Goal: Task Accomplishment & Management: Use online tool/utility

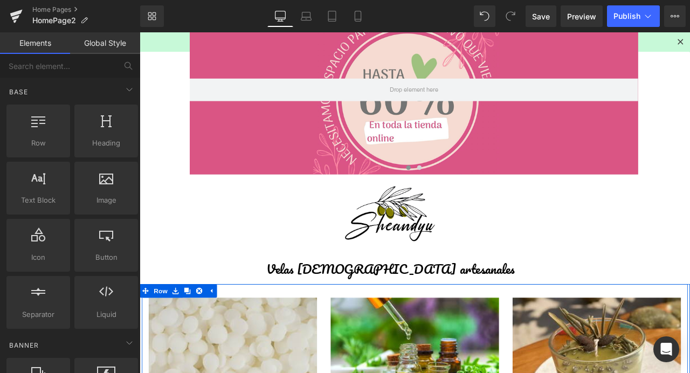
scroll to position [314, 0]
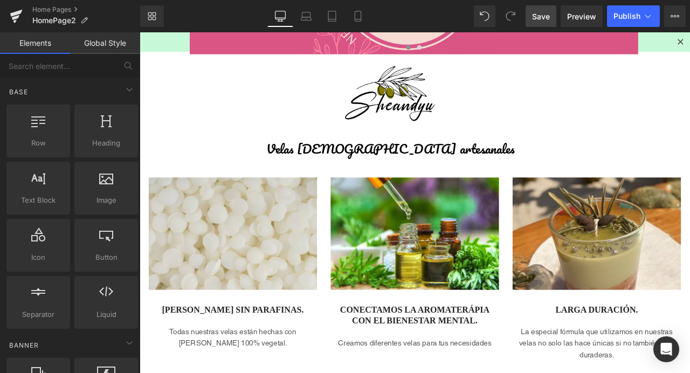
click at [550, 20] on span "Save" at bounding box center [541, 16] width 18 height 11
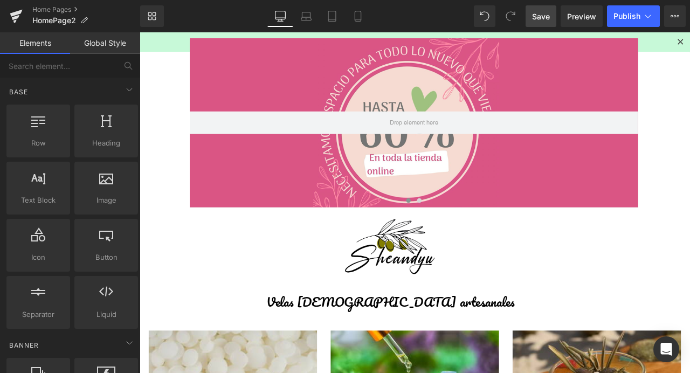
scroll to position [0, 0]
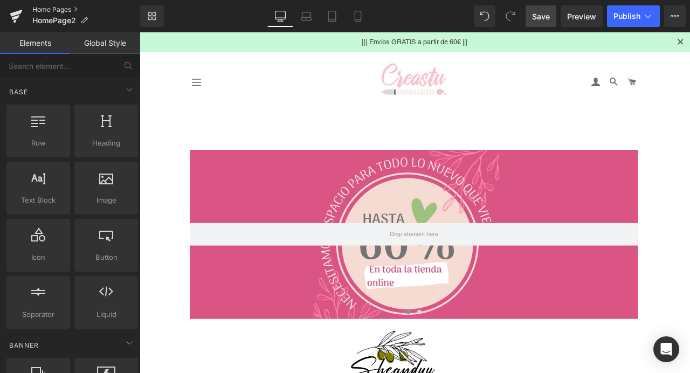
click at [59, 10] on link "Home Pages" at bounding box center [86, 9] width 108 height 9
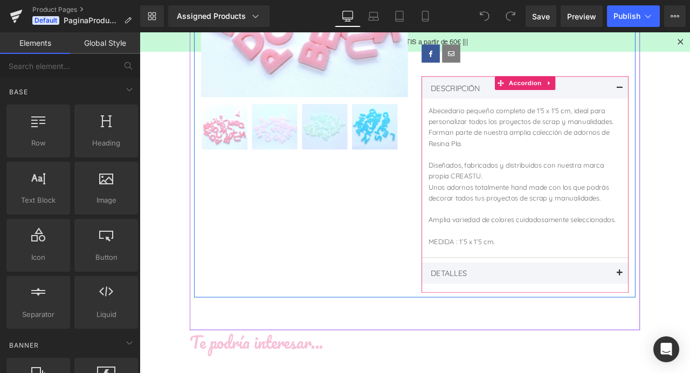
scroll to position [331, 0]
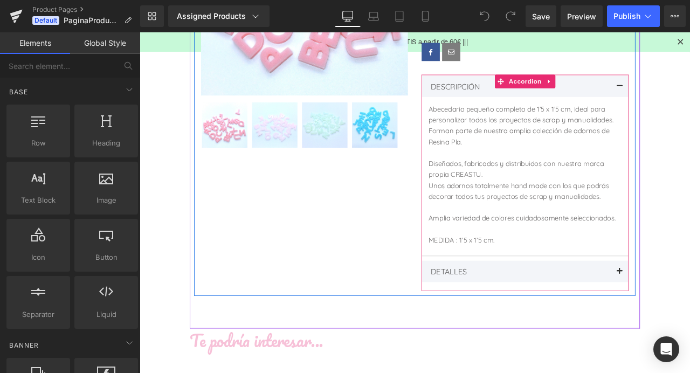
click at [575, 320] on div "DETALLES Text Block" at bounding box center [590, 315] width 210 height 15
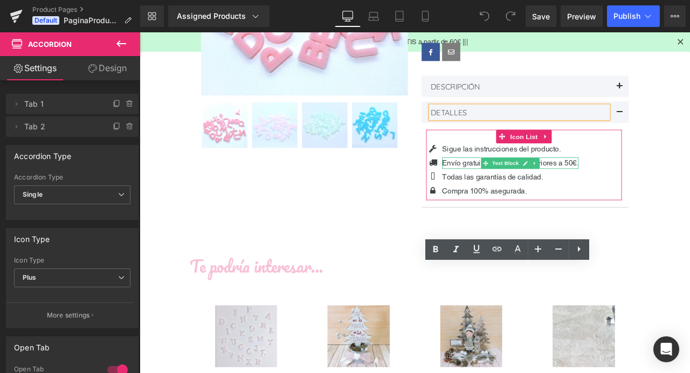
click at [644, 189] on p "Envío gratuito en pedido superiores a 50€." at bounding box center [579, 188] width 162 height 14
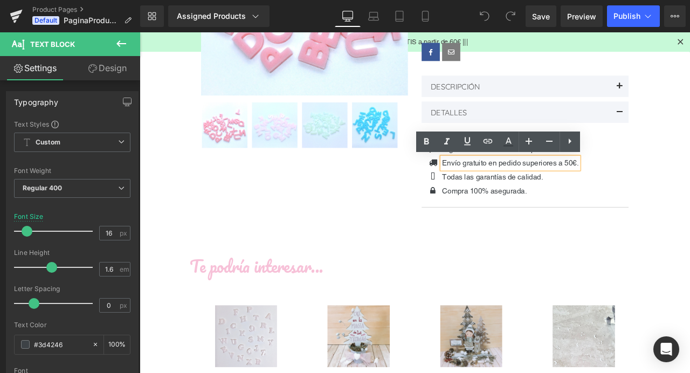
click at [647, 185] on p "Envío gratuito en pedido superiores a 50€." at bounding box center [579, 188] width 162 height 14
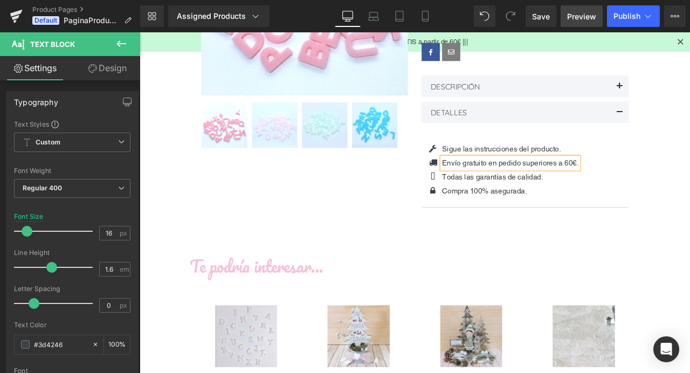
click at [547, 23] on link "Save" at bounding box center [541, 16] width 31 height 22
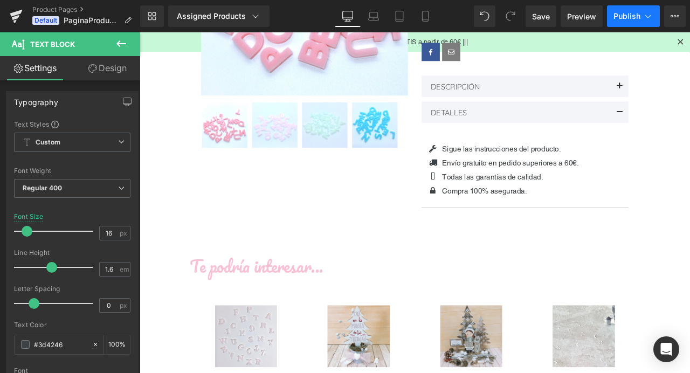
click at [632, 19] on span "Publish" at bounding box center [627, 16] width 27 height 9
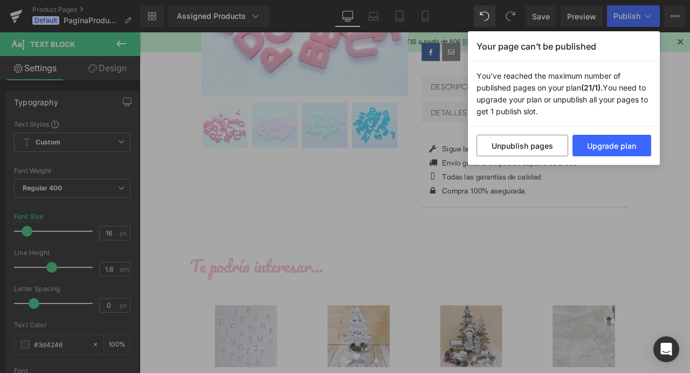
drag, startPoint x: 606, startPoint y: 195, endPoint x: 504, endPoint y: 69, distance: 161.8
click at [606, 195] on div "Your page can’t be published You've reached the maximum number of published pag…" at bounding box center [345, 186] width 690 height 373
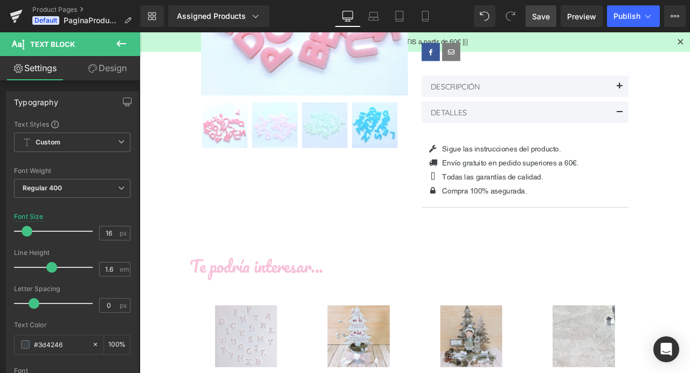
click at [542, 17] on span "Save" at bounding box center [541, 16] width 18 height 11
click at [120, 43] on icon at bounding box center [121, 43] width 13 height 13
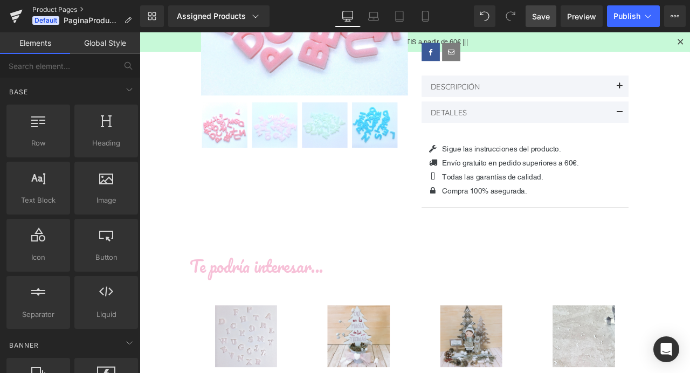
click at [67, 9] on link "Product Pages" at bounding box center [86, 9] width 108 height 9
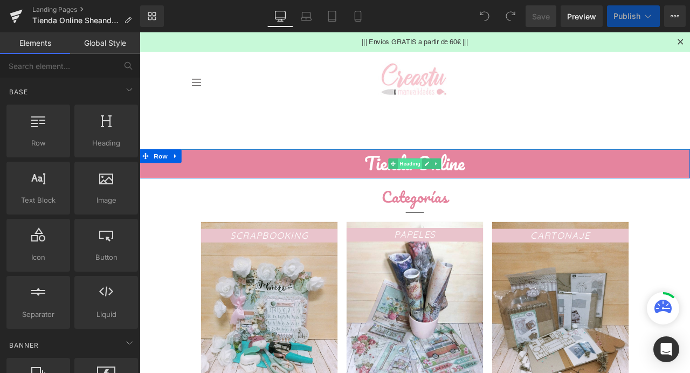
click at [460, 189] on span "Heading" at bounding box center [460, 188] width 29 height 13
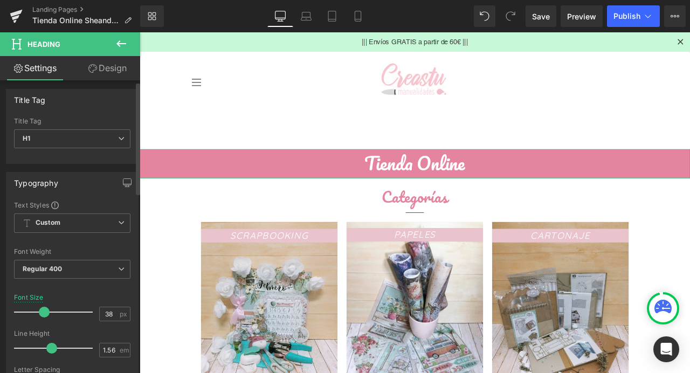
scroll to position [4, 0]
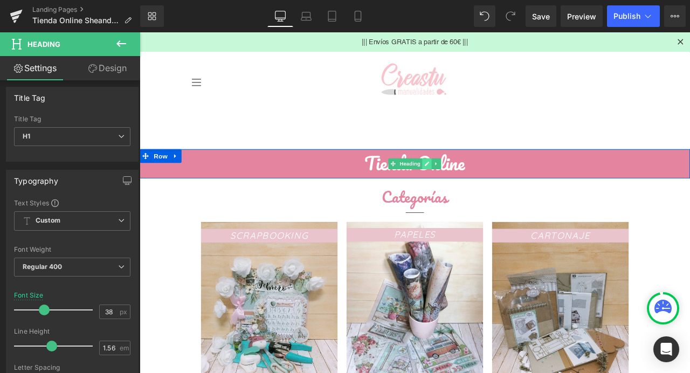
click at [481, 193] on link at bounding box center [480, 188] width 11 height 13
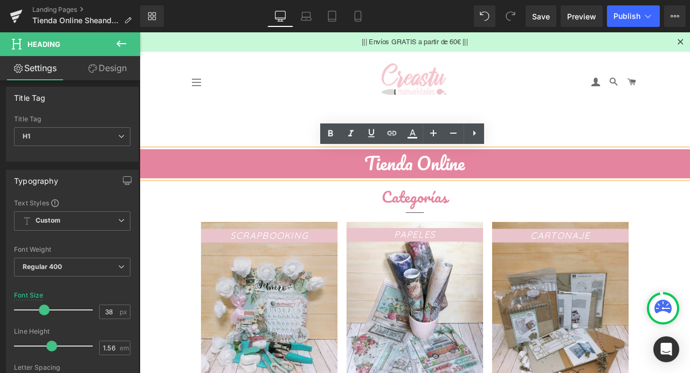
drag, startPoint x: 529, startPoint y: 191, endPoint x: 468, endPoint y: 191, distance: 60.9
click at [468, 191] on h1 "Tienda Online" at bounding box center [466, 187] width 653 height 32
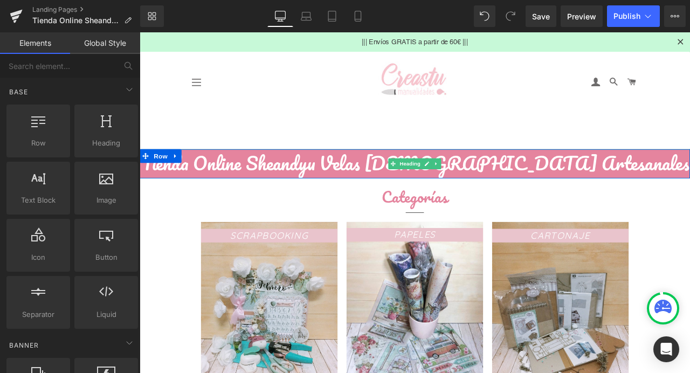
click at [199, 196] on h1 "Tienda Online Sheandyu Velas Aromáticas Artesanales" at bounding box center [466, 187] width 653 height 32
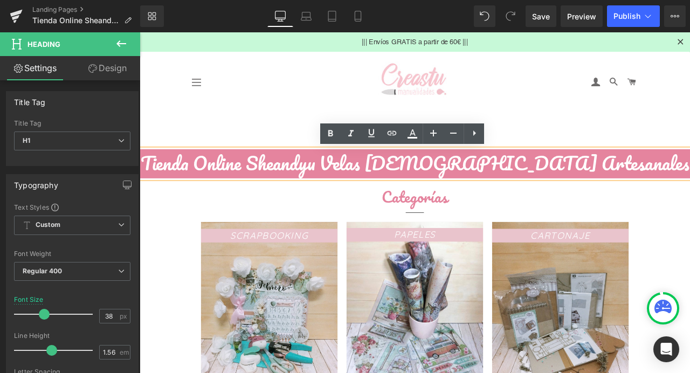
click at [463, 195] on h1 "Tienda Online Sheandyu Velas Aromáticas Artesanales" at bounding box center [466, 187] width 653 height 32
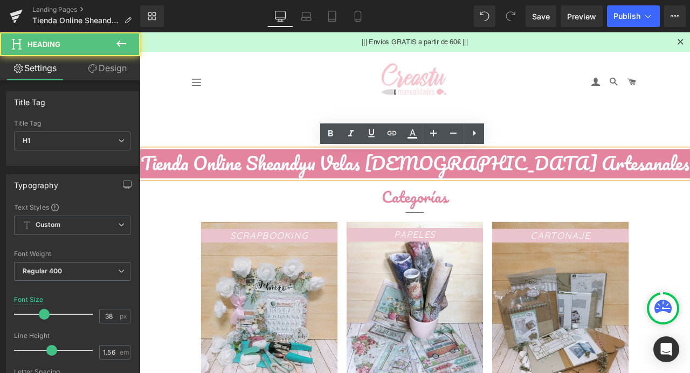
click at [447, 218] on h2 "Categorías" at bounding box center [466, 227] width 518 height 25
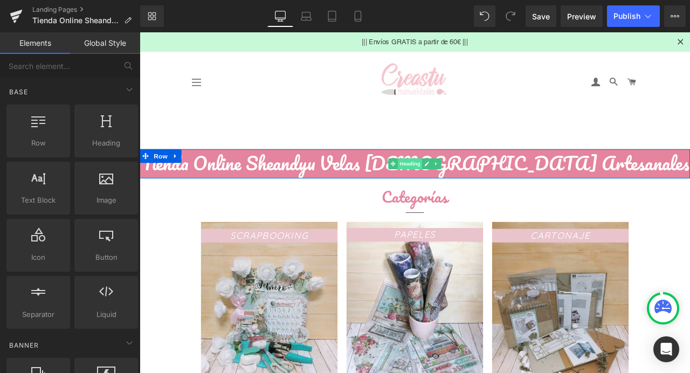
click at [463, 190] on span "Heading" at bounding box center [460, 188] width 29 height 13
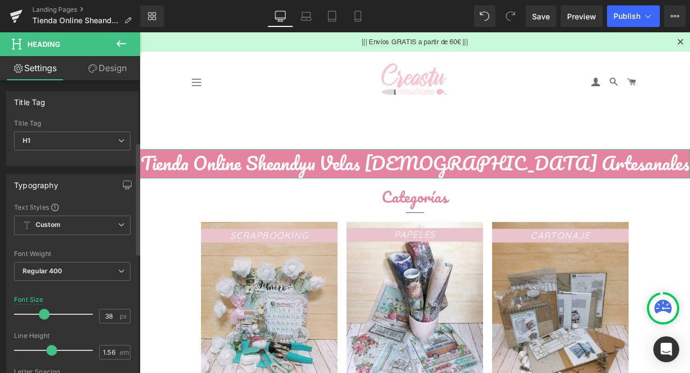
scroll to position [472, 0]
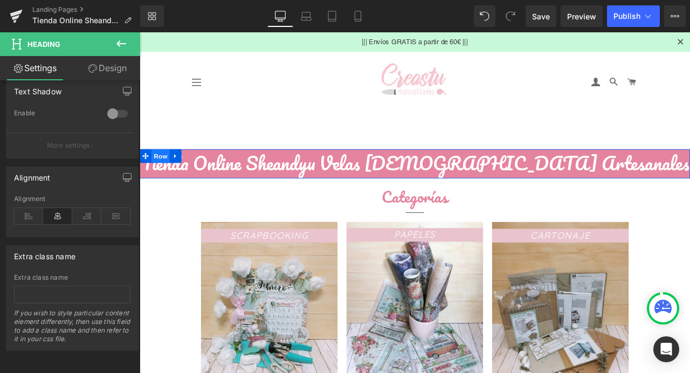
click at [166, 181] on span "Row" at bounding box center [165, 179] width 22 height 16
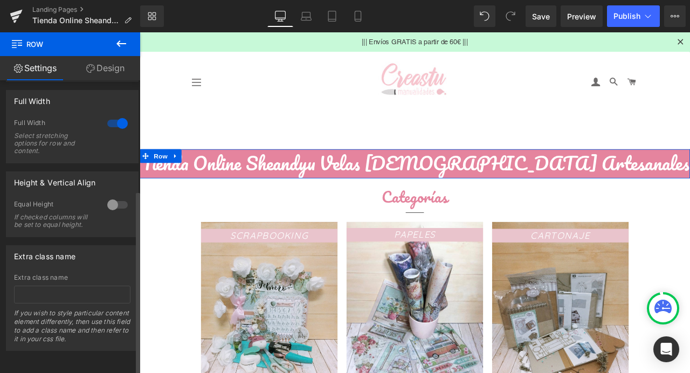
scroll to position [175, 0]
click at [204, 193] on h1 "Tienda Online Sheandyu Velas Aromáticas Artesanales" at bounding box center [466, 187] width 653 height 32
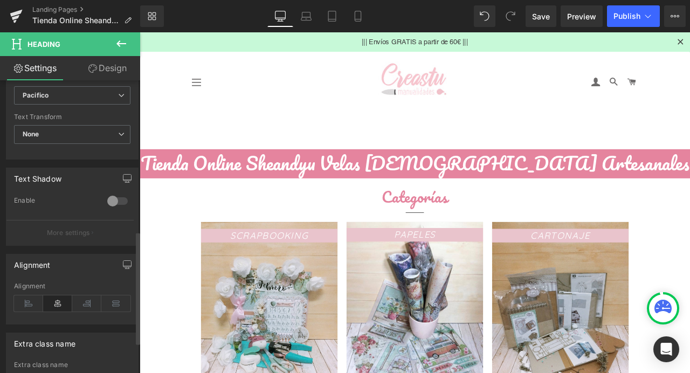
scroll to position [472, 0]
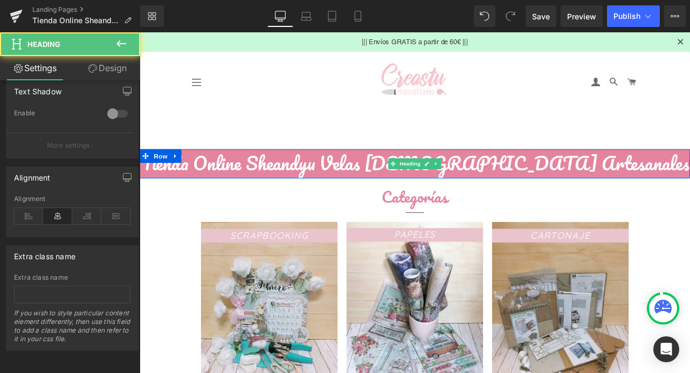
click at [194, 201] on h1 "Tienda Online Sheandyu Velas Aromáticas Artesanales" at bounding box center [466, 187] width 653 height 32
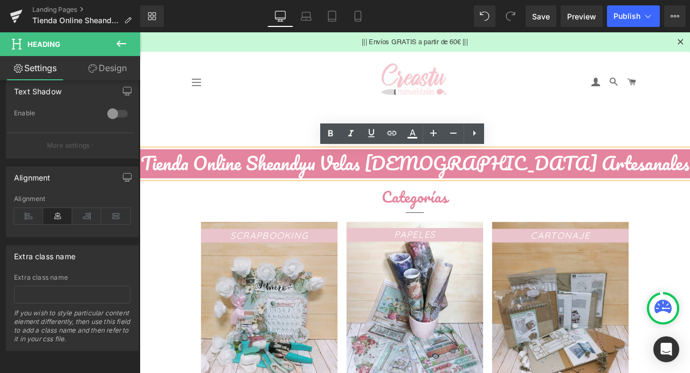
click at [534, 195] on h1 "Tienda Online Sheandyu Velas Aromáticas Artesanales" at bounding box center [466, 187] width 653 height 32
click at [468, 171] on h1 "Tienda Online Sheandyu Velas Aromáticas Artesanales" at bounding box center [466, 187] width 653 height 32
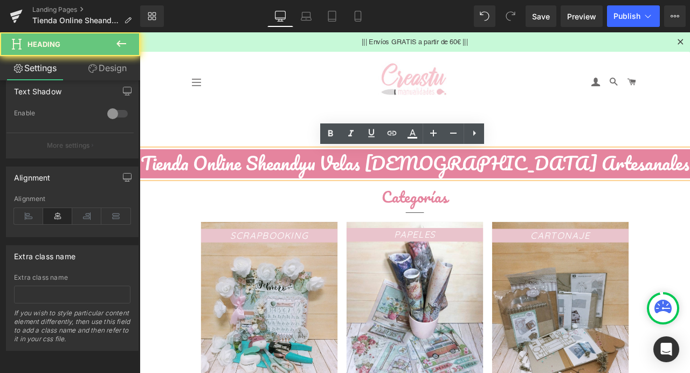
click at [449, 181] on h1 "Tienda Online Sheandyu Velas Aromáticas Artesanales" at bounding box center [466, 187] width 653 height 32
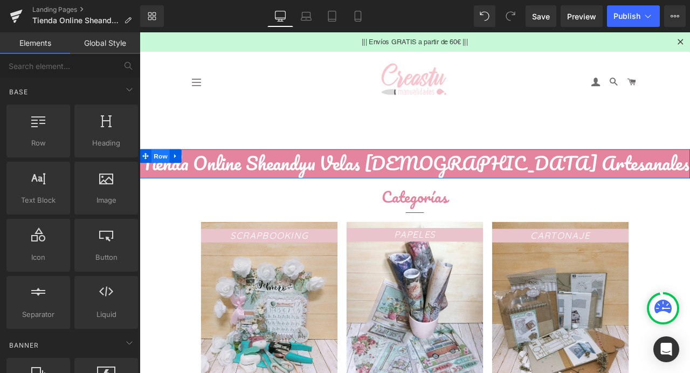
click at [166, 184] on span "Row" at bounding box center [165, 179] width 22 height 16
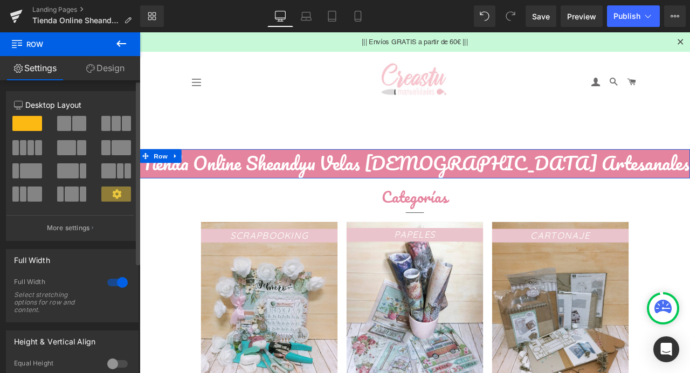
click at [108, 195] on span at bounding box center [116, 194] width 30 height 15
click at [115, 194] on icon at bounding box center [116, 193] width 9 height 9
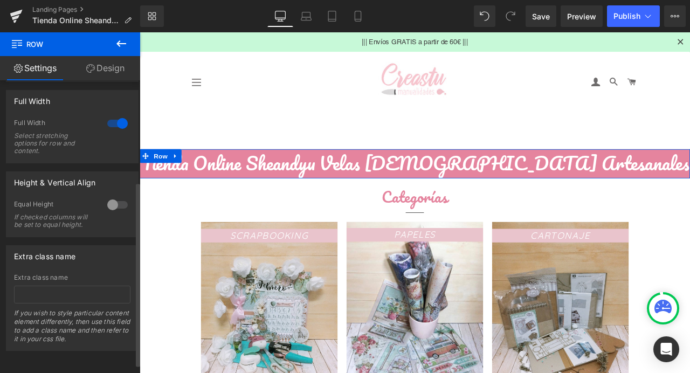
scroll to position [0, 0]
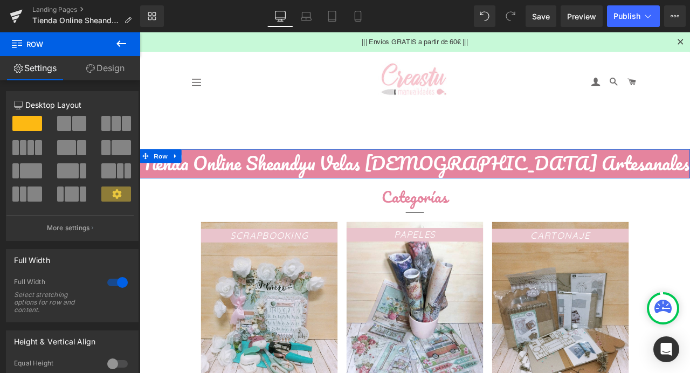
click at [93, 69] on icon at bounding box center [90, 68] width 9 height 9
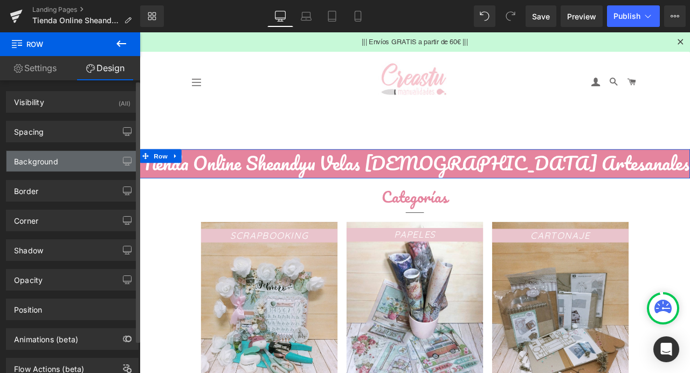
type input "#e5849e"
type input "100"
click at [44, 162] on div "Background" at bounding box center [36, 158] width 44 height 15
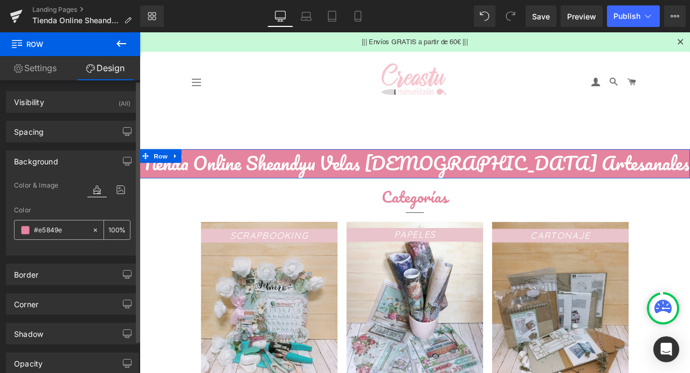
click at [27, 231] on span at bounding box center [25, 230] width 9 height 9
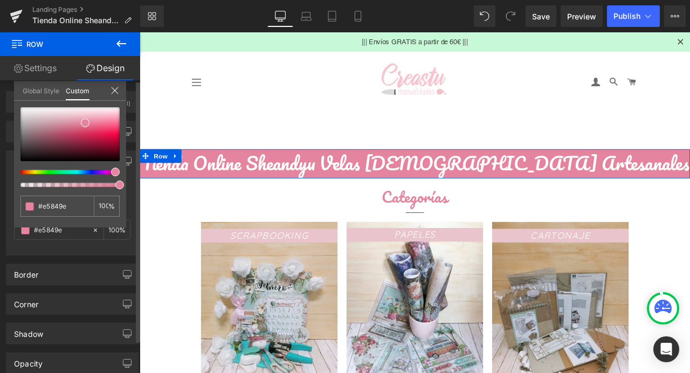
type input "#a8e584"
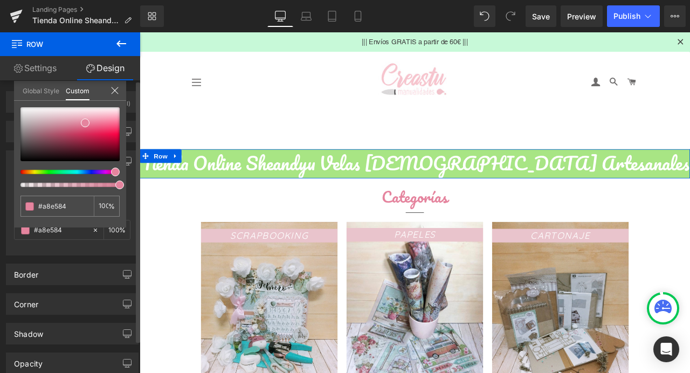
click at [43, 174] on div at bounding box center [65, 172] width 99 height 4
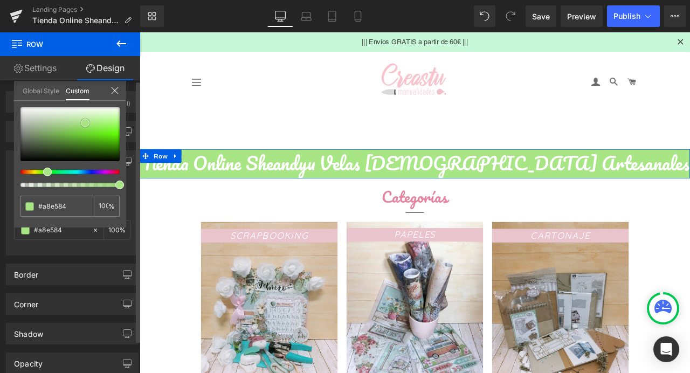
type input "#4b5e40"
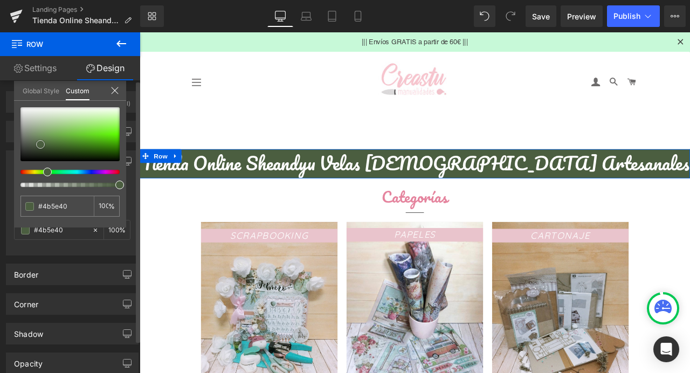
type input "#4f6443"
type input "#6f8a60"
type input "#718d62"
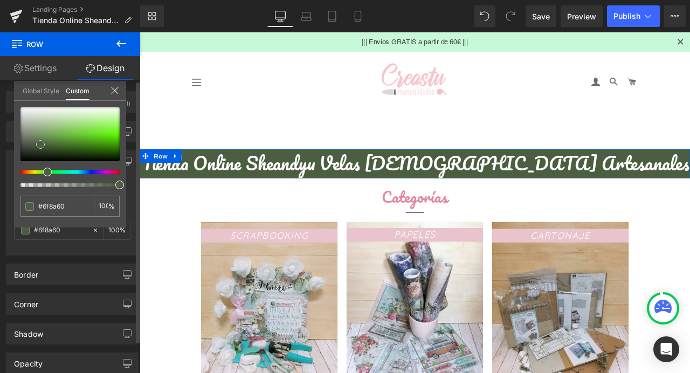
type input "#718d62"
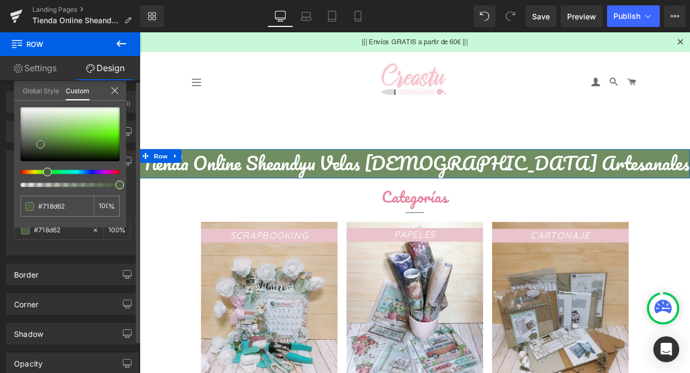
type input "#748f65"
drag, startPoint x: 40, startPoint y: 145, endPoint x: 38, endPoint y: 135, distance: 9.6
click at [38, 135] on div at bounding box center [69, 134] width 99 height 54
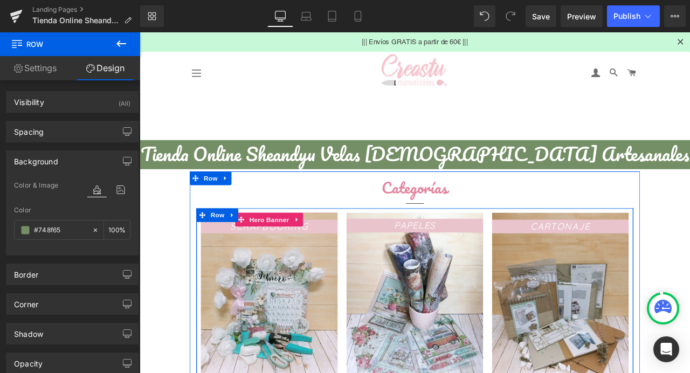
scroll to position [12, 0]
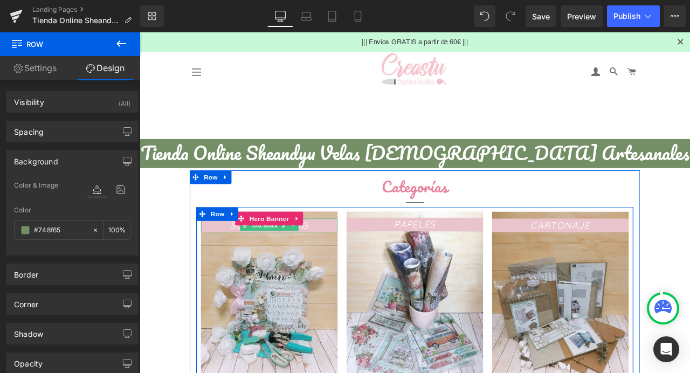
click at [344, 260] on p "SCRAPBOOKING" at bounding box center [293, 261] width 162 height 16
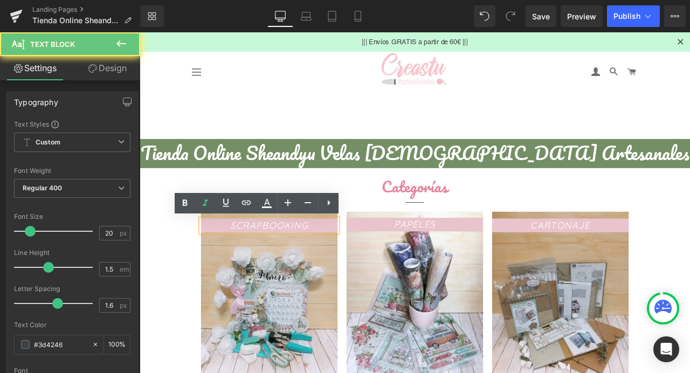
click at [283, 264] on icon "SCRAPBOOKING" at bounding box center [293, 261] width 92 height 13
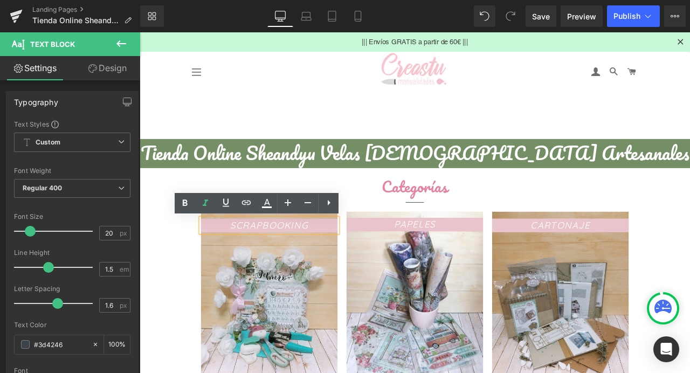
click at [310, 258] on icon "SCRAPBOOKING" at bounding box center [293, 261] width 92 height 13
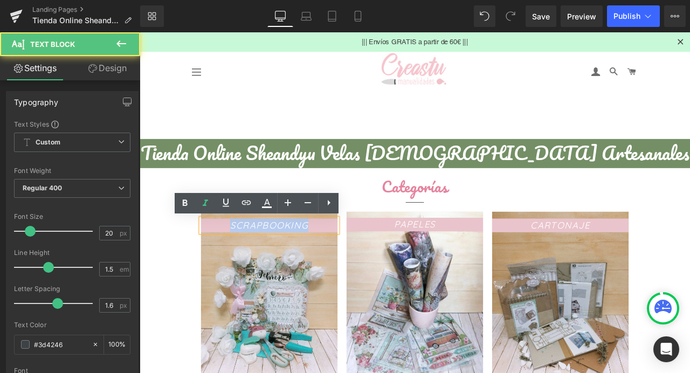
click at [310, 258] on icon "SCRAPBOOKING" at bounding box center [293, 261] width 92 height 13
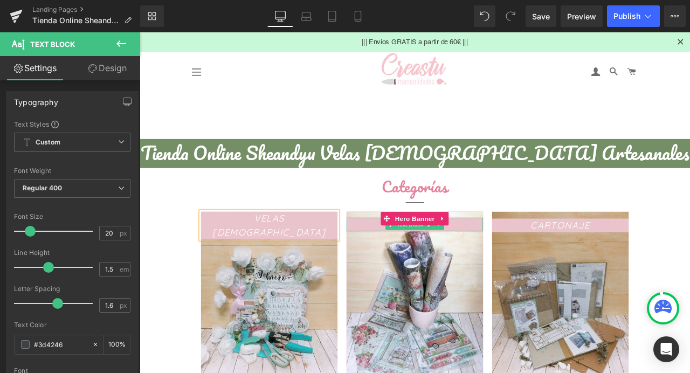
click at [489, 265] on link at bounding box center [494, 260] width 11 height 13
click at [462, 266] on link at bounding box center [466, 260] width 11 height 13
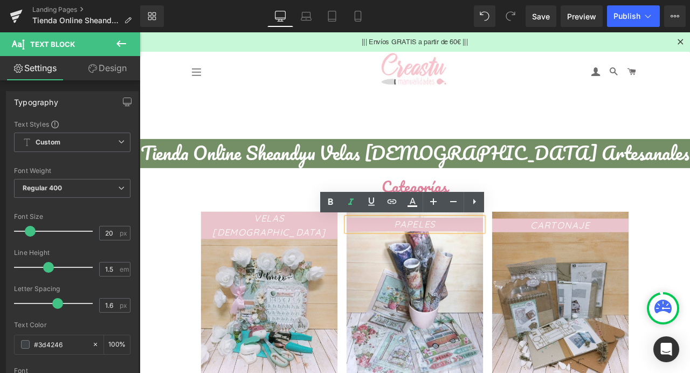
click at [463, 264] on icon "PAPELES" at bounding box center [465, 259] width 49 height 13
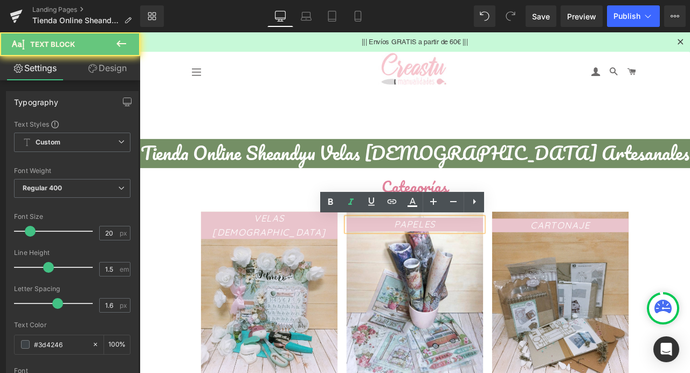
click at [463, 264] on icon "PAPELES" at bounding box center [465, 259] width 49 height 13
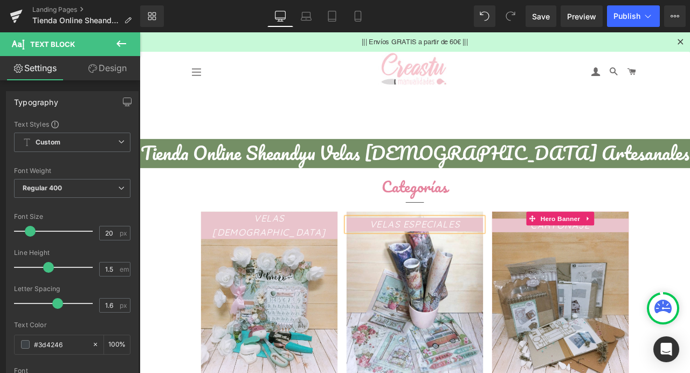
click at [626, 270] on span "CARTONAJE Text Block" at bounding box center [639, 353] width 162 height 200
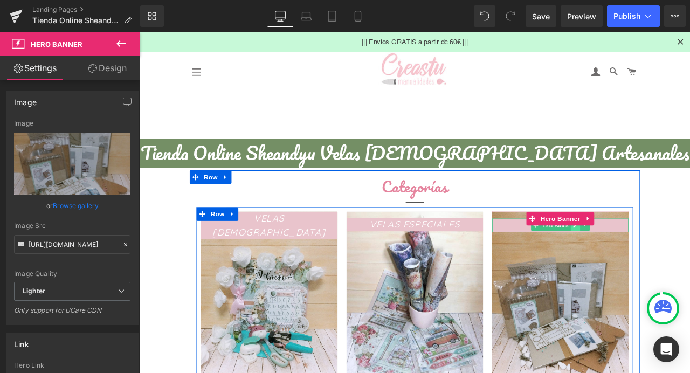
click at [651, 267] on link at bounding box center [656, 261] width 11 height 13
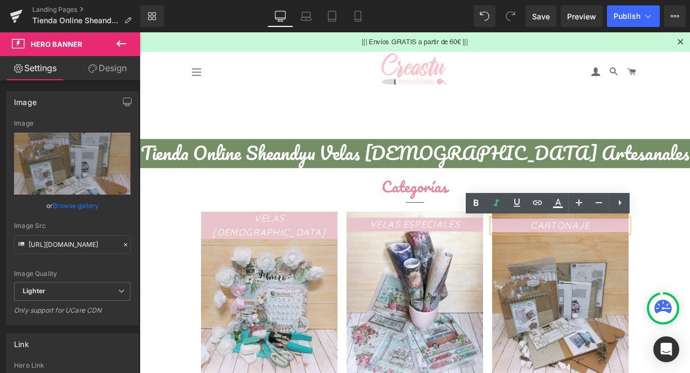
click at [644, 262] on icon "CARTONAJE" at bounding box center [639, 261] width 70 height 13
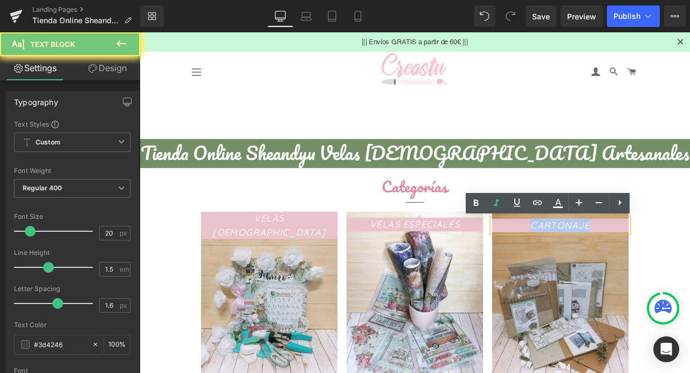
click at [644, 262] on icon "CARTONAJE" at bounding box center [639, 261] width 70 height 13
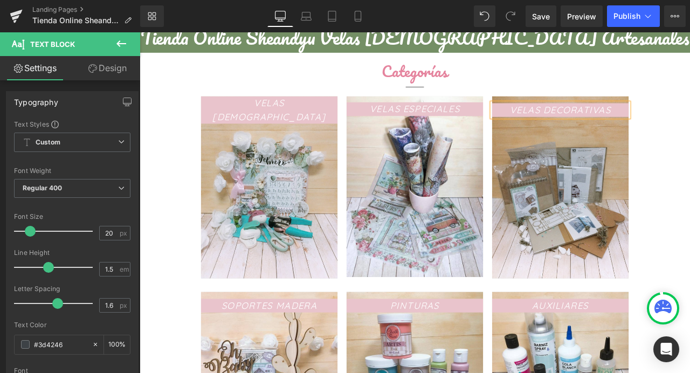
scroll to position [199, 0]
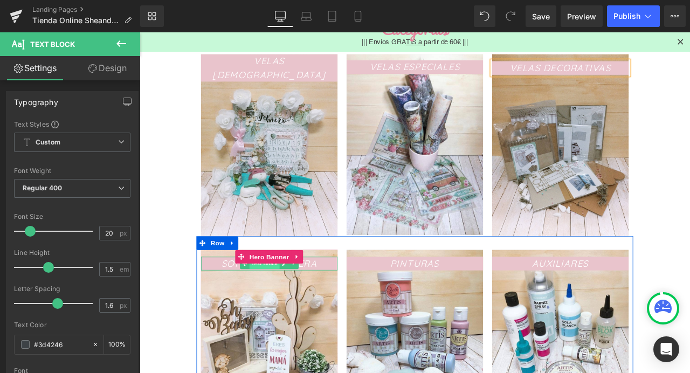
click at [285, 308] on span "Text Block" at bounding box center [288, 306] width 36 height 13
click at [336, 309] on icon "SOPORTES MADERA" at bounding box center [293, 305] width 113 height 13
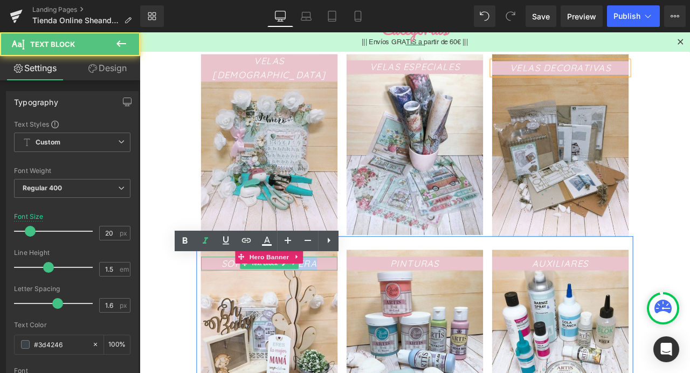
click at [336, 309] on icon "SOPORTES MADERA" at bounding box center [293, 305] width 113 height 13
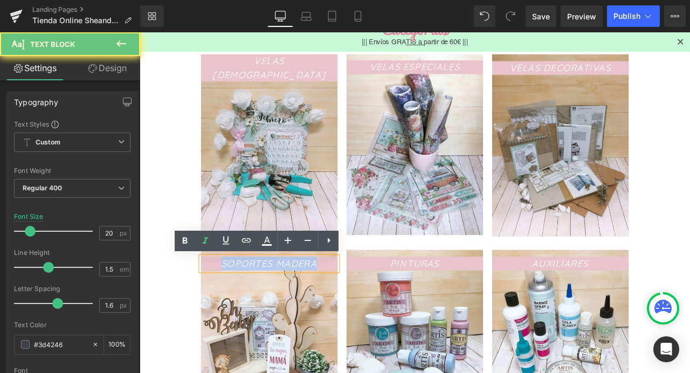
click at [336, 309] on icon "SOPORTES MADERA" at bounding box center [293, 305] width 113 height 13
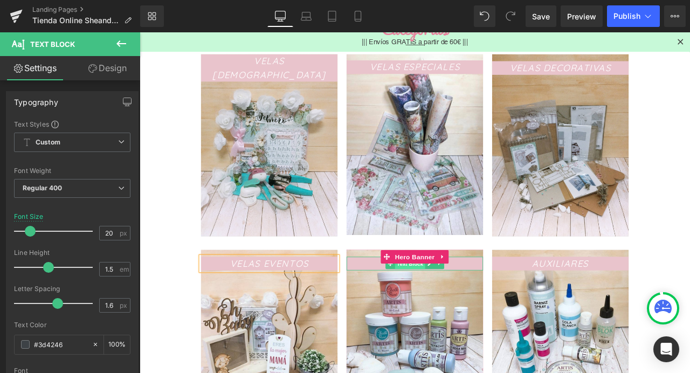
click at [455, 307] on span "Text Block" at bounding box center [460, 306] width 36 height 13
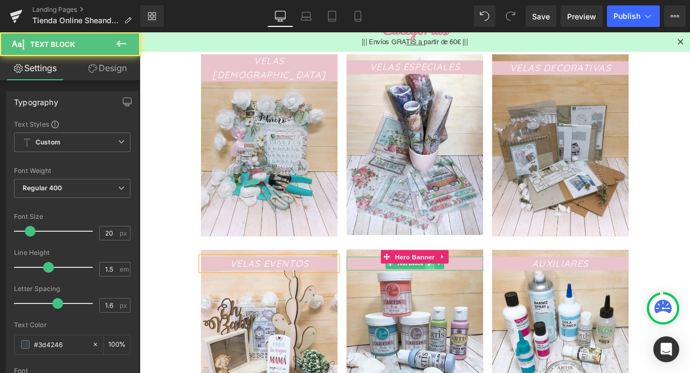
click at [482, 309] on icon at bounding box center [484, 306] width 6 height 6
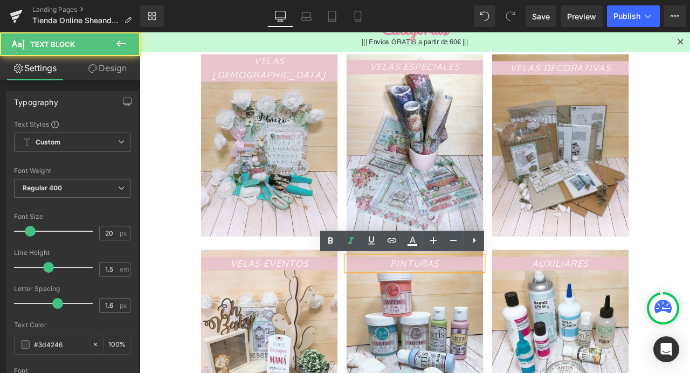
click at [479, 309] on icon "PINTURAS" at bounding box center [466, 305] width 58 height 13
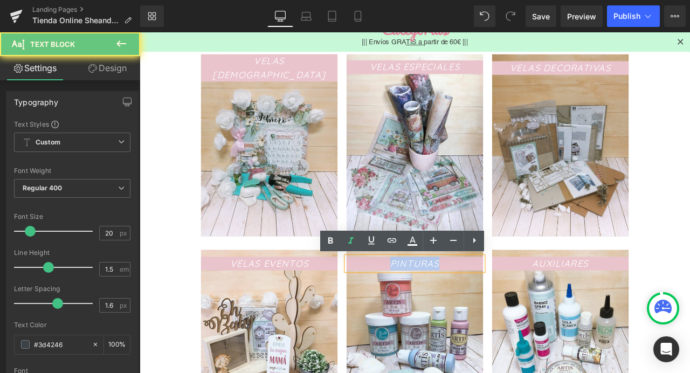
click at [479, 309] on icon "PINTURAS" at bounding box center [466, 305] width 58 height 13
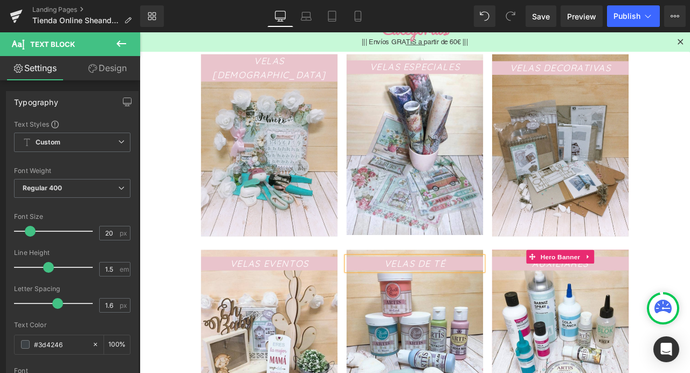
click at [624, 308] on span "Text Block" at bounding box center [633, 306] width 36 height 13
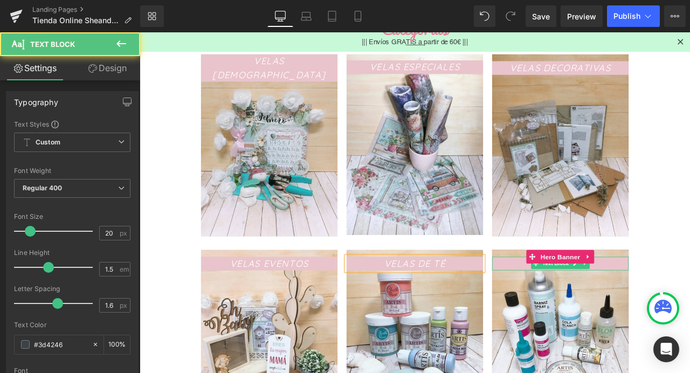
click at [624, 308] on span "Text Block" at bounding box center [633, 306] width 36 height 13
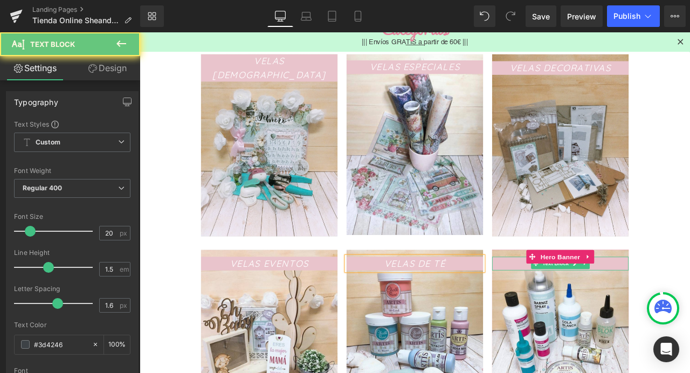
click at [624, 308] on span "Text Block" at bounding box center [633, 306] width 36 height 13
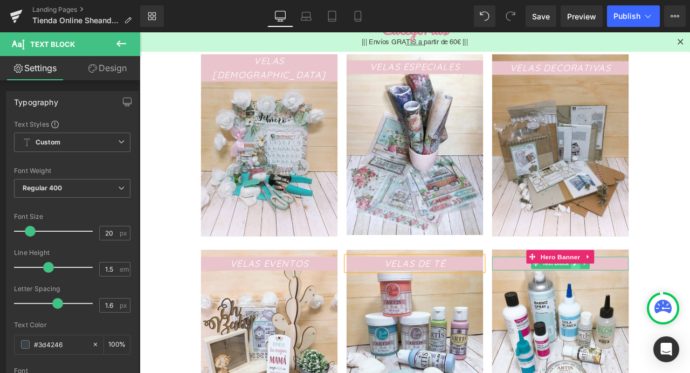
click at [654, 307] on icon at bounding box center [656, 306] width 6 height 6
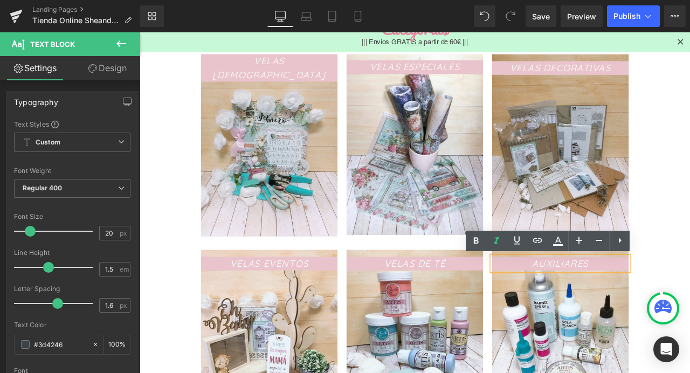
click at [649, 309] on icon "AUXILIARES" at bounding box center [638, 305] width 67 height 13
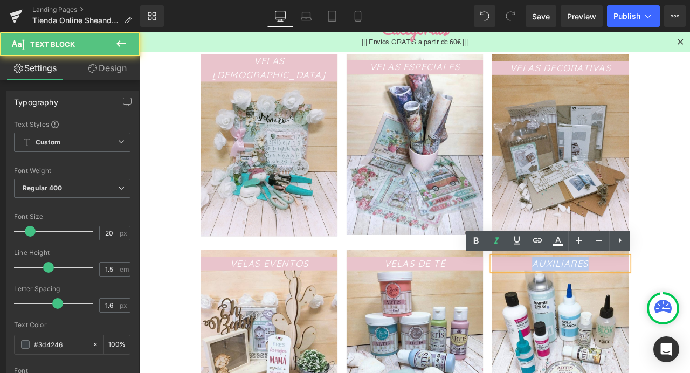
click at [649, 309] on icon "AUXILIARES" at bounding box center [638, 305] width 67 height 13
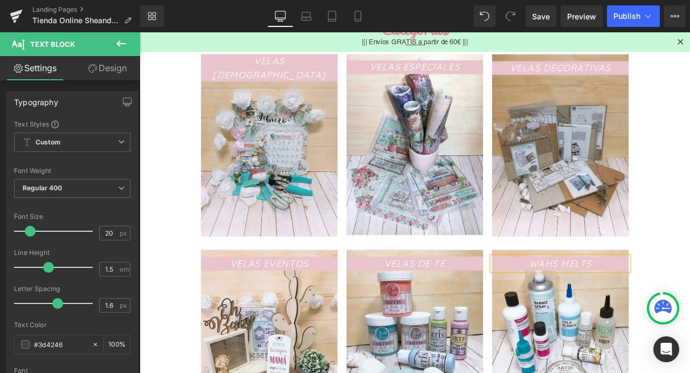
click at [630, 305] on icon "WAHS MELTS" at bounding box center [638, 305] width 75 height 13
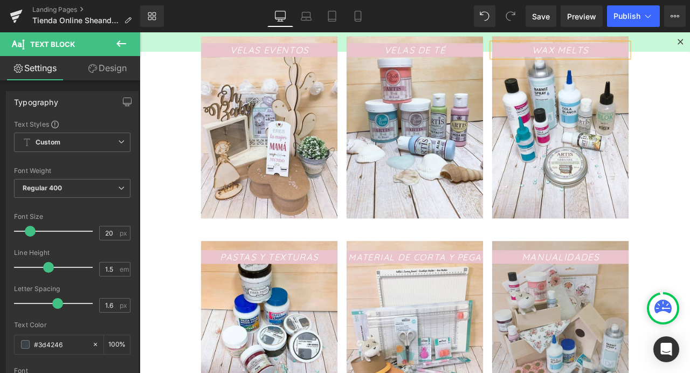
scroll to position [451, 0]
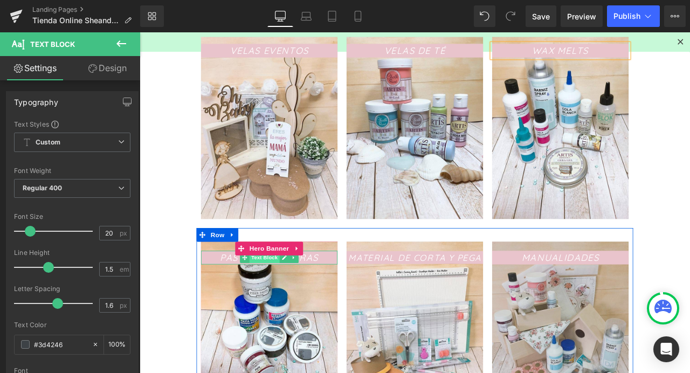
click at [285, 299] on span "Text Block" at bounding box center [288, 299] width 36 height 13
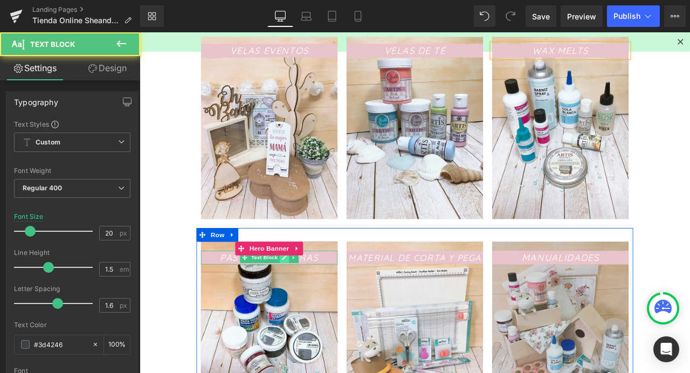
click at [308, 301] on icon at bounding box center [310, 299] width 5 height 5
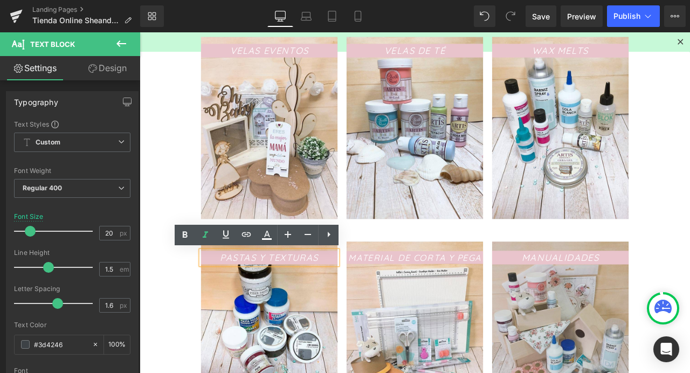
click at [304, 302] on icon "PASTAS Y TEXTURAS" at bounding box center [293, 298] width 116 height 13
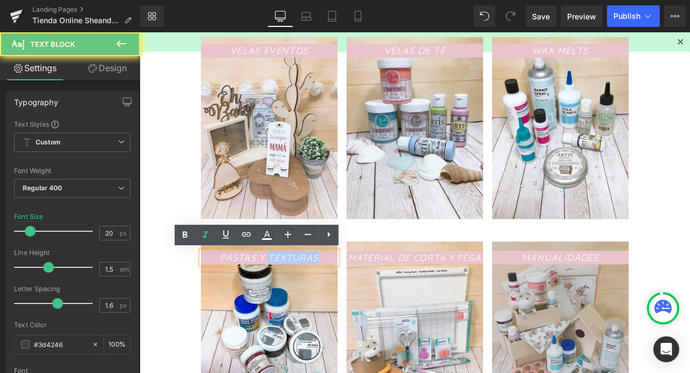
click at [304, 302] on icon "PASTAS Y TEXTURAS" at bounding box center [293, 298] width 116 height 13
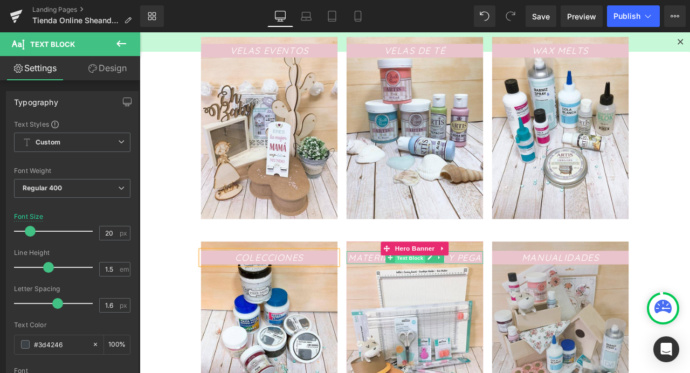
click at [474, 302] on span "Text Block" at bounding box center [460, 299] width 36 height 13
click at [481, 301] on icon at bounding box center [484, 299] width 6 height 6
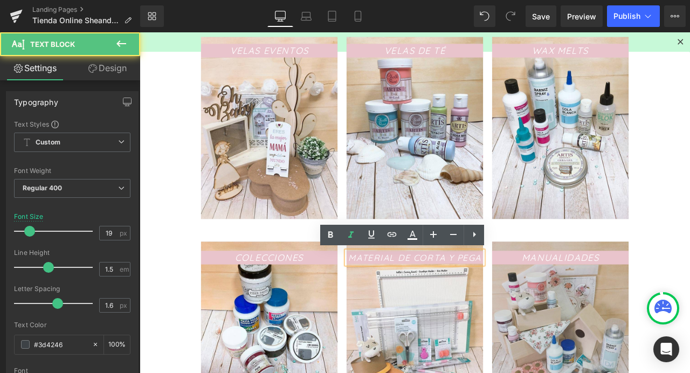
click at [475, 298] on icon "MATERIAL DE CORTA Y PEGA" at bounding box center [465, 298] width 157 height 13
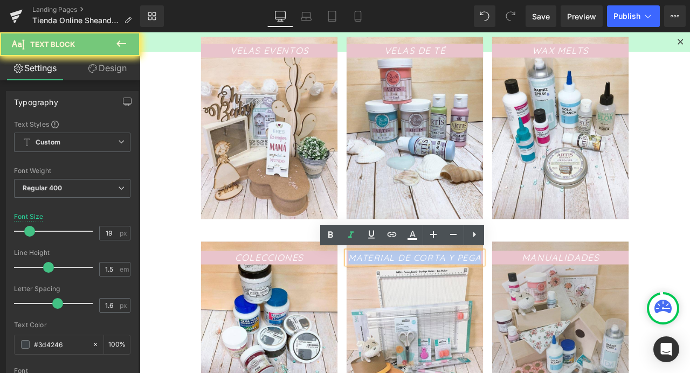
click at [475, 298] on icon "MATERIAL DE CORTA Y PEGA" at bounding box center [465, 298] width 157 height 13
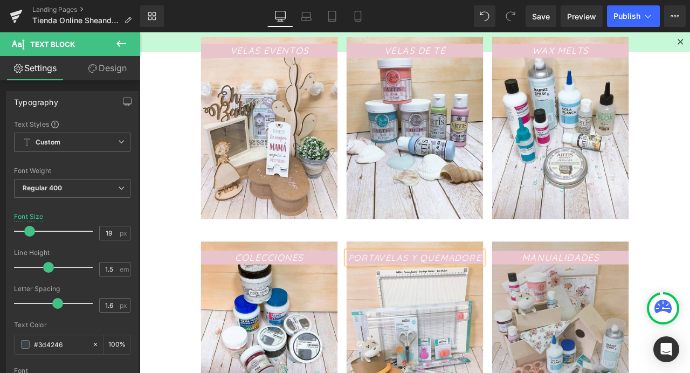
scroll to position [443, 0]
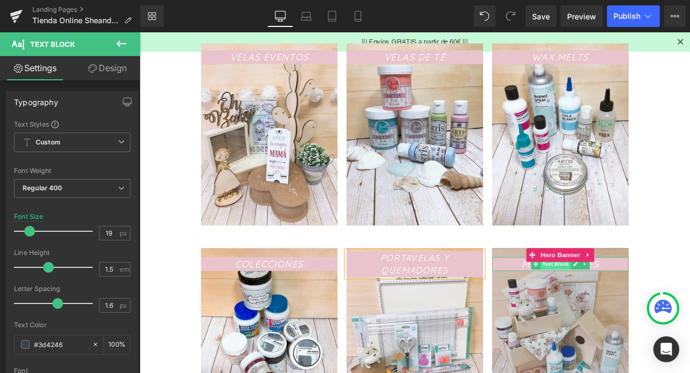
click at [628, 310] on span "Text Block" at bounding box center [633, 307] width 36 height 13
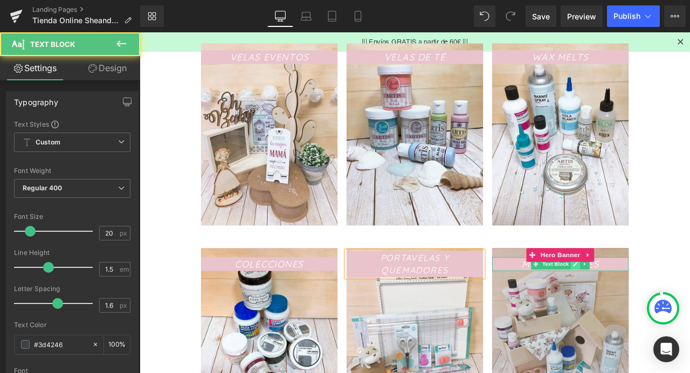
click at [651, 307] on link at bounding box center [656, 307] width 11 height 13
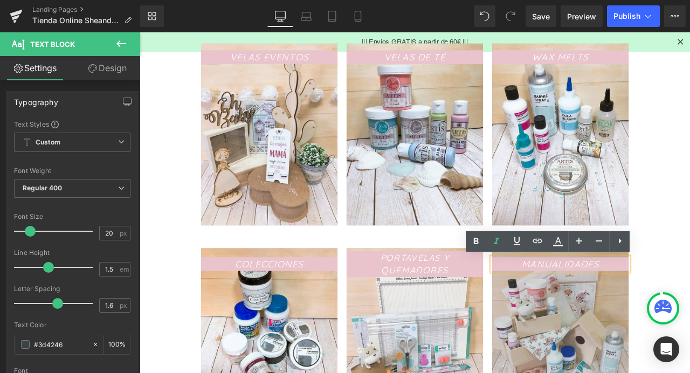
click at [638, 313] on icon "MANUALIDADES" at bounding box center [639, 306] width 92 height 13
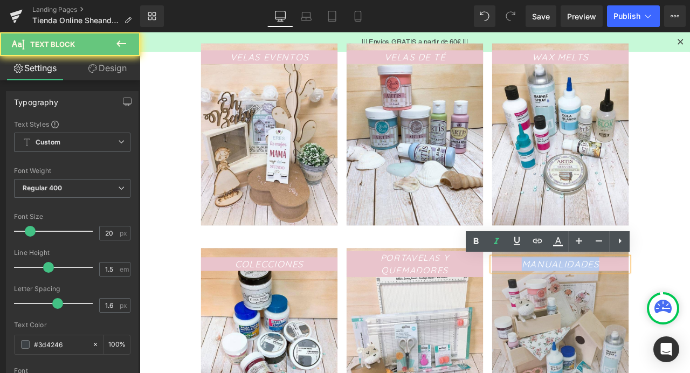
click at [638, 313] on icon "MANUALIDADES" at bounding box center [639, 306] width 92 height 13
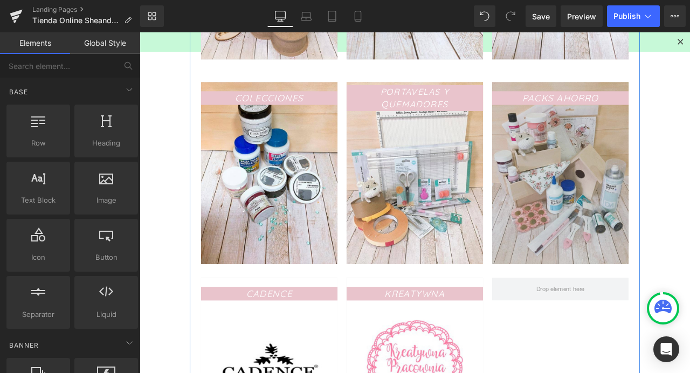
scroll to position [641, 0]
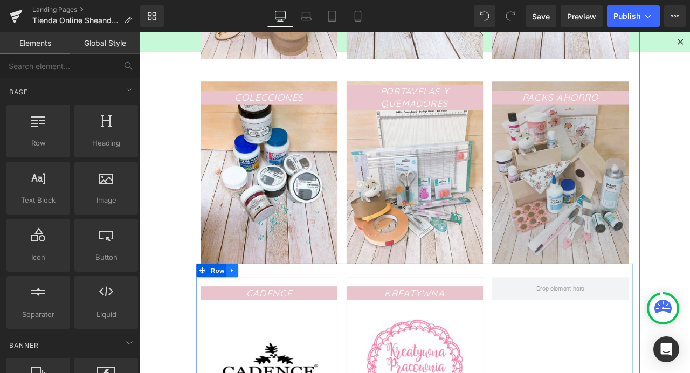
click at [244, 318] on link at bounding box center [250, 314] width 14 height 16
click at [274, 316] on icon at bounding box center [278, 315] width 8 height 8
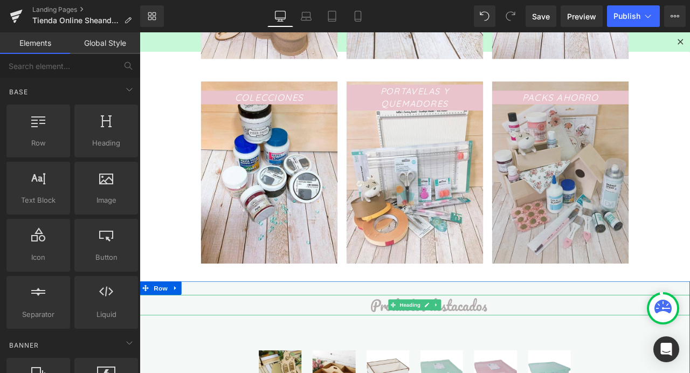
scroll to position [643, 0]
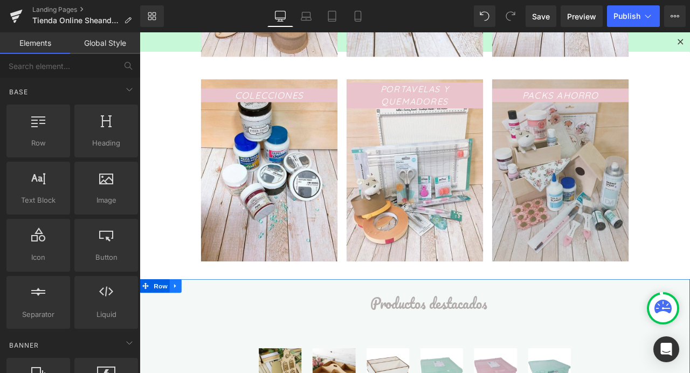
click at [181, 335] on icon at bounding box center [183, 333] width 8 height 8
click at [205, 337] on link at bounding box center [210, 333] width 14 height 16
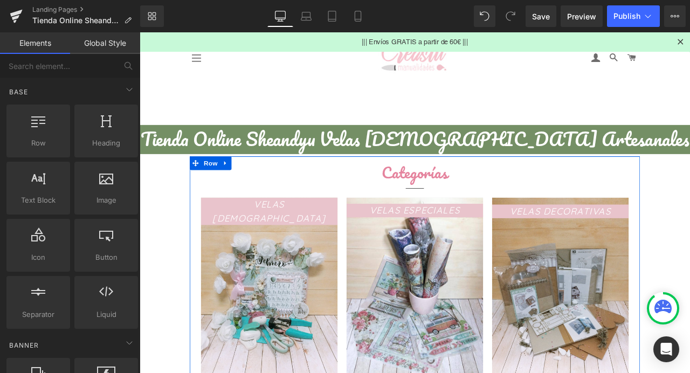
scroll to position [0, 0]
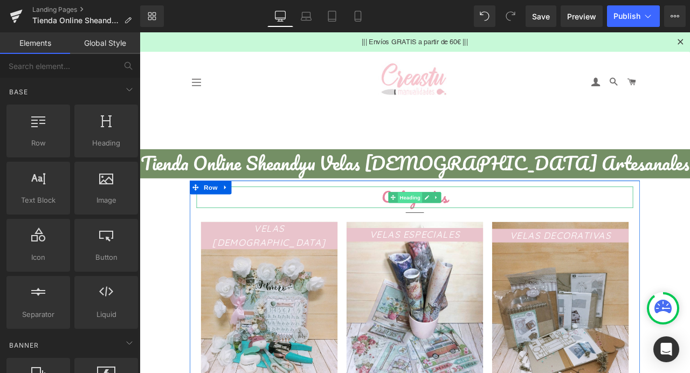
click at [456, 230] on span "Heading" at bounding box center [460, 228] width 29 height 13
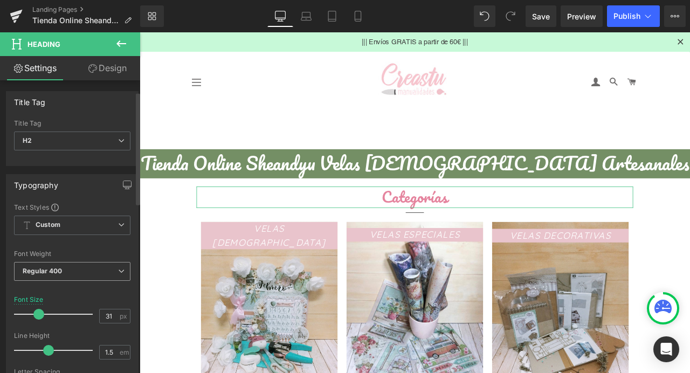
scroll to position [162, 0]
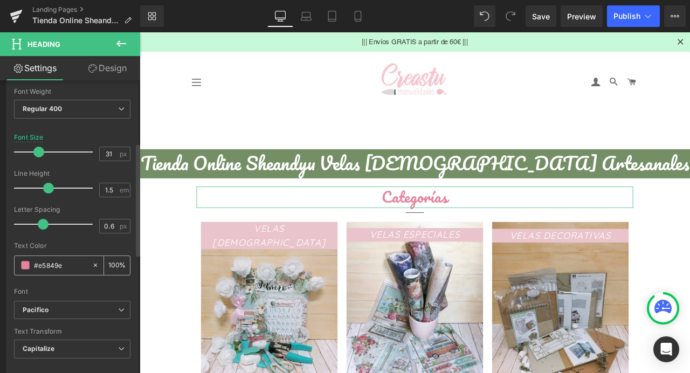
click at [27, 268] on span at bounding box center [25, 265] width 9 height 9
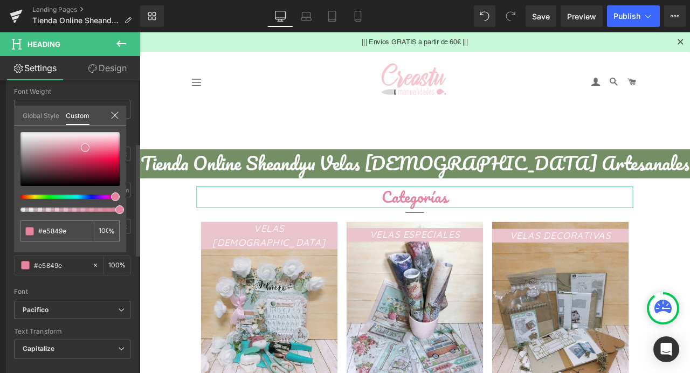
click at [42, 197] on div at bounding box center [65, 197] width 99 height 4
type input "#aee584"
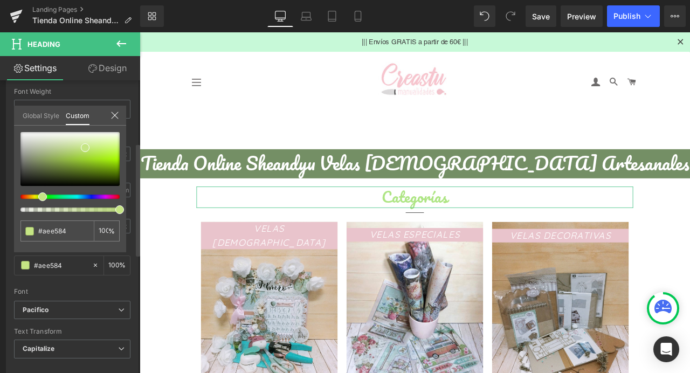
type input "#c1e584"
type input "#c5e584"
type input "#d1e584"
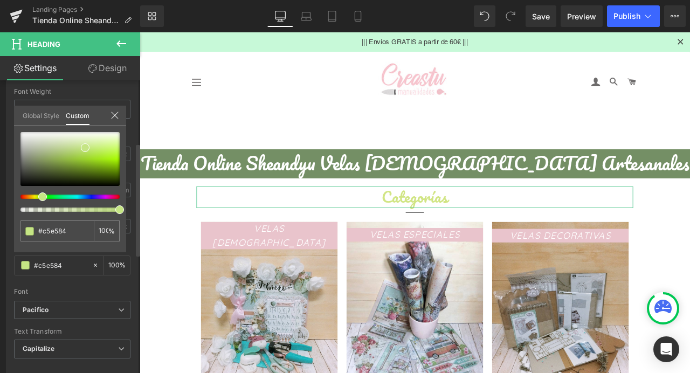
type input "#d1e584"
type input "#d9e584"
drag, startPoint x: 39, startPoint y: 197, endPoint x: 45, endPoint y: 155, distance: 43.0
click at [35, 198] on div at bounding box center [65, 197] width 99 height 4
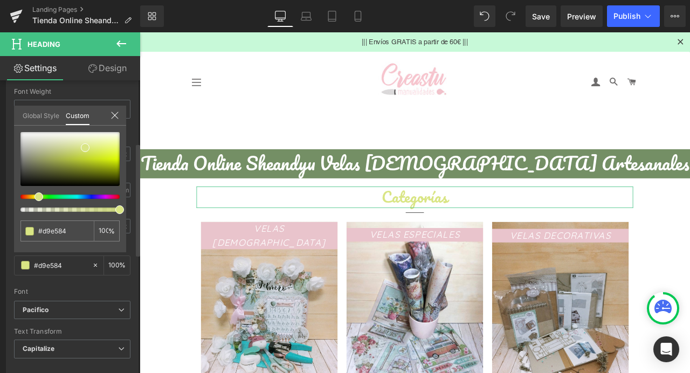
type input "#d8e584"
type input "#a5ac7b"
type input "#a5ad7a"
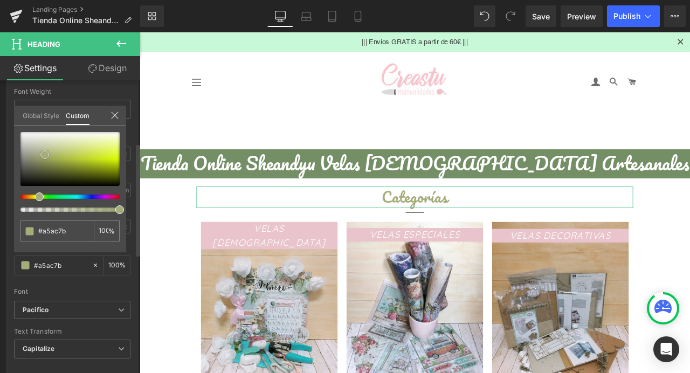
type input "#a5ad7a"
type input "#99a16c"
type input "#878f5b"
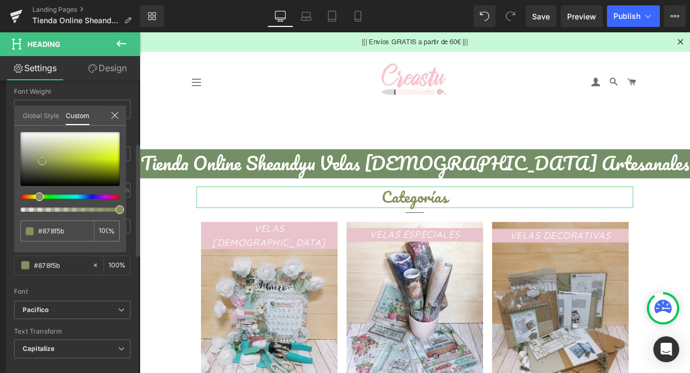
drag, startPoint x: 45, startPoint y: 155, endPoint x: 42, endPoint y: 161, distance: 7.0
click at [42, 161] on div at bounding box center [69, 159] width 99 height 54
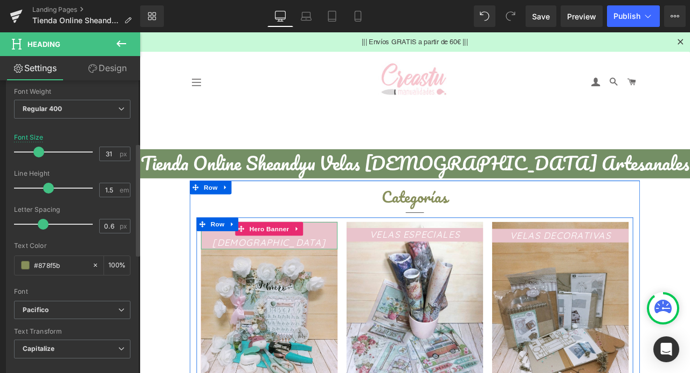
click at [288, 272] on span "Text Block" at bounding box center [288, 265] width 36 height 13
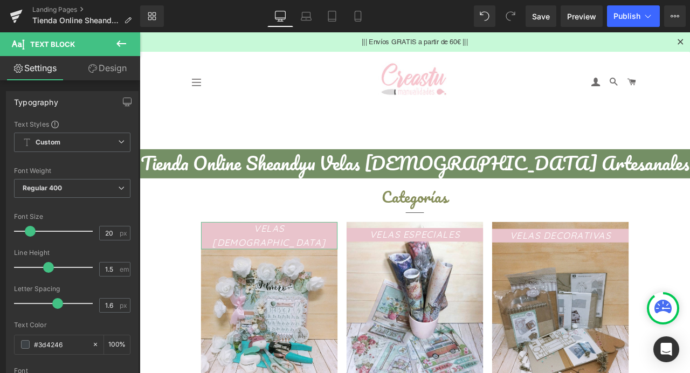
click at [98, 66] on link "Design" at bounding box center [107, 68] width 70 height 24
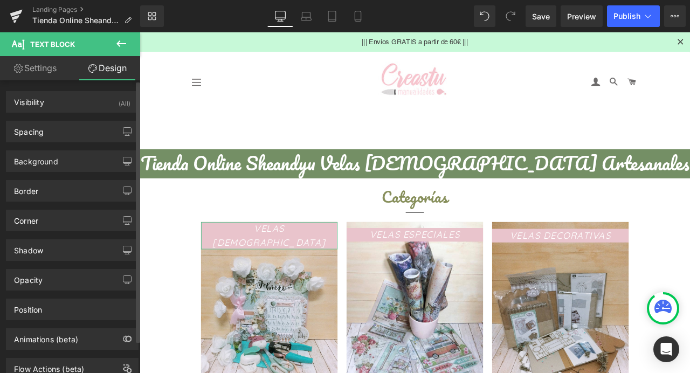
type input "#e9c4cc"
type input "100"
click at [26, 166] on div "Background" at bounding box center [72, 161] width 132 height 20
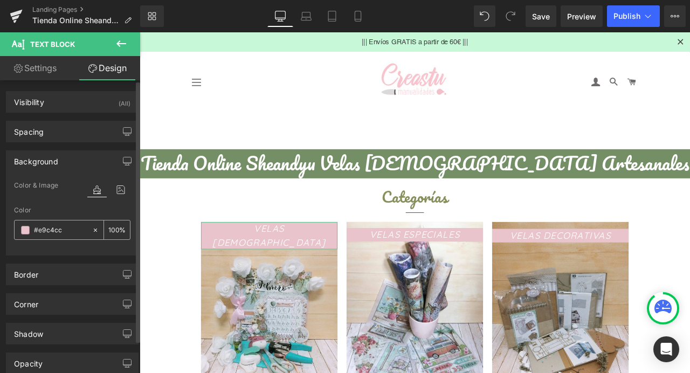
click at [37, 236] on div "#e9c4cc" at bounding box center [53, 230] width 77 height 19
click at [40, 233] on input "#e9c4cc" at bounding box center [60, 230] width 53 height 12
click at [25, 229] on span at bounding box center [25, 230] width 9 height 9
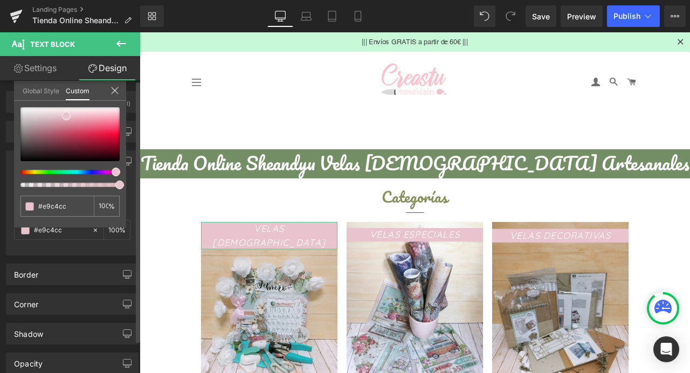
click at [40, 177] on div at bounding box center [69, 147] width 99 height 80
click at [40, 174] on div at bounding box center [69, 147] width 99 height 80
type input "#cfe8c3"
click at [44, 173] on div at bounding box center [65, 172] width 99 height 4
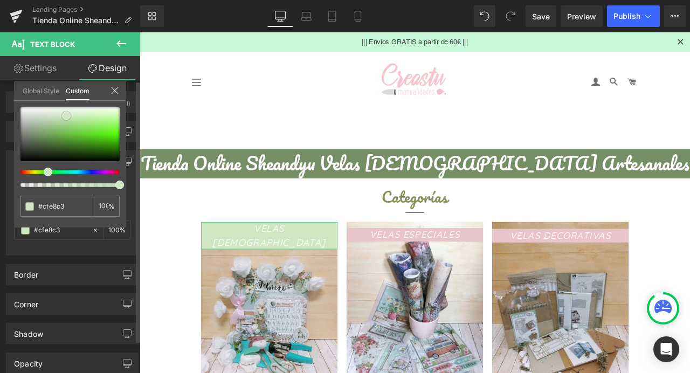
type input "#43523c"
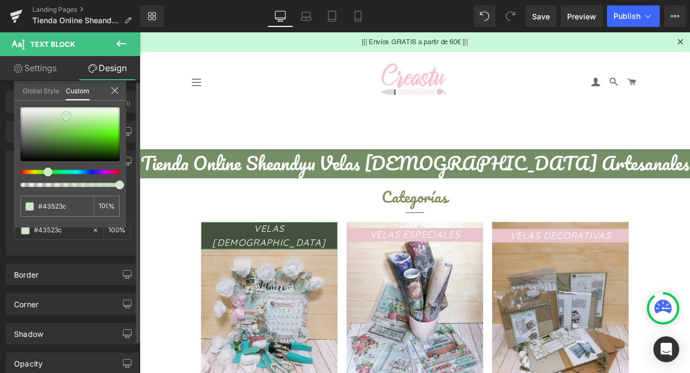
type input "#45553e"
type input "#586d4f"
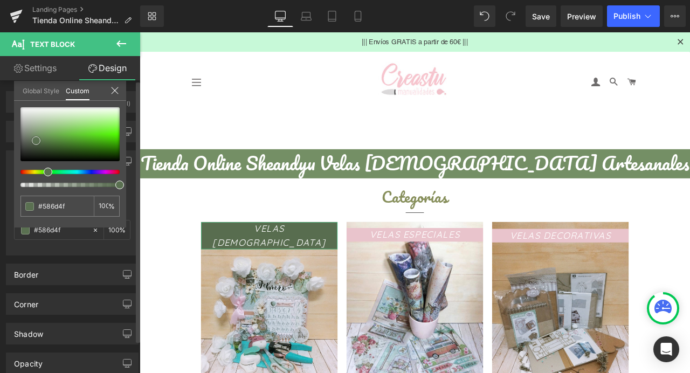
type input "#5a7051"
type input "#5a6f52"
type input "#5c7254"
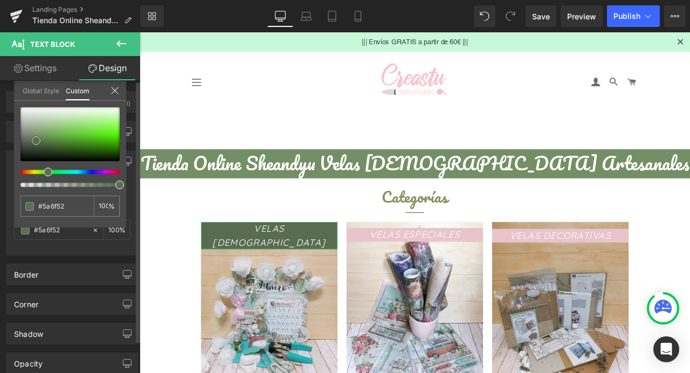
type input "#5c7254"
type input "#5a6f52"
type input "#5b6d54"
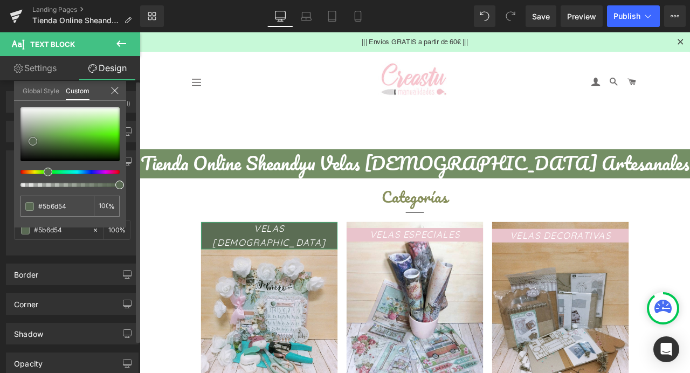
type input "#5b6c55"
type input "#5d6f57"
type input "#64775e"
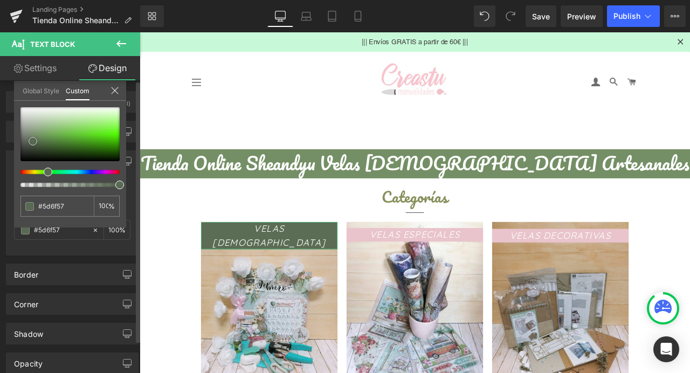
type input "#64775e"
type input "#667a60"
type input "#6c8064"
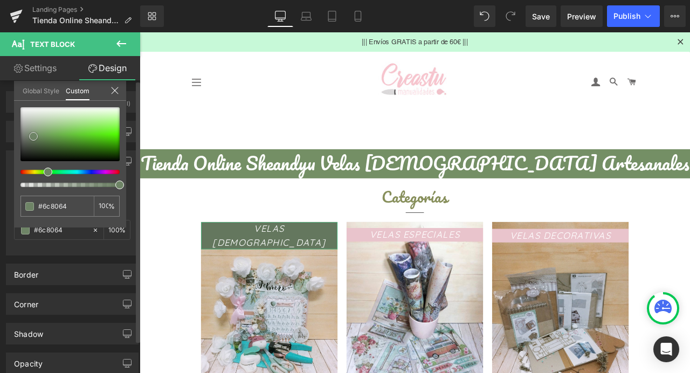
type input "#6e8466"
type input "#718b69"
type input "#738e6b"
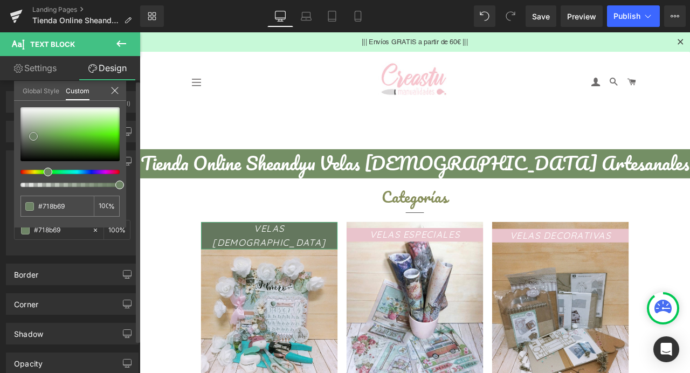
type input "#738e6b"
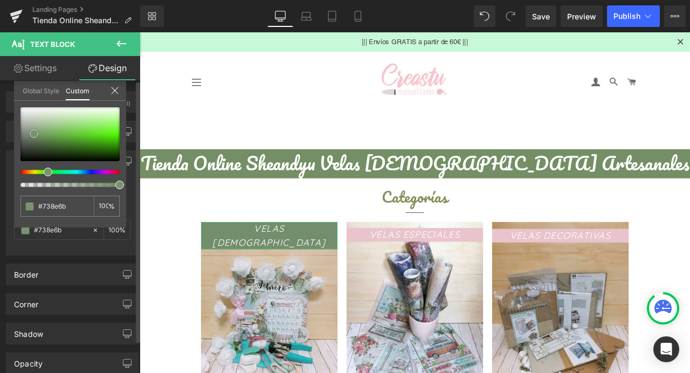
type input "#75916d"
type input "#789370"
type input "#7e9776"
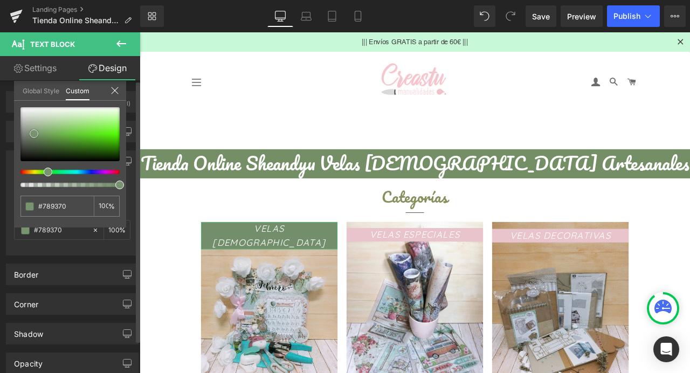
type input "#7e9776"
type input "#819a79"
drag, startPoint x: 35, startPoint y: 146, endPoint x: 35, endPoint y: 132, distance: 14.0
click at [35, 132] on div at bounding box center [69, 134] width 99 height 54
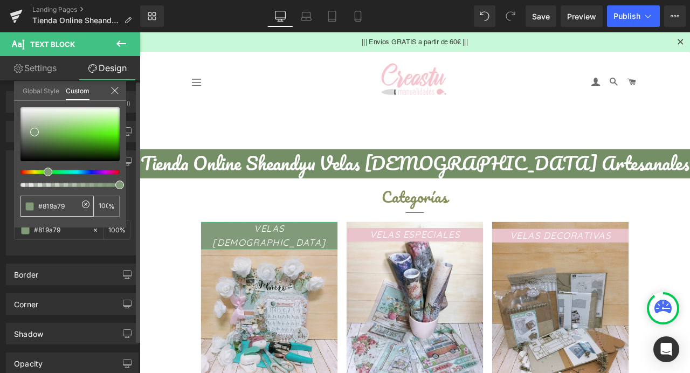
drag, startPoint x: 66, startPoint y: 207, endPoint x: 39, endPoint y: 204, distance: 26.6
click at [31, 207] on div "#819a79" at bounding box center [56, 206] width 73 height 21
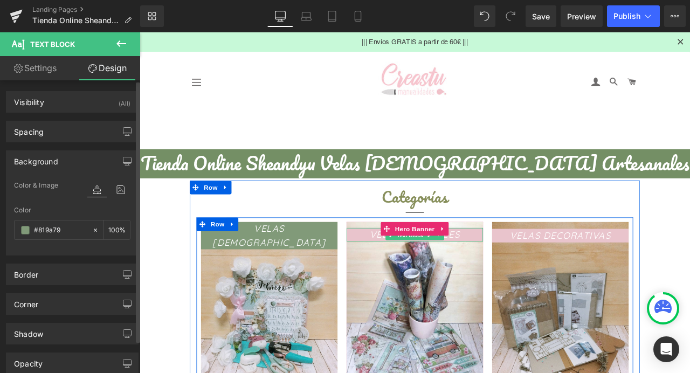
click at [442, 274] on span "Text Block" at bounding box center [460, 272] width 36 height 13
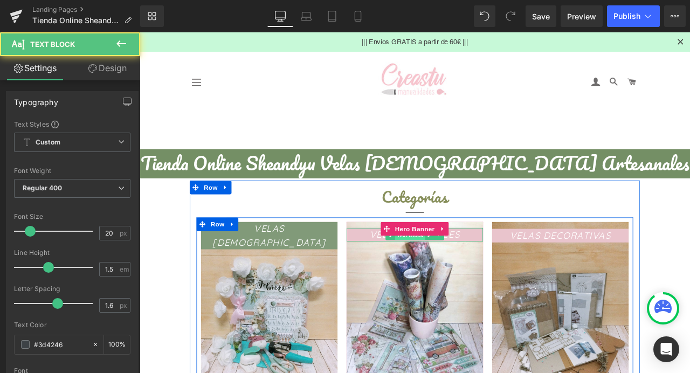
click at [449, 276] on span "Text Block" at bounding box center [460, 272] width 36 height 13
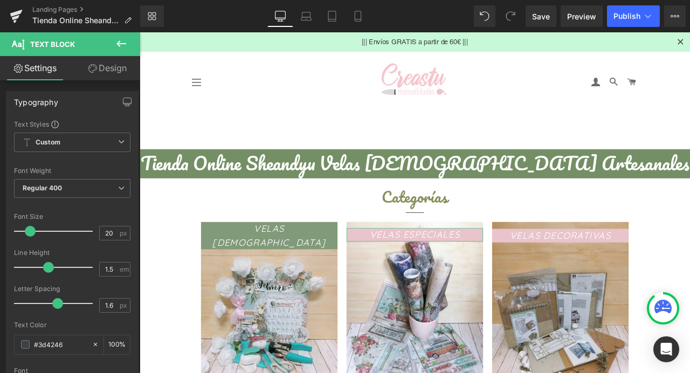
click at [112, 72] on link "Design" at bounding box center [107, 68] width 70 height 24
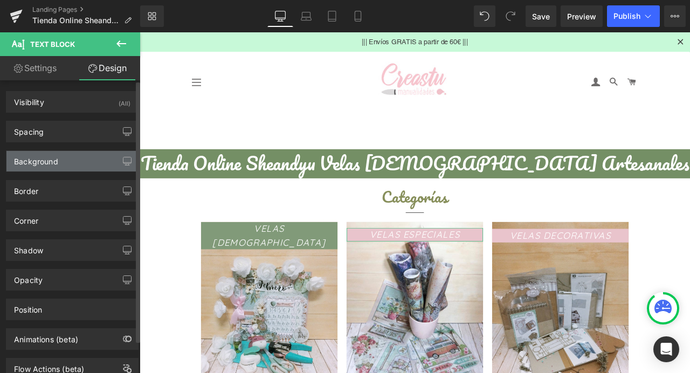
type input "#e9c4cc"
type input "100"
click at [44, 170] on div "Background" at bounding box center [72, 161] width 132 height 20
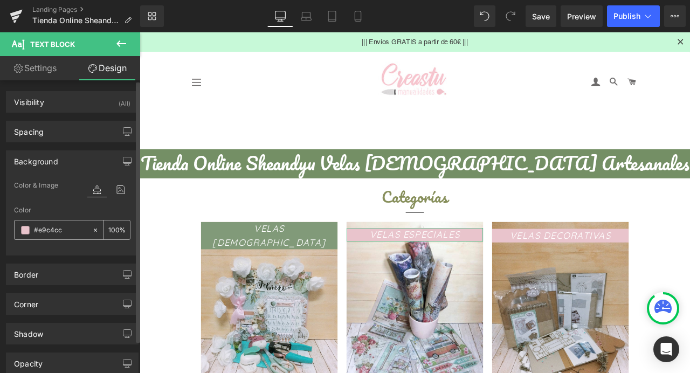
drag, startPoint x: 67, startPoint y: 234, endPoint x: 31, endPoint y: 228, distance: 36.6
click at [31, 228] on div "#e9c4cc" at bounding box center [53, 230] width 77 height 19
drag, startPoint x: 65, startPoint y: 228, endPoint x: 33, endPoint y: 229, distance: 31.3
click at [33, 229] on div "#e9c4cc" at bounding box center [53, 230] width 77 height 19
paste input "819a79"
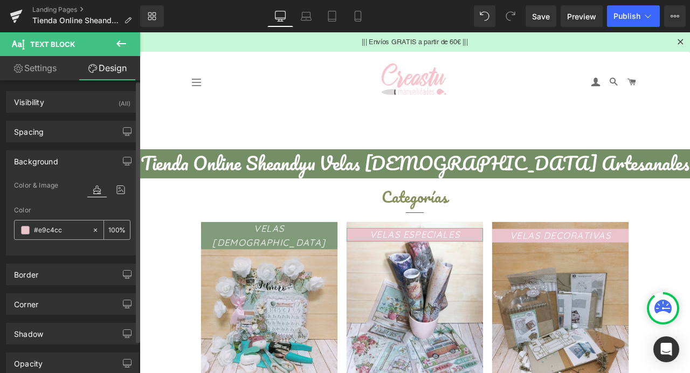
type input "#819a79"
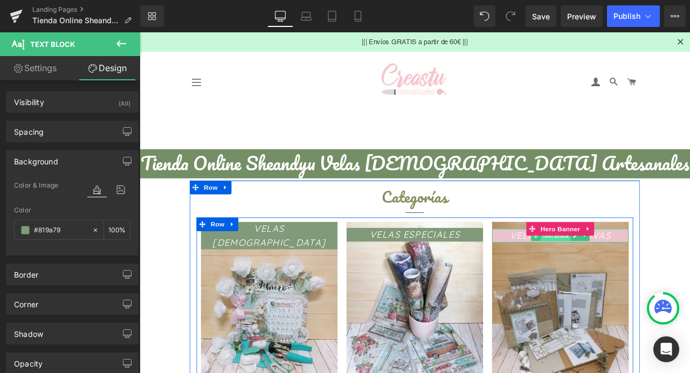
click at [639, 276] on span "Text Block" at bounding box center [633, 274] width 36 height 13
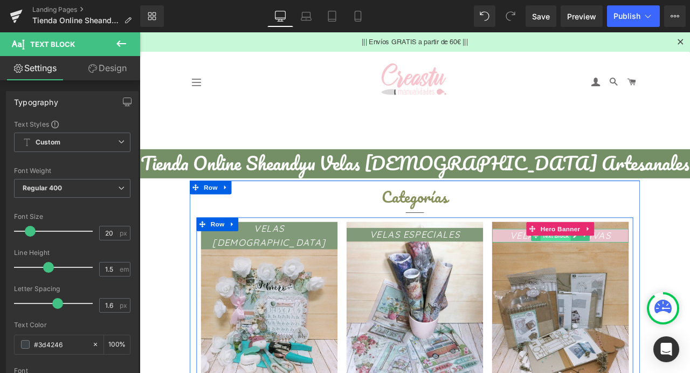
click at [627, 279] on span "Text Block" at bounding box center [633, 274] width 36 height 13
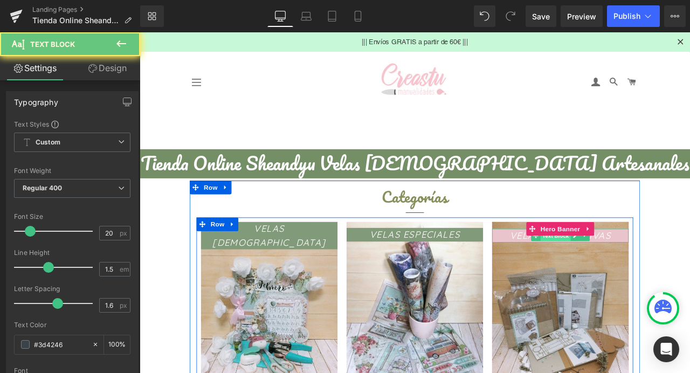
click at [646, 278] on span "Text Block" at bounding box center [633, 273] width 36 height 13
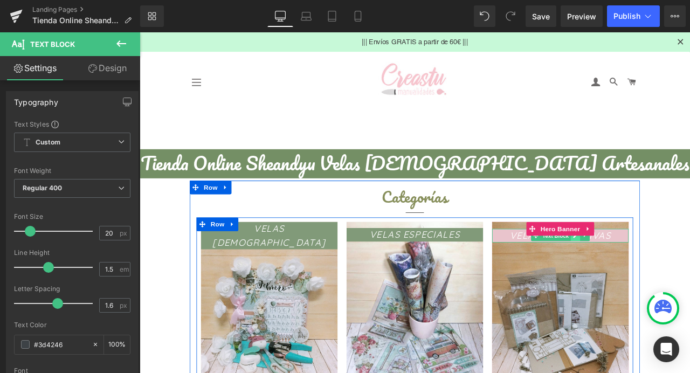
click at [651, 278] on link at bounding box center [656, 273] width 11 height 13
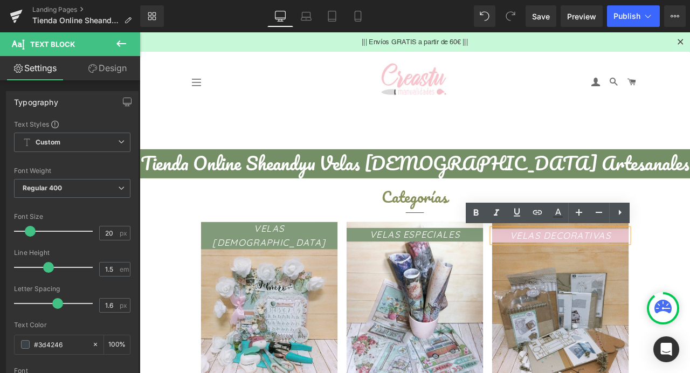
click at [629, 279] on icon "VELAS DECORATIVAS" at bounding box center [639, 272] width 120 height 13
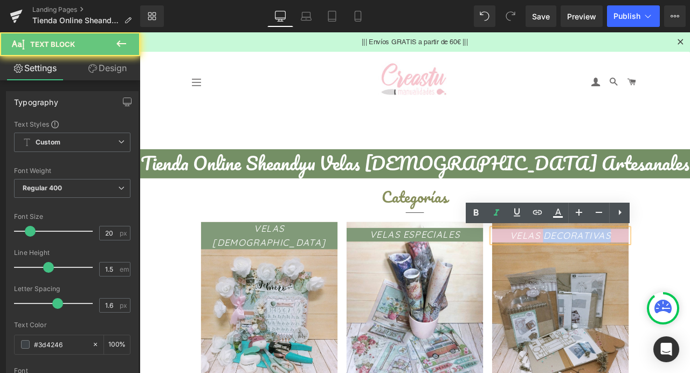
click at [629, 279] on icon "VELAS DECORATIVAS" at bounding box center [639, 272] width 120 height 13
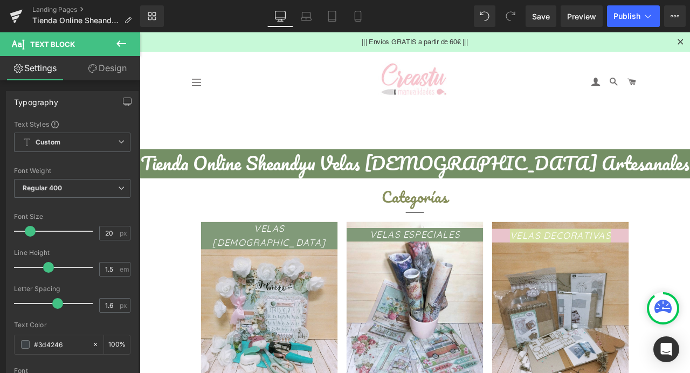
click at [106, 72] on link "Design" at bounding box center [107, 68] width 70 height 24
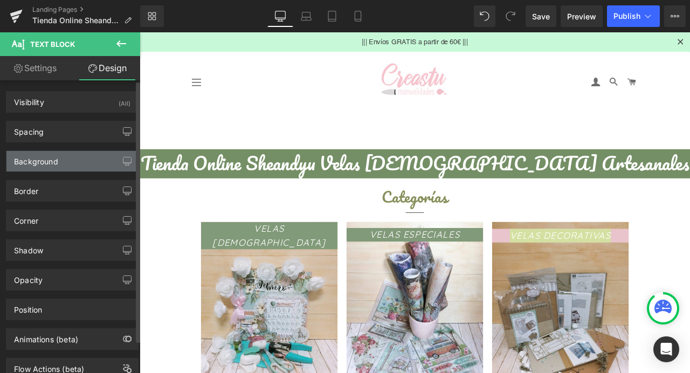
click at [47, 168] on div "Background" at bounding box center [72, 161] width 132 height 20
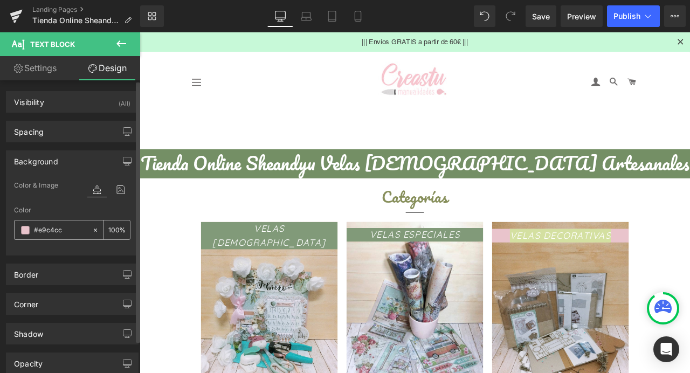
click at [67, 232] on input "#e9c4cc" at bounding box center [60, 230] width 53 height 12
paste input "819a79"
type input "#819a79"
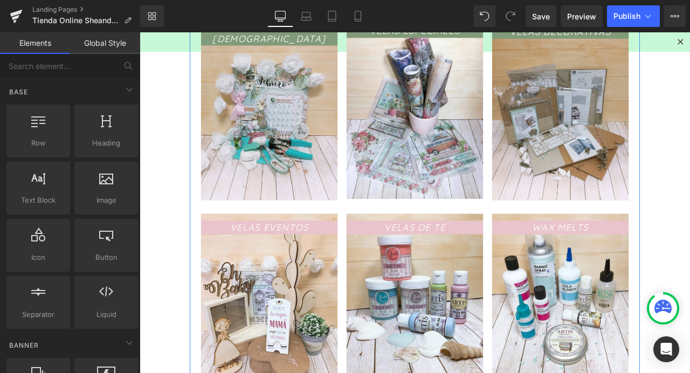
scroll to position [311, 0]
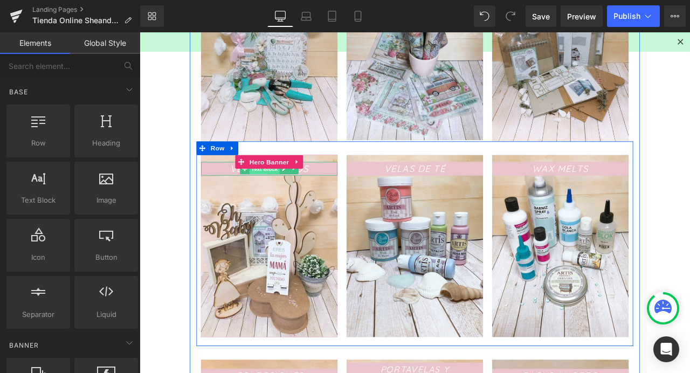
click at [288, 199] on span "Text Block" at bounding box center [288, 194] width 36 height 13
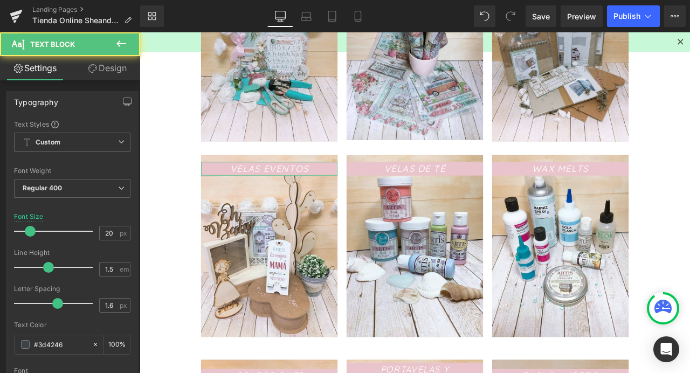
drag, startPoint x: 111, startPoint y: 79, endPoint x: 32, endPoint y: 169, distance: 119.7
click at [111, 78] on link "Design" at bounding box center [107, 68] width 70 height 24
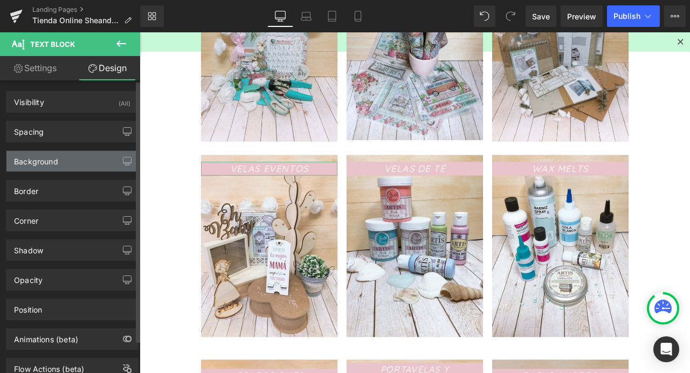
click at [32, 169] on div "Background" at bounding box center [72, 161] width 132 height 20
type input "#e9c4cc"
type input "100"
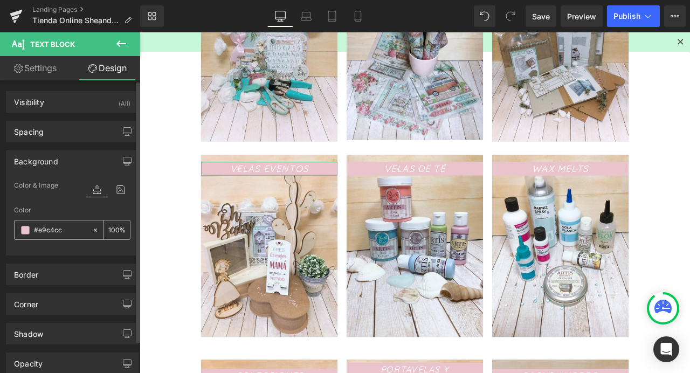
click at [62, 231] on input "#e9c4cc" at bounding box center [60, 230] width 53 height 12
paste input "819a79"
type input "#819a79"
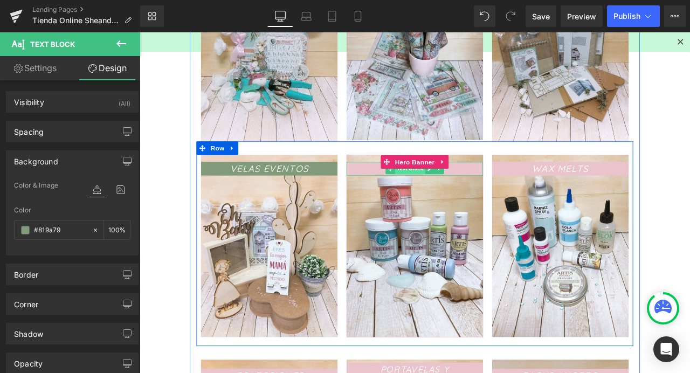
click at [461, 198] on span "Text Block" at bounding box center [460, 194] width 36 height 13
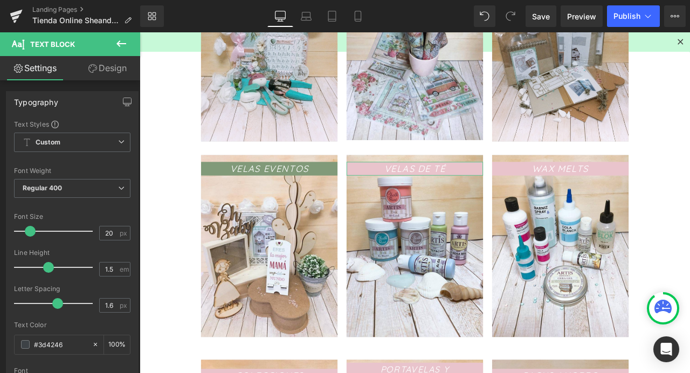
click at [100, 74] on link "Design" at bounding box center [107, 68] width 70 height 24
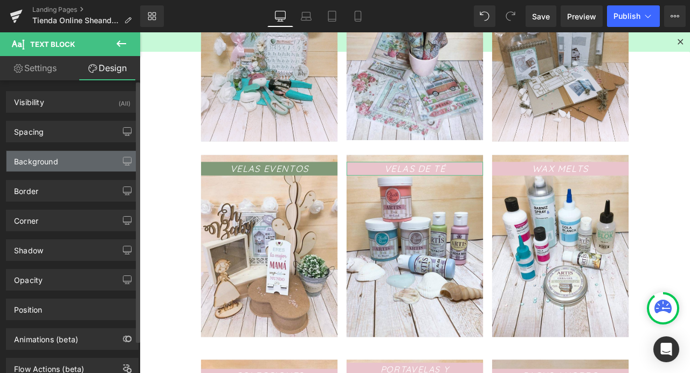
click at [36, 170] on div "Background" at bounding box center [72, 161] width 132 height 20
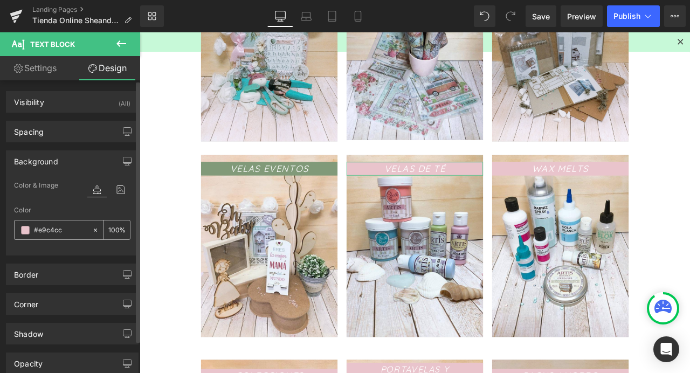
click at [49, 224] on input "#e9c4cc" at bounding box center [60, 230] width 53 height 12
paste input "819a79"
type input "#819a79"
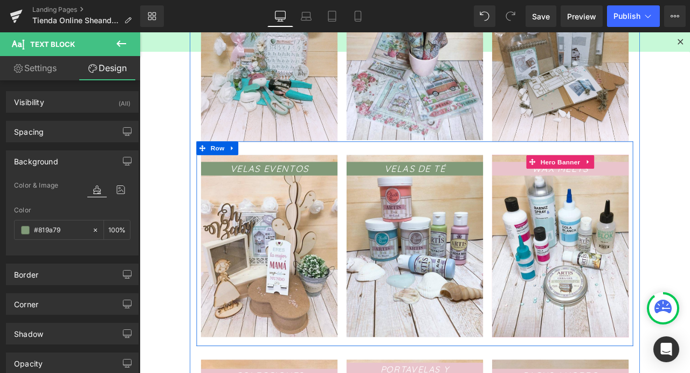
click at [636, 202] on span "WAX MELTS Text Block" at bounding box center [639, 286] width 162 height 200
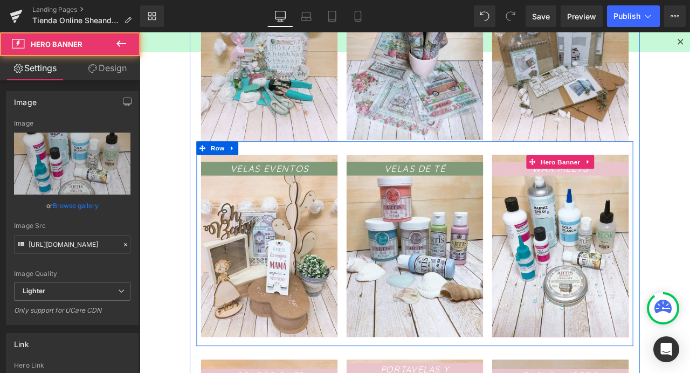
click at [639, 196] on span "Text Block" at bounding box center [633, 194] width 36 height 13
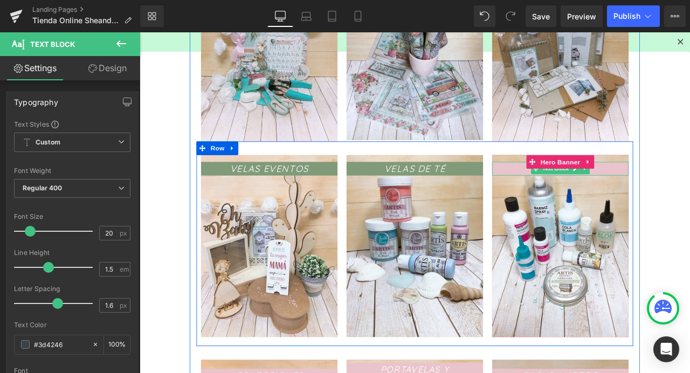
click at [639, 196] on span "Text Block" at bounding box center [633, 194] width 36 height 13
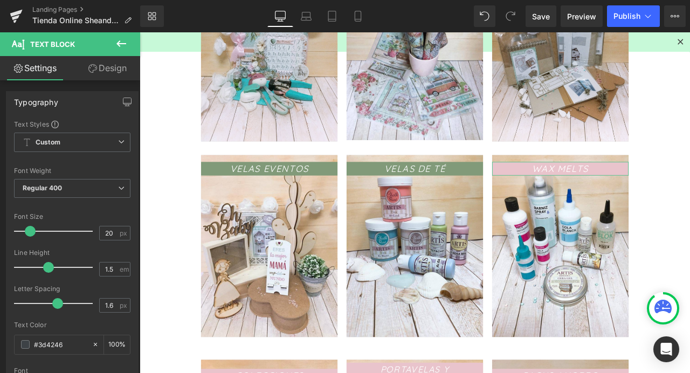
click at [99, 70] on link "Design" at bounding box center [107, 68] width 70 height 24
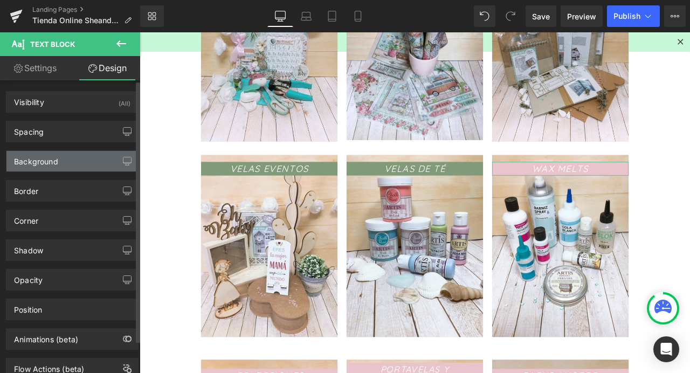
type input "#e9c4cc"
type input "100"
click at [60, 166] on div "Background" at bounding box center [72, 161] width 132 height 20
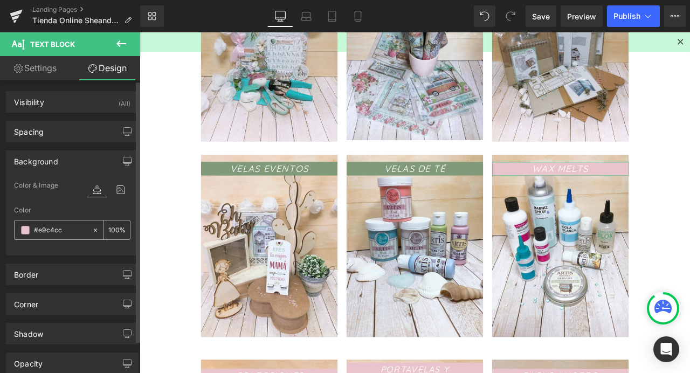
click at [60, 232] on input "#e9c4cc" at bounding box center [60, 230] width 53 height 12
paste input "819a79"
type input "#819a79"
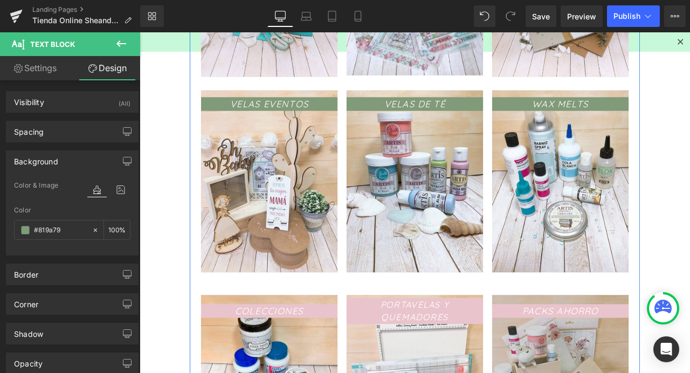
scroll to position [388, 0]
click at [291, 364] on div "COLECCIONES Text Block" at bounding box center [293, 362] width 162 height 16
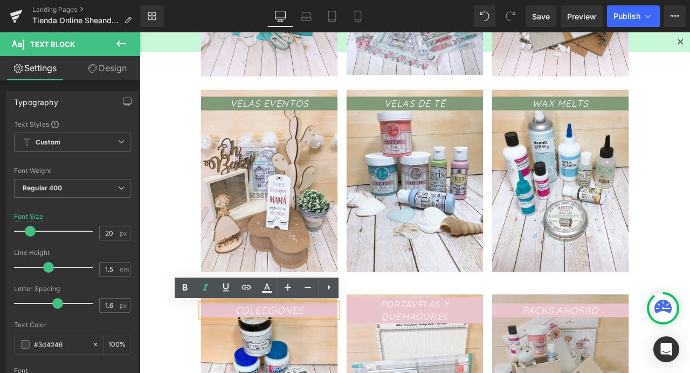
drag, startPoint x: 280, startPoint y: 380, endPoint x: 282, endPoint y: 373, distance: 7.1
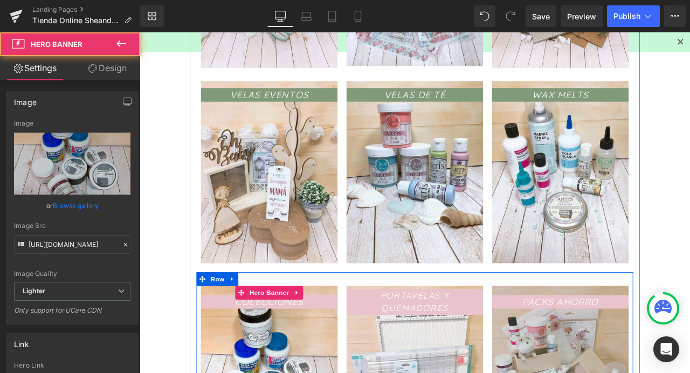
scroll to position [412, 0]
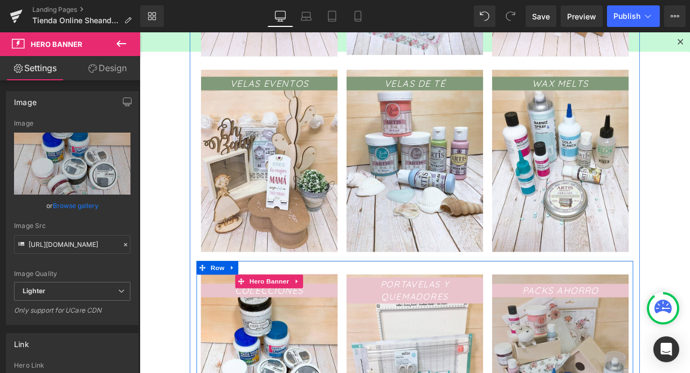
click at [286, 338] on span "Text Block" at bounding box center [288, 338] width 36 height 13
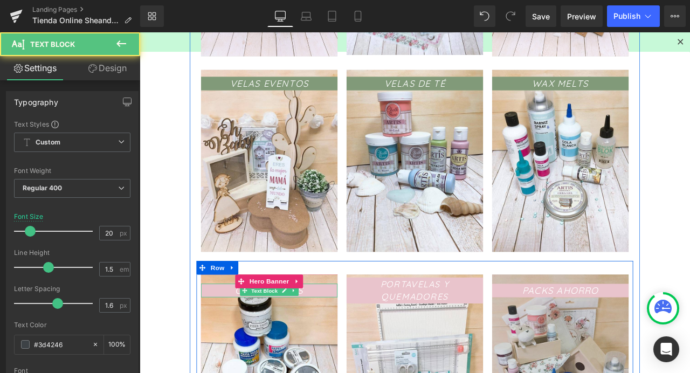
click at [286, 338] on span "Text Block" at bounding box center [288, 339] width 36 height 13
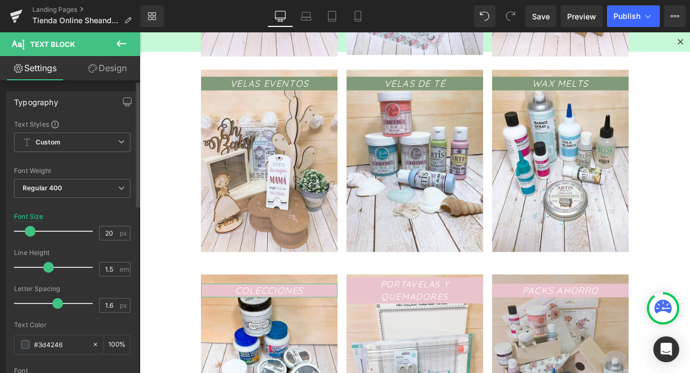
scroll to position [29, 0]
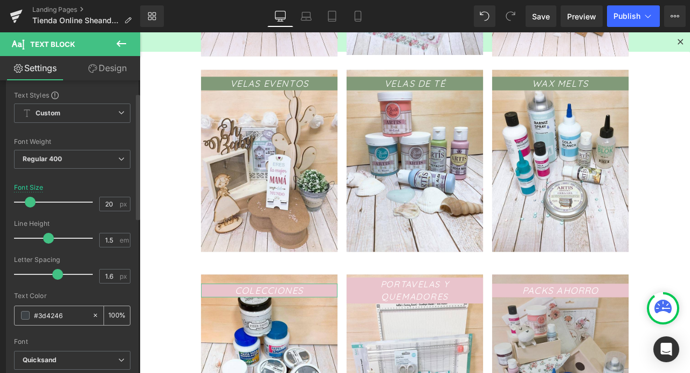
click at [45, 315] on input "#3d4246" at bounding box center [60, 316] width 53 height 12
click at [104, 67] on link "Design" at bounding box center [107, 68] width 70 height 24
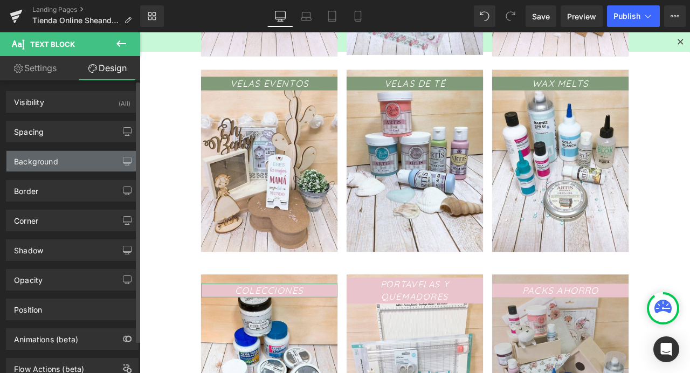
click at [70, 169] on div "Background" at bounding box center [72, 161] width 132 height 20
type input "#e9c4cc"
type input "100"
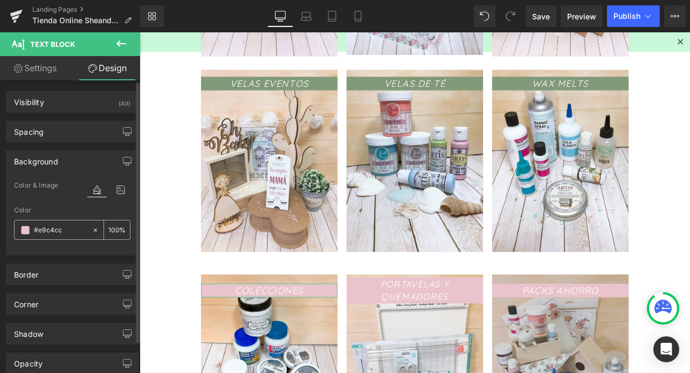
click at [58, 228] on input "#e9c4cc" at bounding box center [60, 230] width 53 height 12
paste input "819a79"
type input "#819a79"
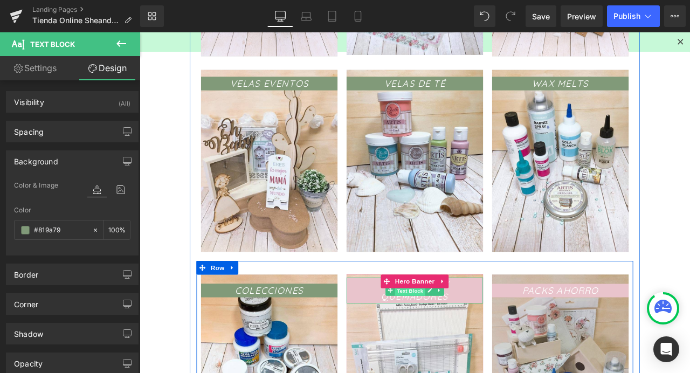
click at [464, 339] on span "Text Block" at bounding box center [460, 339] width 36 height 13
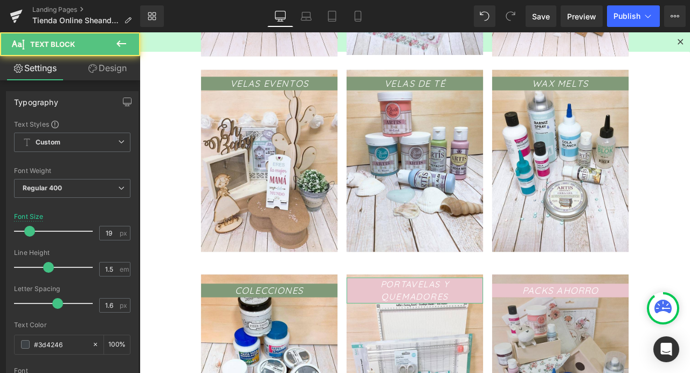
click at [102, 64] on link "Design" at bounding box center [107, 68] width 70 height 24
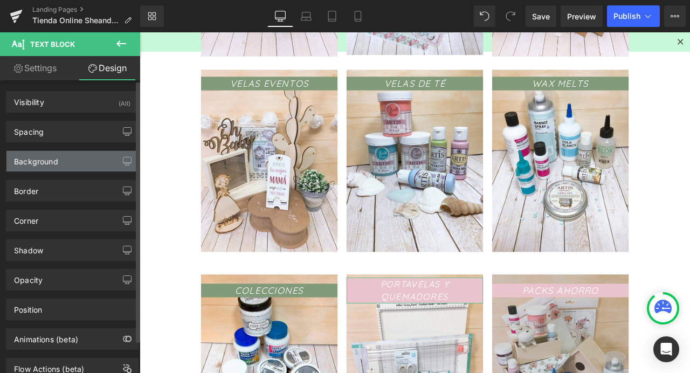
click at [57, 166] on div "Background" at bounding box center [36, 158] width 44 height 15
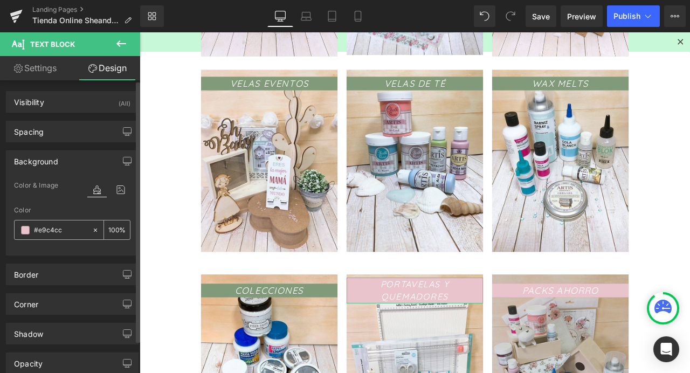
click at [55, 234] on input "#e9c4cc" at bounding box center [60, 230] width 53 height 12
paste input "819a79"
type input "#819a79"
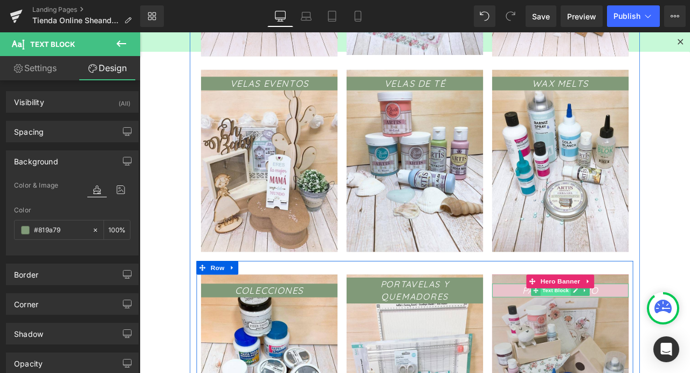
click at [636, 341] on span "Text Block" at bounding box center [633, 338] width 36 height 13
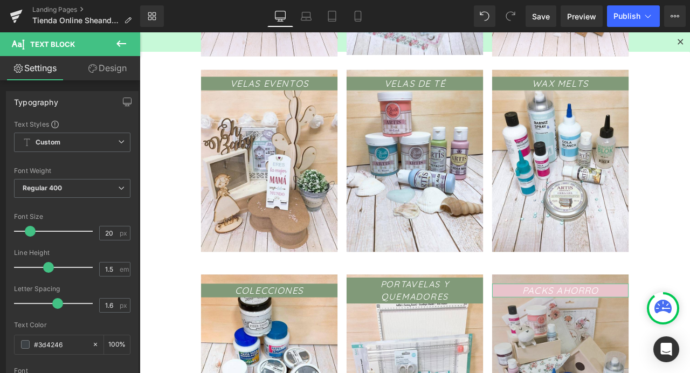
click at [110, 66] on link "Design" at bounding box center [107, 68] width 70 height 24
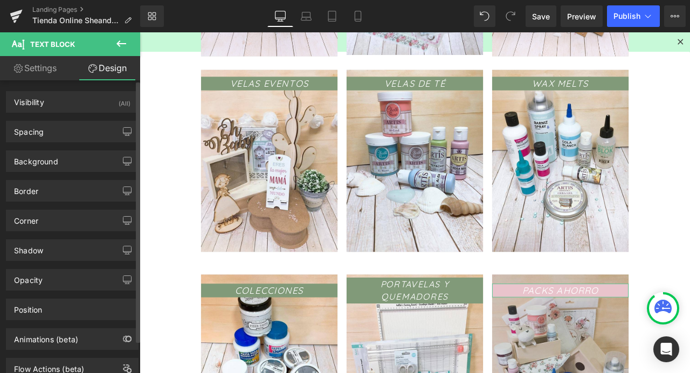
type input "#e9c4cc"
type input "100"
click at [39, 173] on div "Border Border Style Custom Custom Custom none Border Design #3d4246 Border Colo…" at bounding box center [72, 187] width 145 height 30
click at [31, 159] on div "Background" at bounding box center [36, 158] width 44 height 15
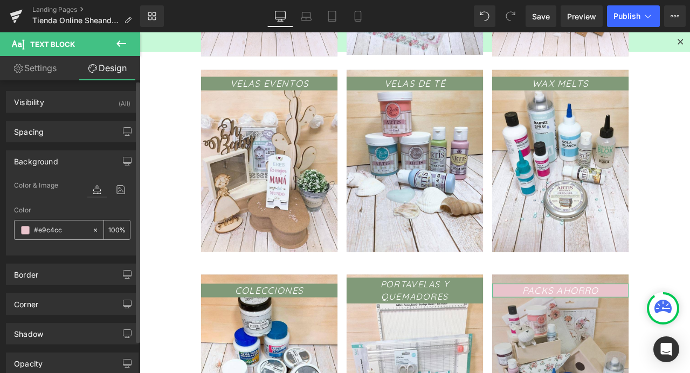
click at [47, 234] on input "#e9c4cc" at bounding box center [60, 230] width 53 height 12
paste input "819a79"
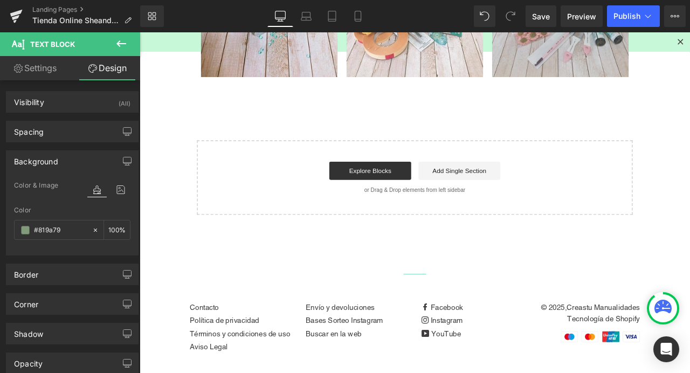
scroll to position [0, 0]
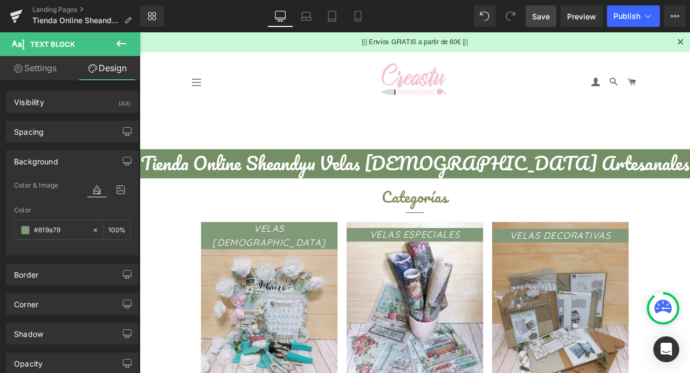
type input "#819a79"
click at [536, 18] on span "Save" at bounding box center [541, 16] width 18 height 11
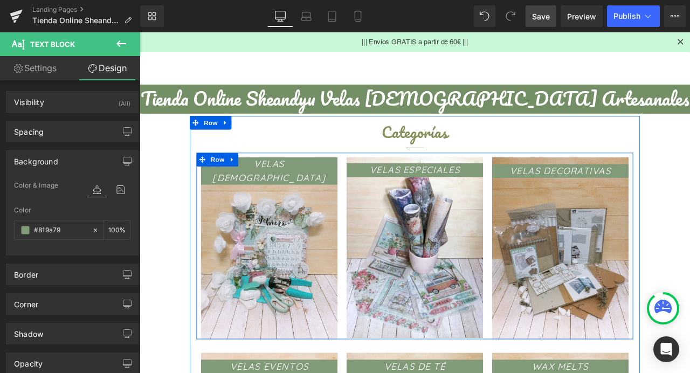
scroll to position [163, 0]
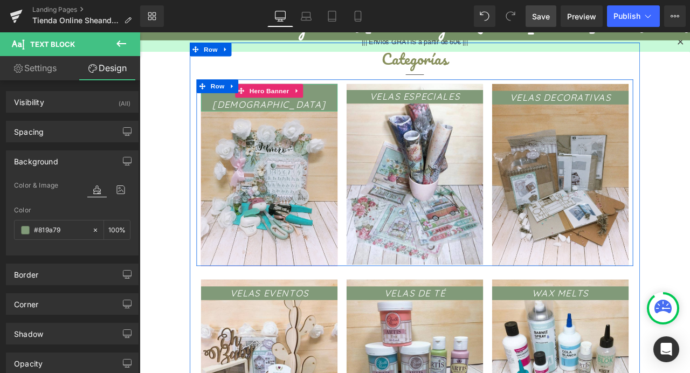
click at [290, 108] on span "Text Block" at bounding box center [288, 101] width 36 height 13
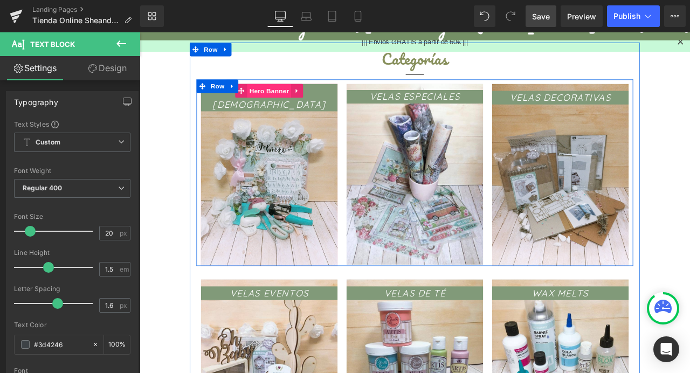
click at [292, 100] on span "Hero Banner" at bounding box center [293, 102] width 52 height 16
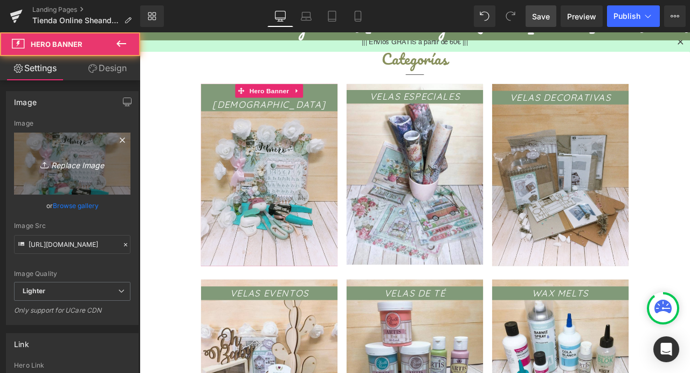
click at [77, 166] on icon "Replace Image" at bounding box center [72, 163] width 86 height 13
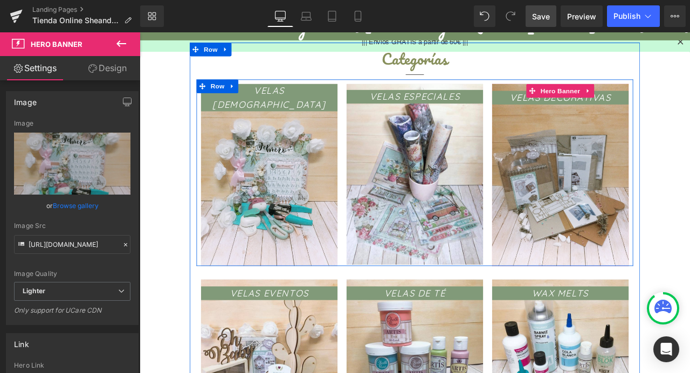
type input "C:\fakepath\Photoroom_20250227_115959.JPG"
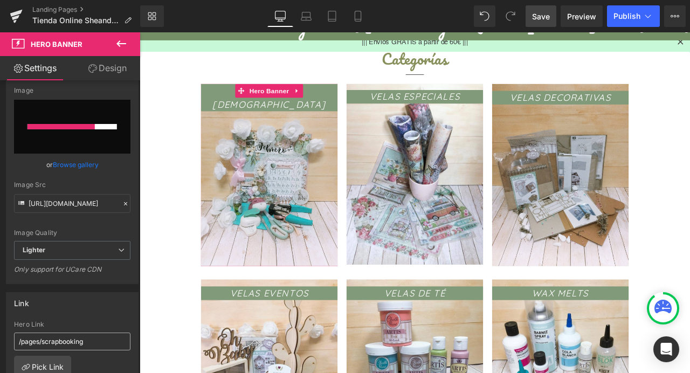
scroll to position [107, 0]
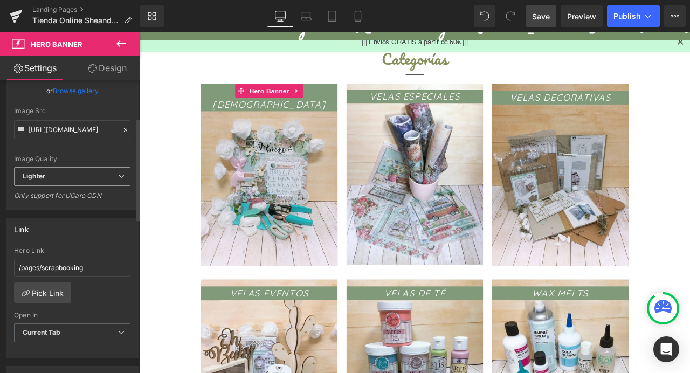
type input "https://ucarecdn.com/59a91737-2fc6-40c4-bd29-02787b0d9b92/-/format/auto/-/previ…"
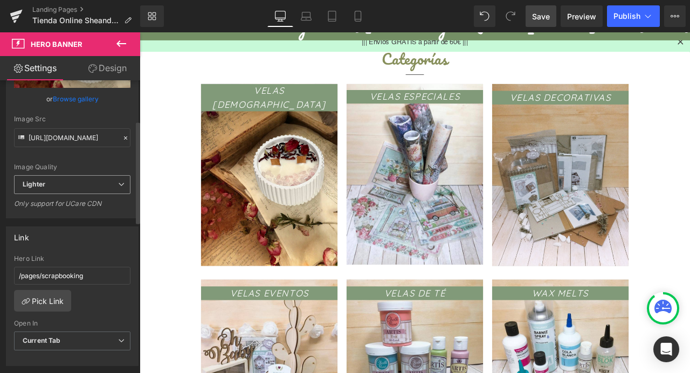
scroll to position [115, 0]
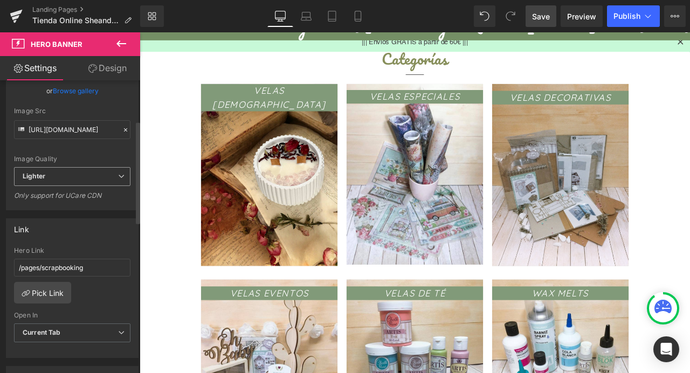
click at [69, 178] on span "Lighter" at bounding box center [72, 176] width 116 height 19
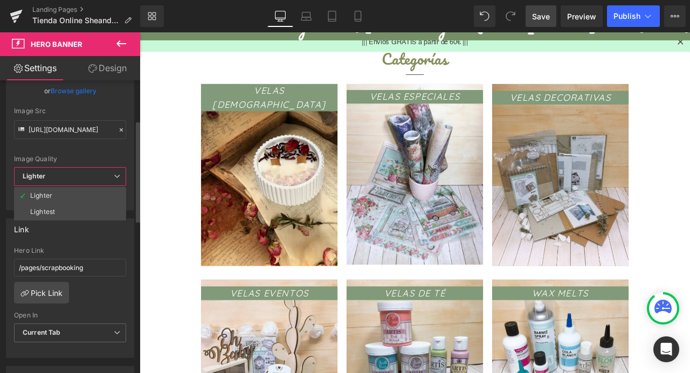
click at [69, 178] on span "Lighter" at bounding box center [70, 176] width 112 height 19
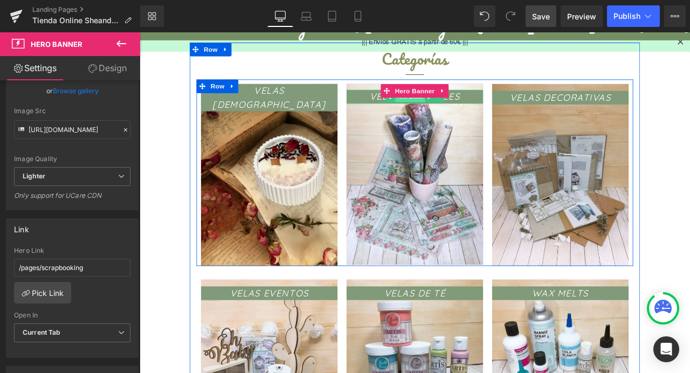
click at [457, 112] on span "Text Block" at bounding box center [460, 108] width 36 height 13
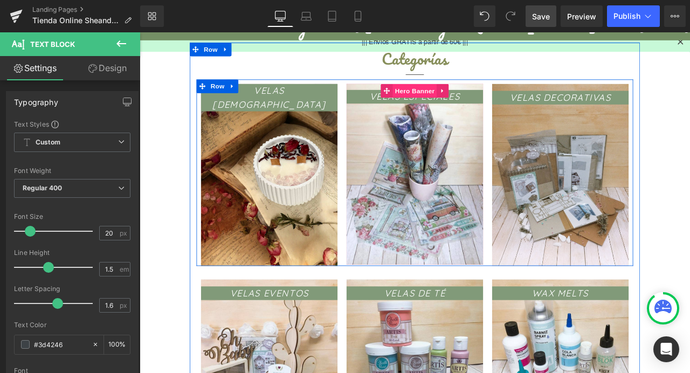
click at [458, 107] on span "Hero Banner" at bounding box center [466, 102] width 52 height 16
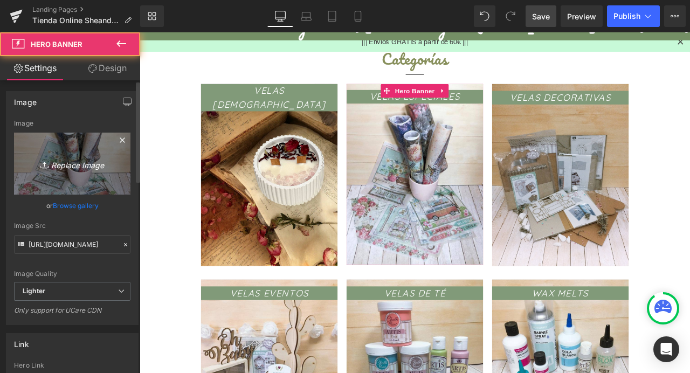
click at [60, 173] on link "Replace Image" at bounding box center [72, 164] width 116 height 62
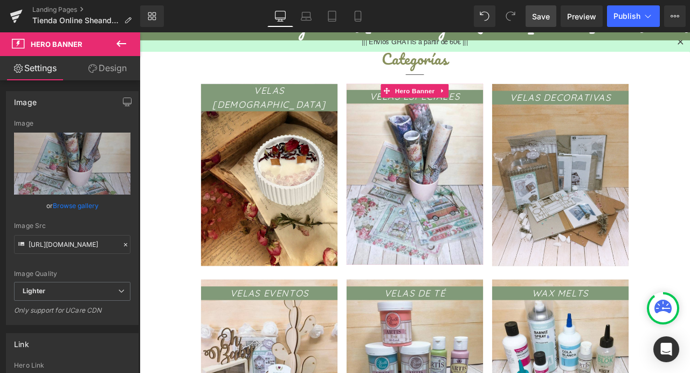
type input "C:\fakepath\Photoroom_20250822_133530.JPEG"
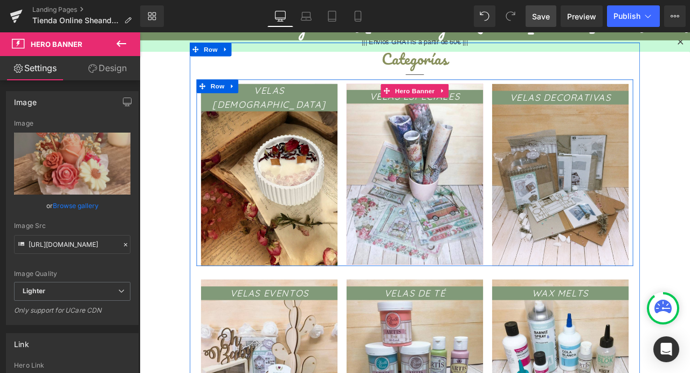
type input "https://ucarecdn.com/9b2d605b-e994-4979-9fe1-a7f242679681/-/format/auto/-/previ…"
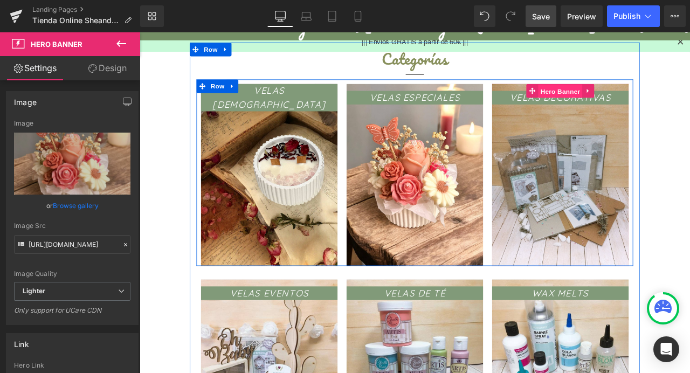
click at [639, 104] on span "Hero Banner" at bounding box center [638, 102] width 52 height 16
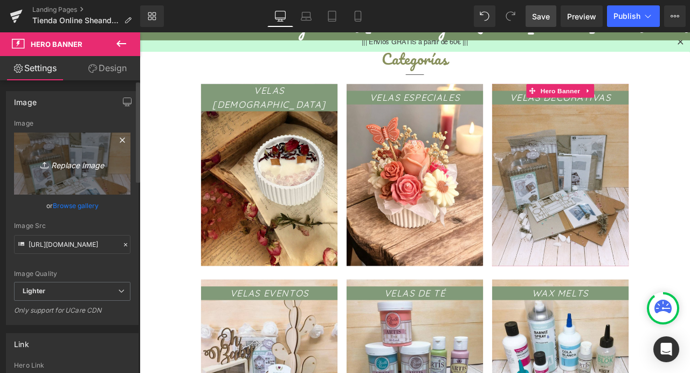
click at [64, 165] on icon "Replace Image" at bounding box center [72, 163] width 86 height 13
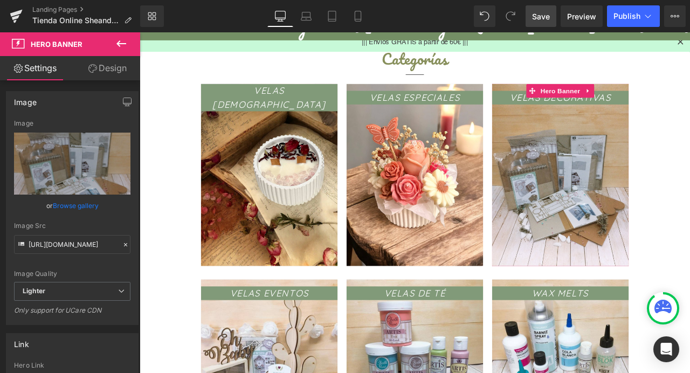
type input "C:\fakepath\Photoroom_20250404_175433.JPEG"
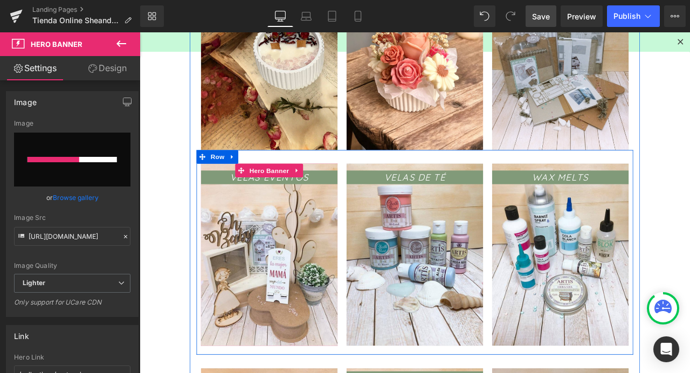
scroll to position [157, 0]
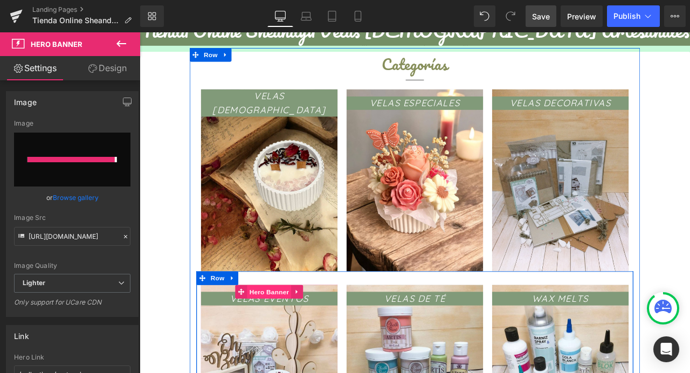
type input "https://ucarecdn.com/8bd3d001-c0f4-4b05-8978-384f7fd75c33/-/format/auto/-/previ…"
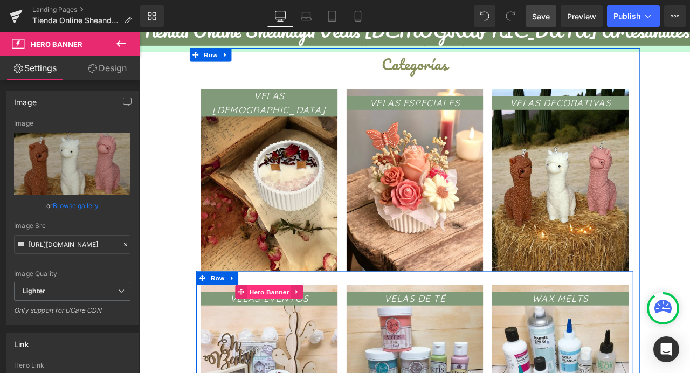
click at [293, 341] on span "Hero Banner" at bounding box center [293, 340] width 52 height 16
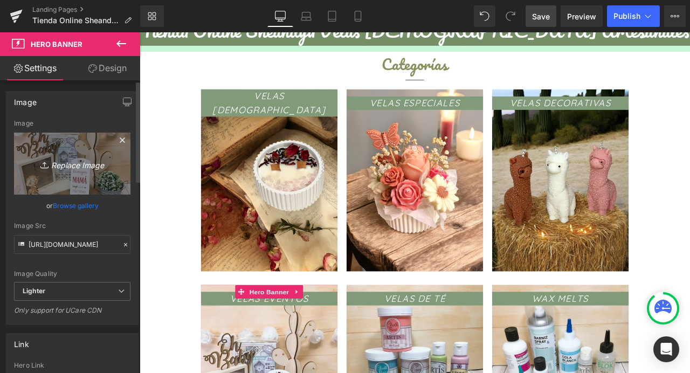
click at [88, 180] on link "Replace Image" at bounding box center [72, 164] width 116 height 62
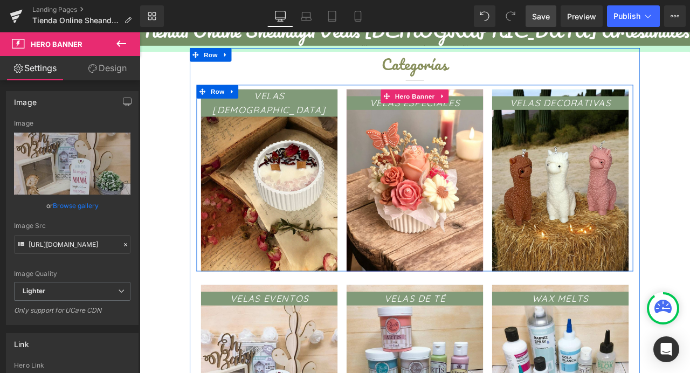
type input "C:\fakepath\Photoroom_20250827_135003.JPEG"
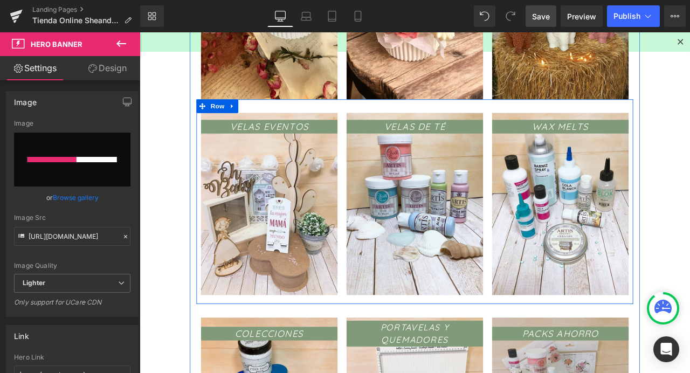
scroll to position [362, 0]
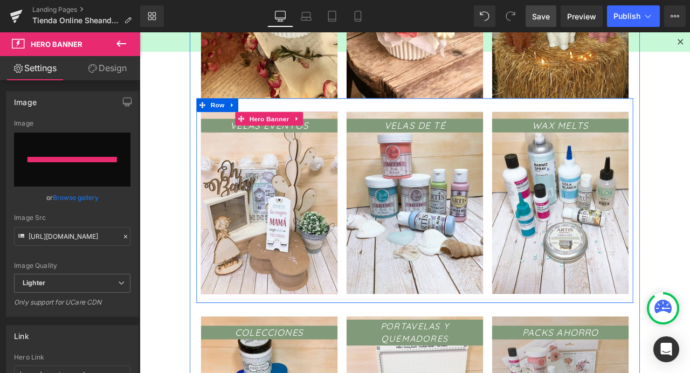
type input "https://ucarecdn.com/c689c5a1-861a-4f92-b0dd-c5e6ea07ff4c/-/format/auto/-/previ…"
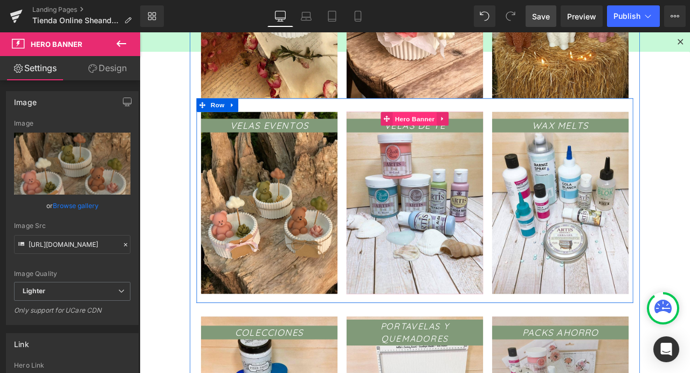
click at [463, 134] on span "Hero Banner" at bounding box center [466, 135] width 52 height 16
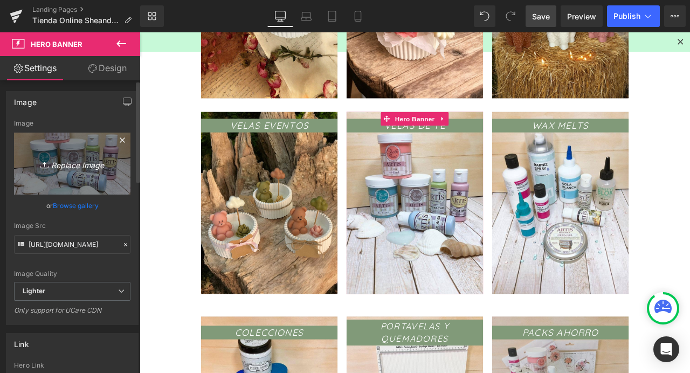
click at [68, 166] on icon "Replace Image" at bounding box center [72, 163] width 86 height 13
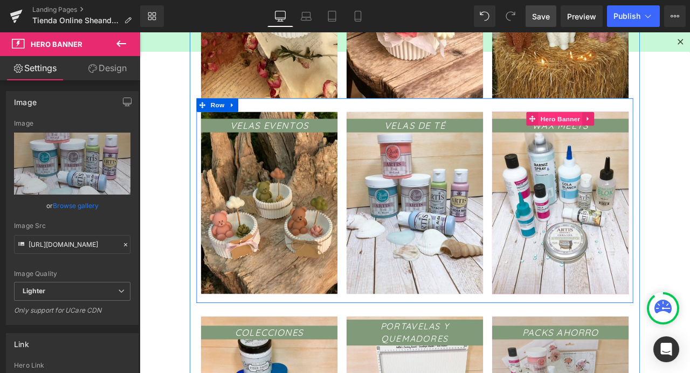
click at [636, 132] on span "Hero Banner" at bounding box center [638, 135] width 52 height 16
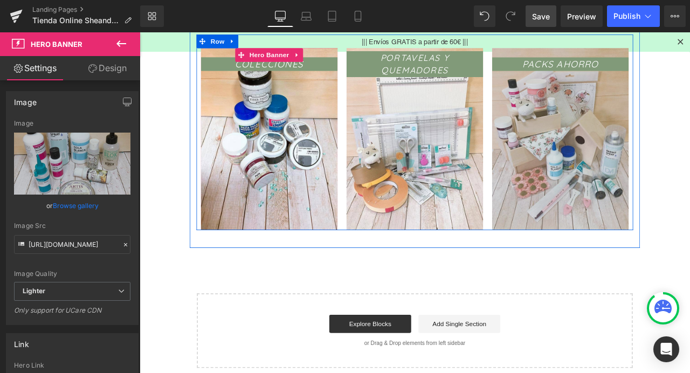
scroll to position [532, 0]
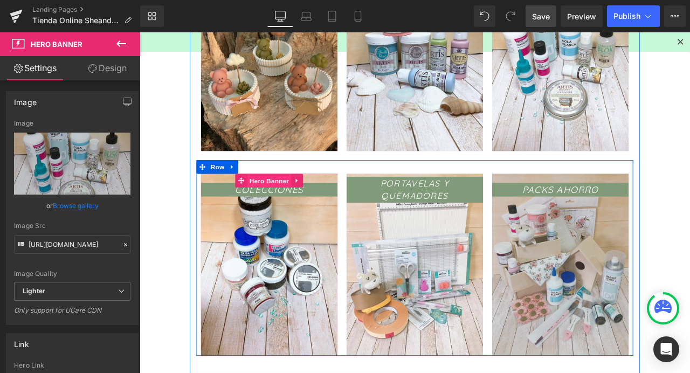
click at [294, 209] on span "Hero Banner" at bounding box center [293, 209] width 52 height 16
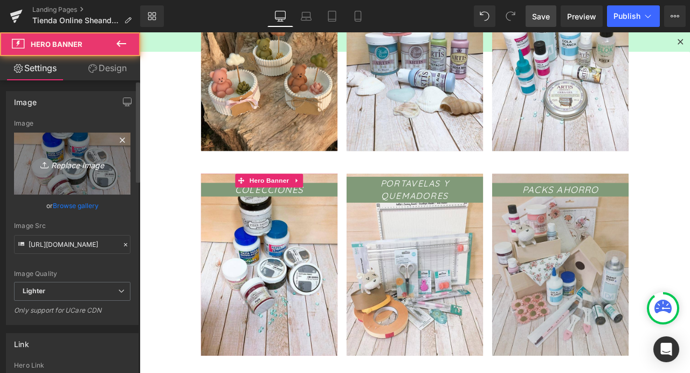
click at [47, 163] on icon at bounding box center [45, 165] width 11 height 11
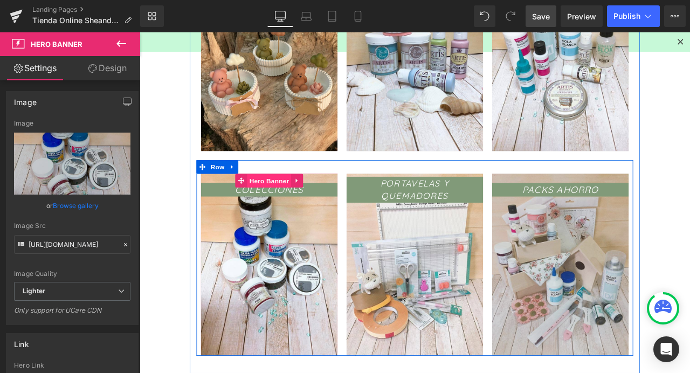
click at [284, 212] on span "Hero Banner" at bounding box center [293, 209] width 52 height 16
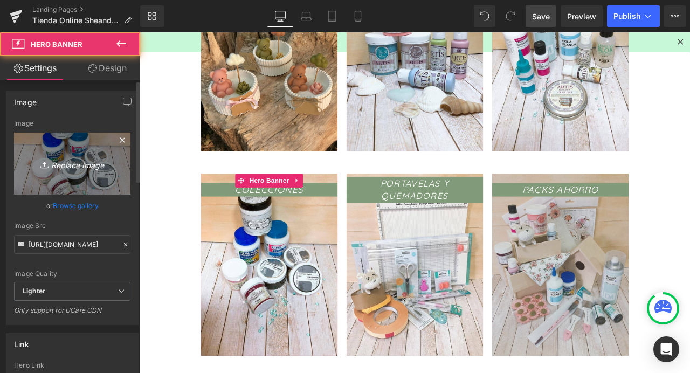
click at [82, 163] on icon "Replace Image" at bounding box center [72, 163] width 86 height 13
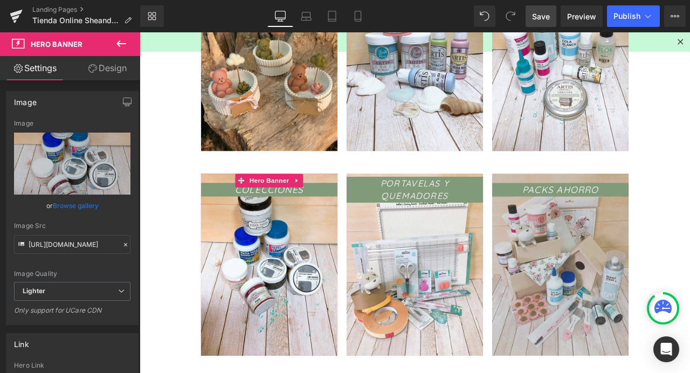
type input "C:\fakepath\Photoroom_20250809_192444.JPEG"
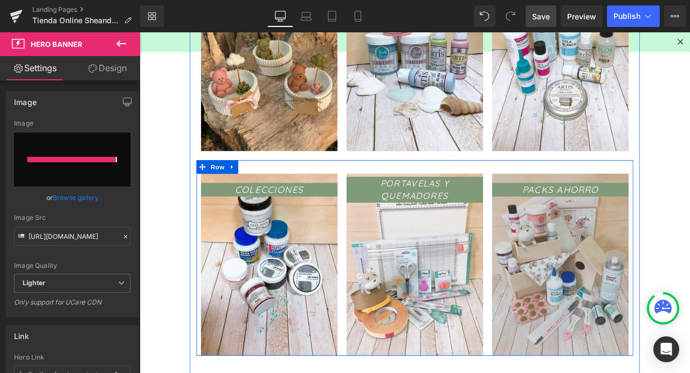
type input "https://ucarecdn.com/e972dc0d-b95f-4e65-9f6c-a808680eed20/-/format/auto/-/previ…"
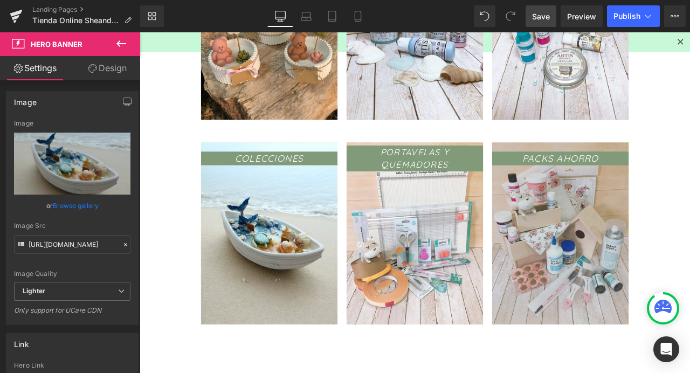
scroll to position [348, 0]
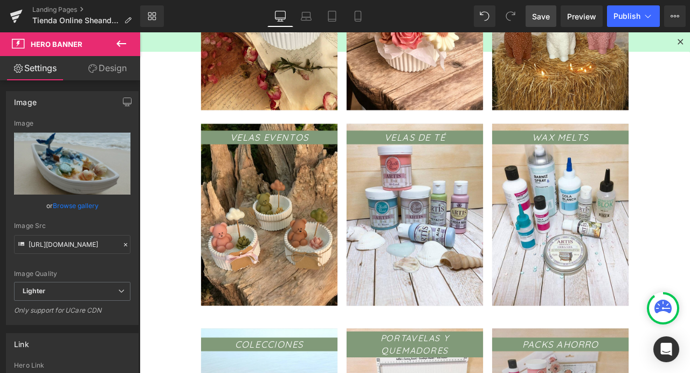
click at [457, 252] on span "VELAS DE TÉ Text Block" at bounding box center [466, 249] width 162 height 200
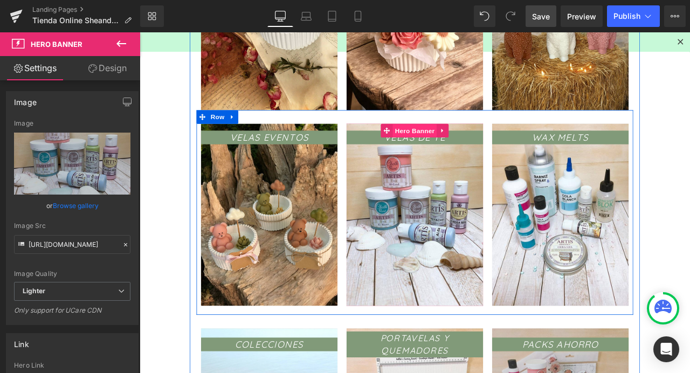
click at [455, 148] on span "Hero Banner" at bounding box center [466, 149] width 52 height 16
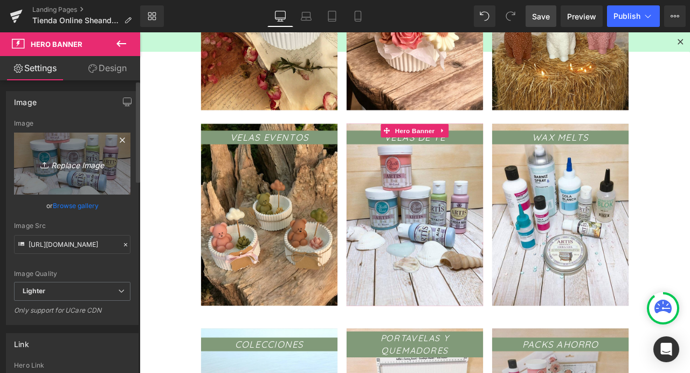
click at [79, 166] on icon "Replace Image" at bounding box center [72, 163] width 86 height 13
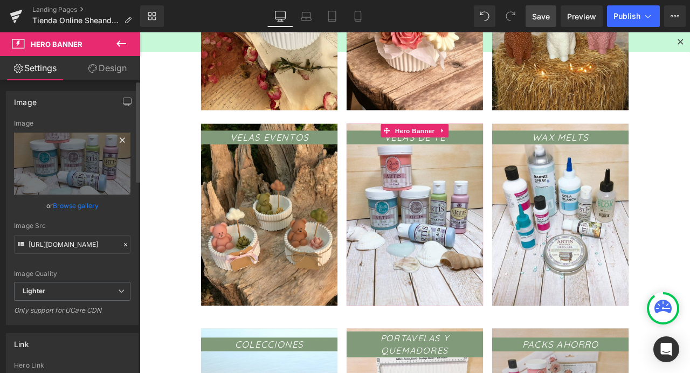
click at [120, 139] on icon at bounding box center [122, 140] width 5 height 5
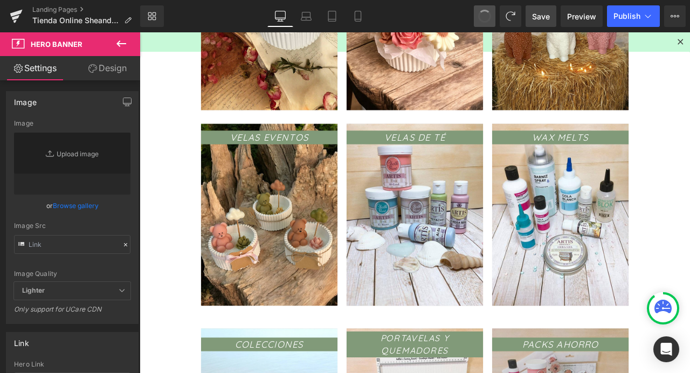
type input "https://ucarecdn.com/088d1bb8-4772-4bee-af50-8b0312fa67d8/-/format/auto/-/previ…"
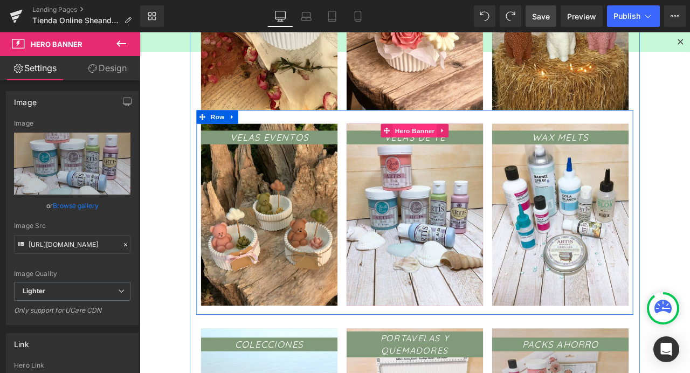
click at [452, 149] on span "Hero Banner" at bounding box center [466, 149] width 52 height 16
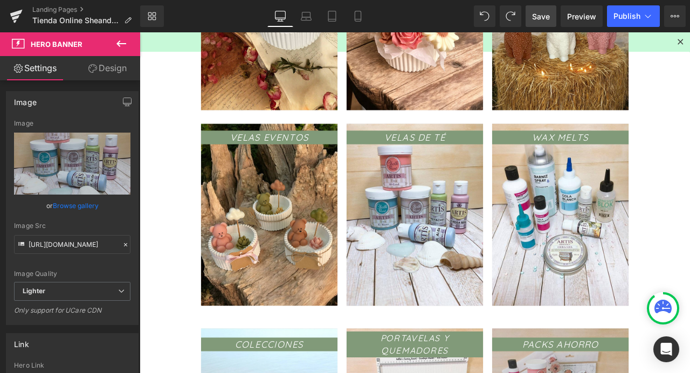
click at [541, 17] on span "Save" at bounding box center [541, 16] width 18 height 11
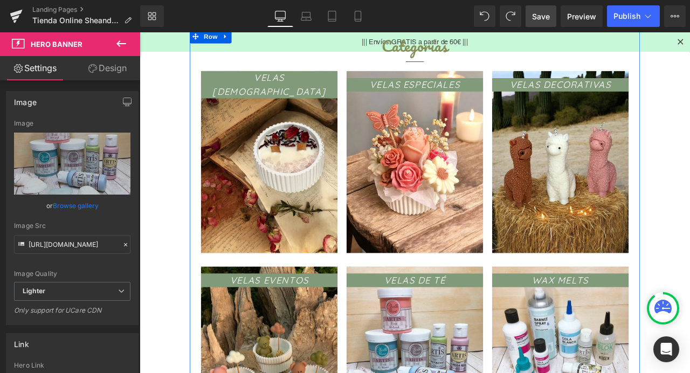
scroll to position [0, 0]
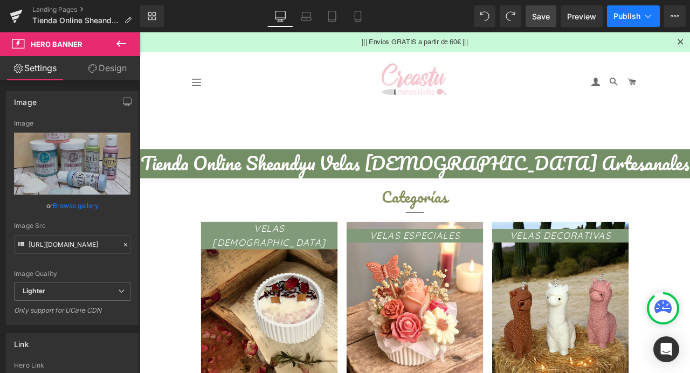
click at [650, 20] on icon at bounding box center [648, 16] width 11 height 11
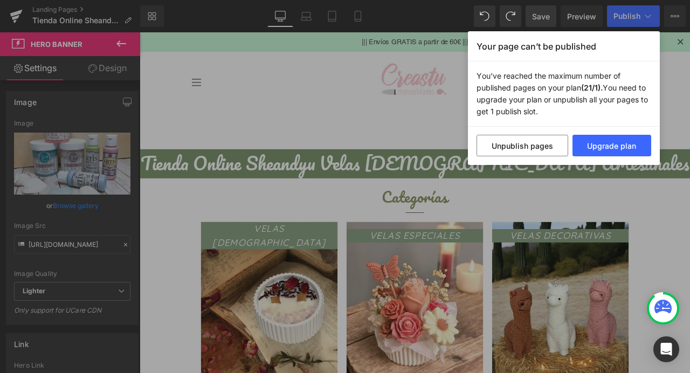
drag, startPoint x: 671, startPoint y: 91, endPoint x: 629, endPoint y: 44, distance: 63.8
click at [671, 91] on div "Your page can’t be published You've reached the maximum number of published pag…" at bounding box center [345, 186] width 690 height 373
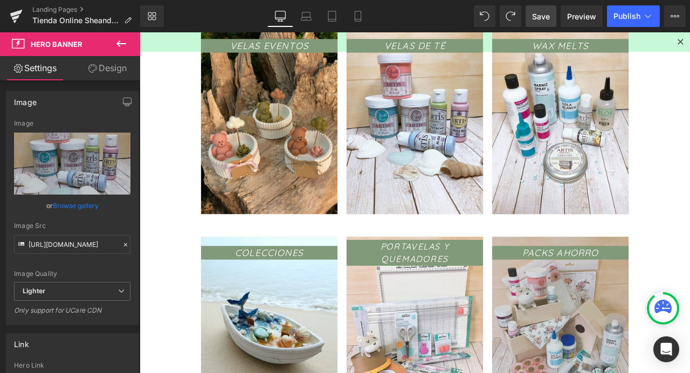
scroll to position [608, 0]
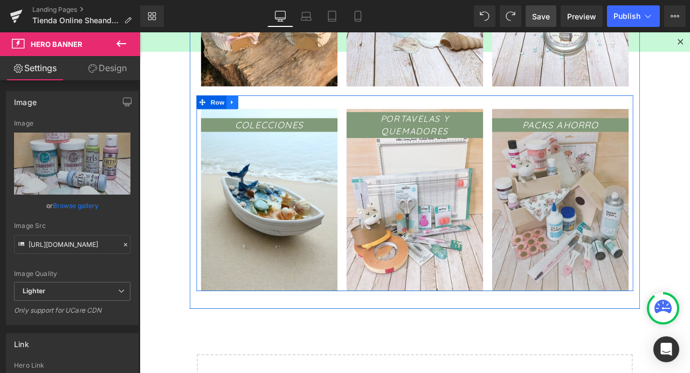
click at [250, 117] on link at bounding box center [250, 115] width 14 height 16
click at [260, 118] on icon at bounding box center [264, 116] width 8 height 8
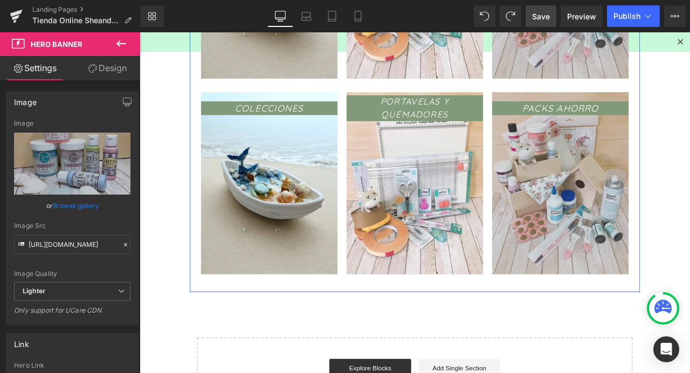
scroll to position [872, 0]
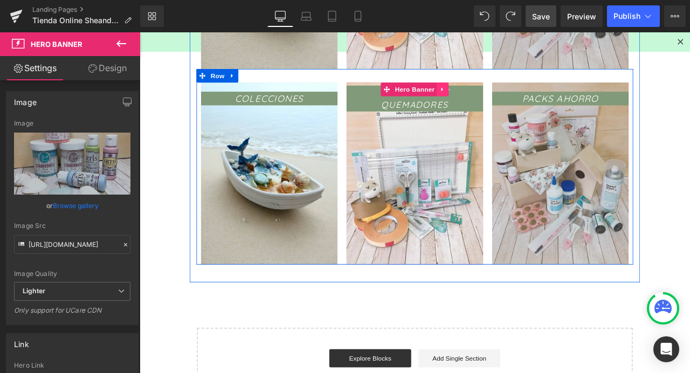
click at [498, 98] on icon at bounding box center [500, 100] width 8 height 8
click at [505, 101] on icon at bounding box center [507, 101] width 8 height 8
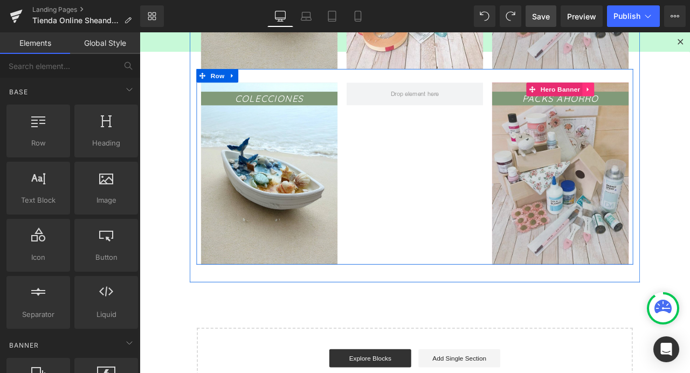
click at [673, 98] on link at bounding box center [672, 100] width 14 height 16
click at [675, 101] on icon at bounding box center [679, 100] width 8 height 8
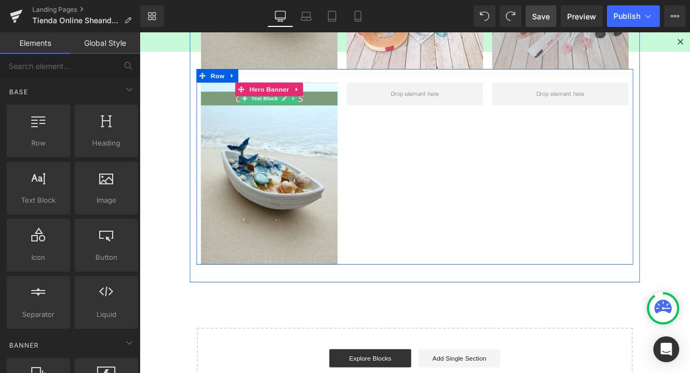
click at [272, 112] on span "Text Block" at bounding box center [288, 111] width 36 height 13
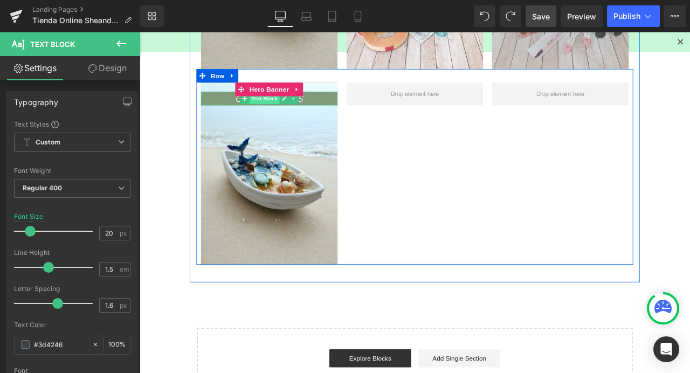
click at [290, 111] on span "Text Block" at bounding box center [288, 111] width 36 height 13
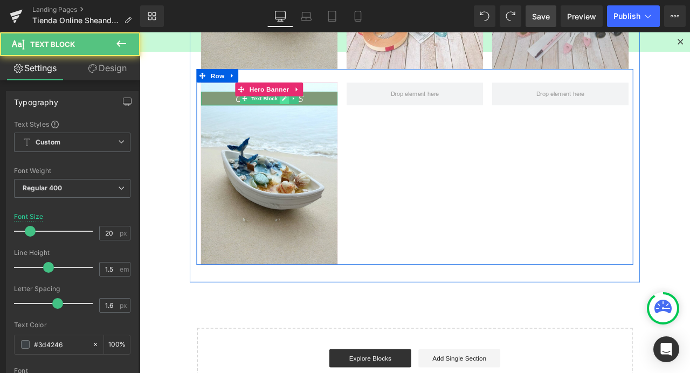
click at [308, 112] on icon at bounding box center [310, 110] width 5 height 5
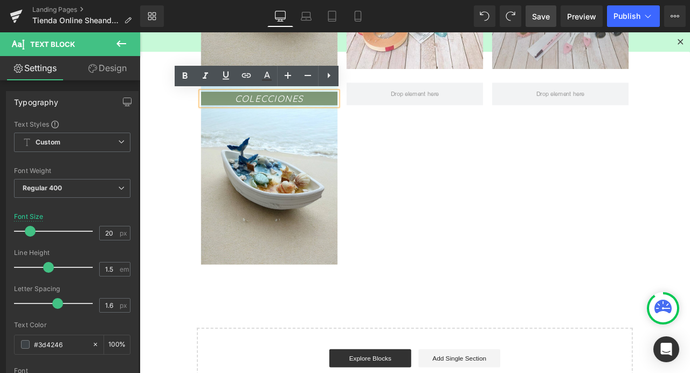
click at [322, 112] on icon "COLECCIONES" at bounding box center [293, 110] width 81 height 13
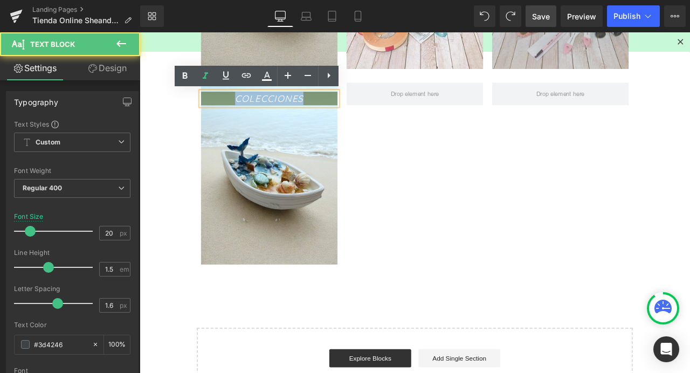
click at [322, 112] on icon "COLECCIONES" at bounding box center [293, 110] width 81 height 13
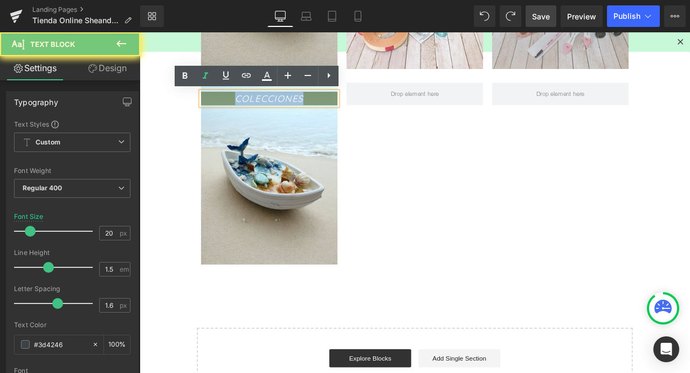
click at [322, 112] on icon "COLECCIONES" at bounding box center [293, 110] width 81 height 13
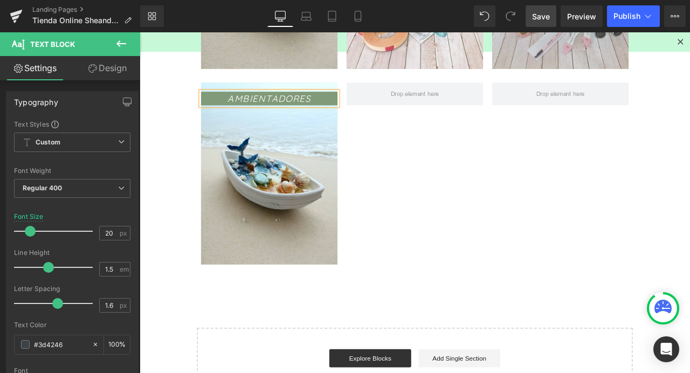
click at [475, 289] on div "AMBIENTADORES Text Block Hero Banner Row" at bounding box center [466, 192] width 518 height 232
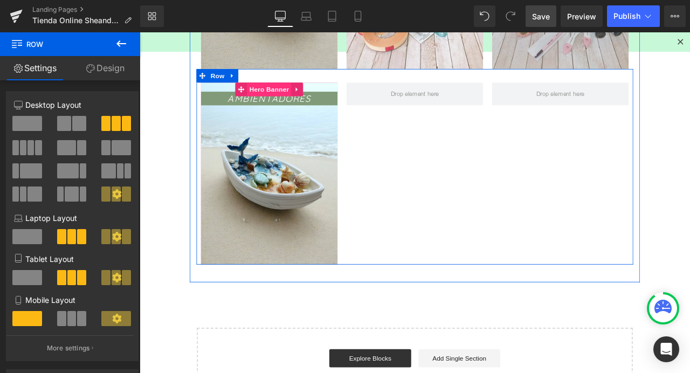
click at [285, 104] on span "Hero Banner" at bounding box center [293, 100] width 52 height 16
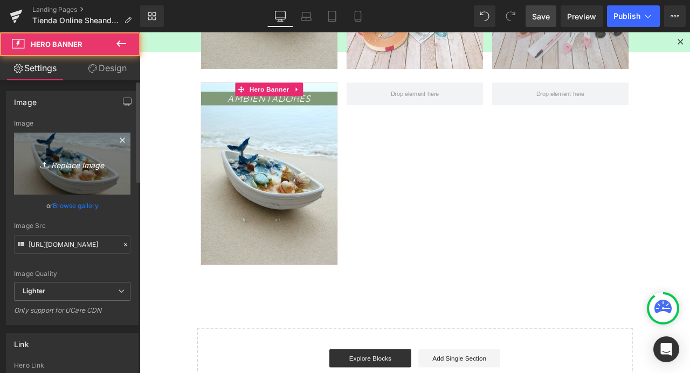
click at [66, 148] on link "Replace Image" at bounding box center [72, 164] width 116 height 62
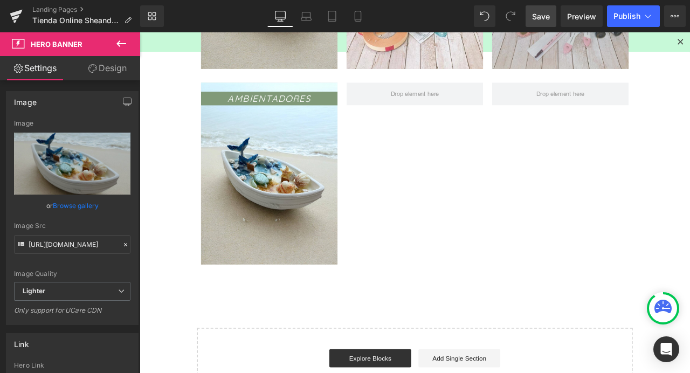
type input "C:\fakepath\AF9A643B-4ED2-4594-A33B-EB7B10F40EF2.JPG"
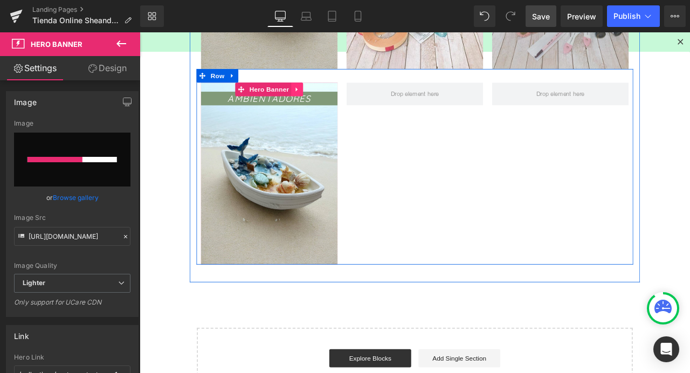
click at [324, 101] on icon at bounding box center [327, 100] width 8 height 8
click at [316, 102] on icon at bounding box center [320, 101] width 8 height 8
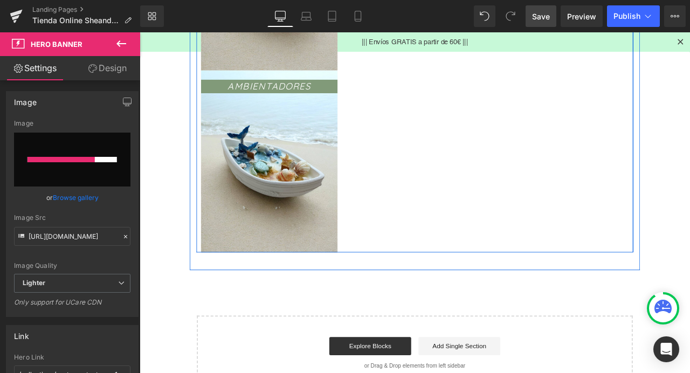
scroll to position [1101, 0]
click at [297, 100] on div "AMBIENTADORES Text Block" at bounding box center [293, 97] width 162 height 16
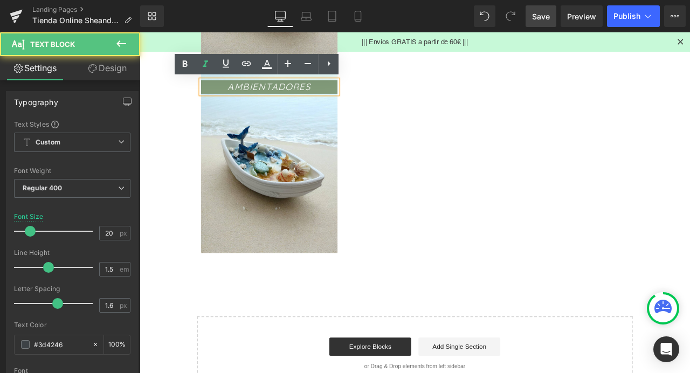
click at [296, 142] on span "AMBIENTADORES Text Block" at bounding box center [293, 186] width 162 height 194
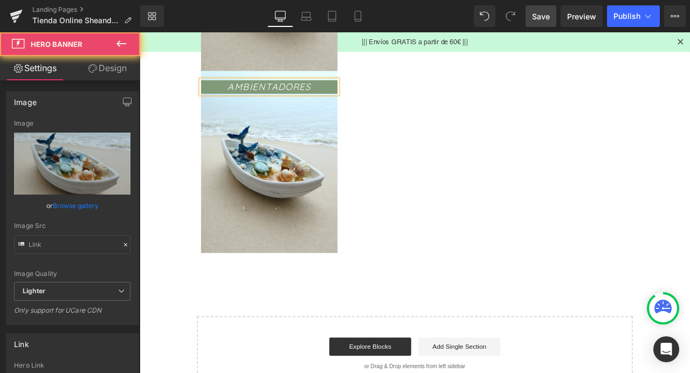
type input "https://ucarecdn.com/e972dc0d-b95f-4e65-9f6c-a808680eed20/-/format/auto/-/previ…"
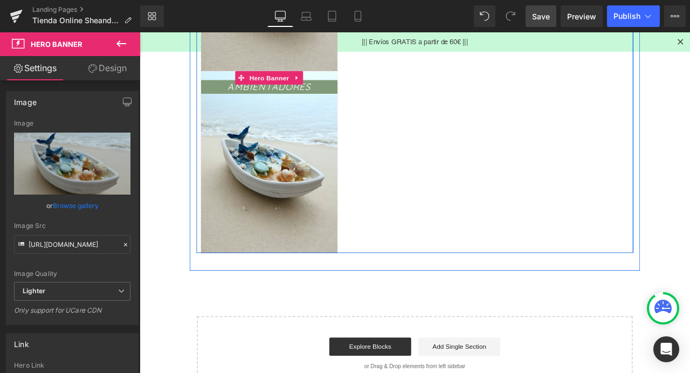
click at [292, 156] on span "AMBIENTADORES Text Block" at bounding box center [293, 186] width 162 height 194
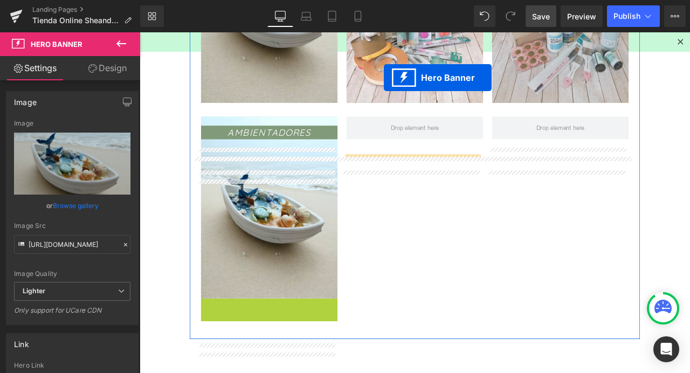
scroll to position [767, 0]
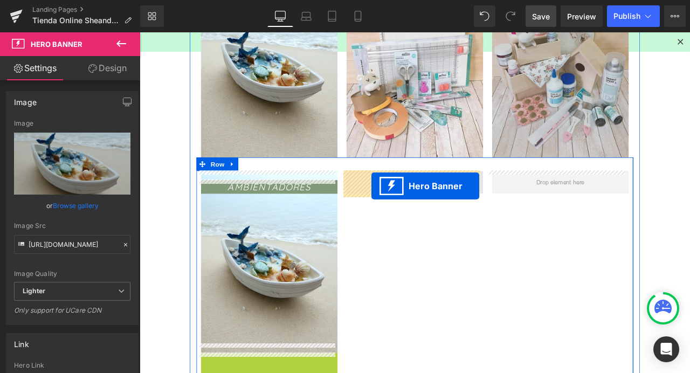
drag, startPoint x: 290, startPoint y: 82, endPoint x: 415, endPoint y: 214, distance: 181.6
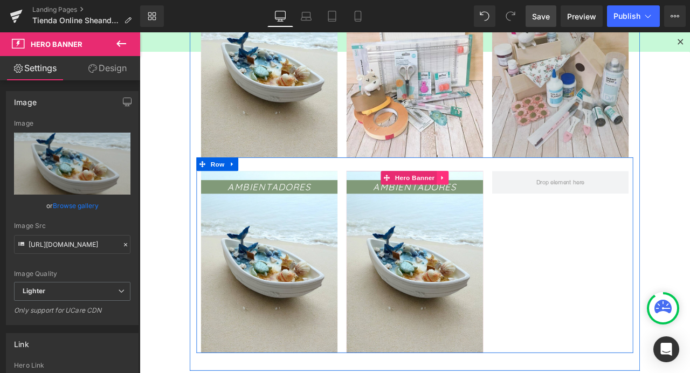
click at [498, 204] on icon at bounding box center [500, 205] width 8 height 8
click at [506, 204] on icon at bounding box center [507, 205] width 8 height 8
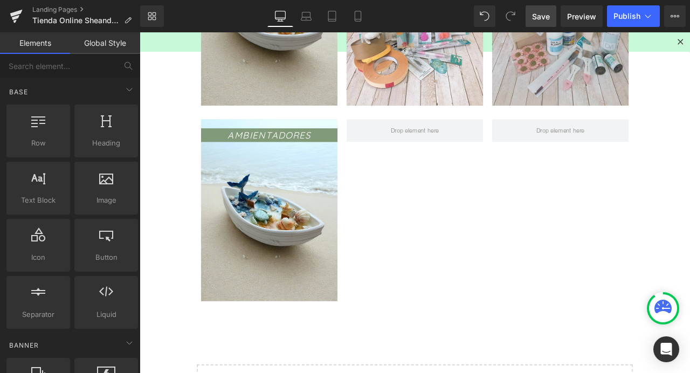
scroll to position [828, 0]
click at [289, 237] on span "AMBIENTADORES Text Block" at bounding box center [293, 244] width 162 height 194
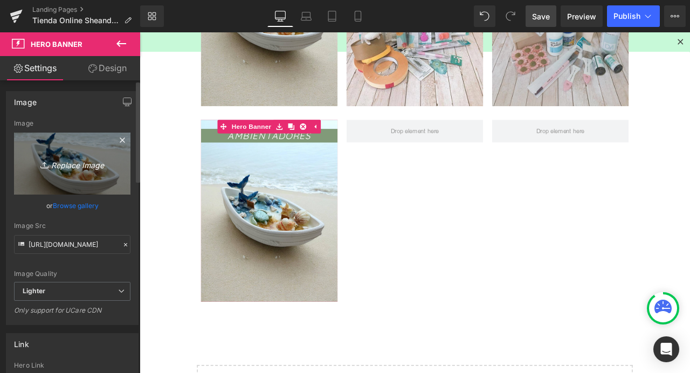
click at [83, 179] on link "Replace Image" at bounding box center [72, 164] width 116 height 62
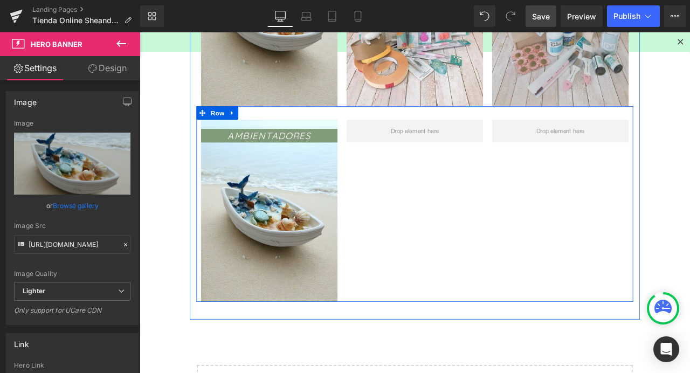
type input "C:\fakepath\AF9A643B-4ED2-4594-A33B-EB7B10F40EF2.JPG"
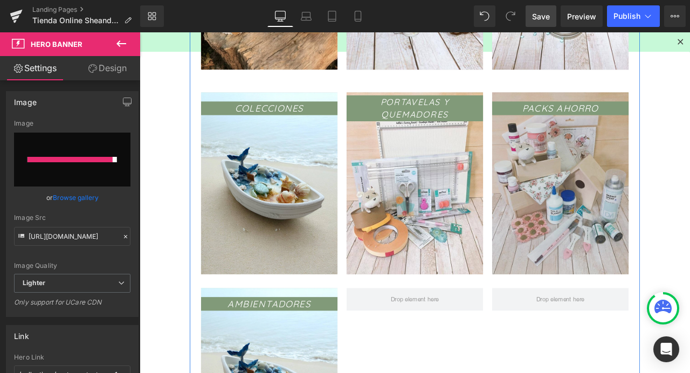
scroll to position [512, 0]
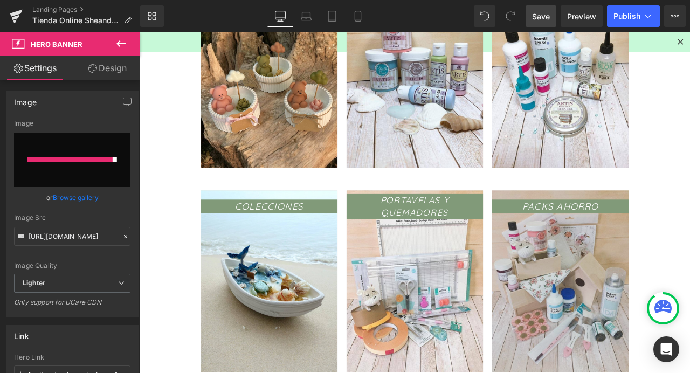
click at [664, 311] on icon at bounding box center [663, 308] width 17 height 17
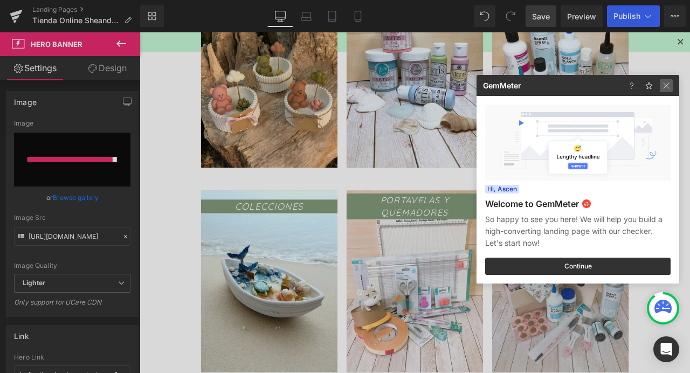
click at [665, 83] on img at bounding box center [666, 85] width 13 height 13
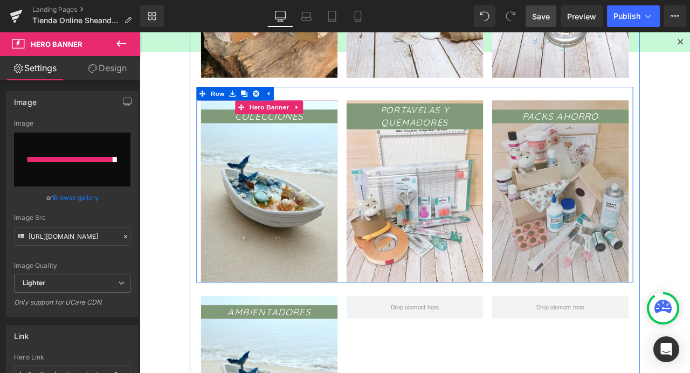
scroll to position [686, 0]
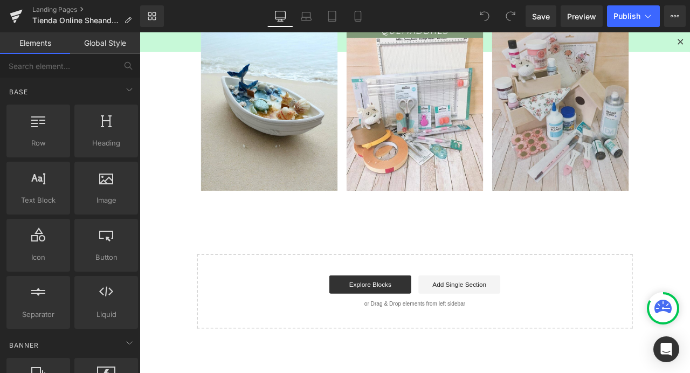
scroll to position [479, 0]
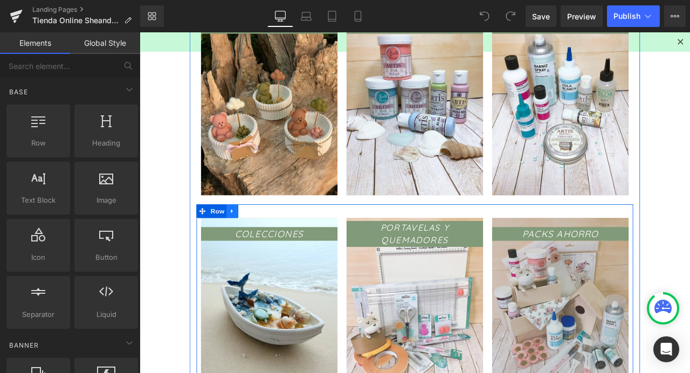
click at [244, 249] on link at bounding box center [250, 244] width 14 height 16
click at [259, 250] on link at bounding box center [264, 244] width 14 height 16
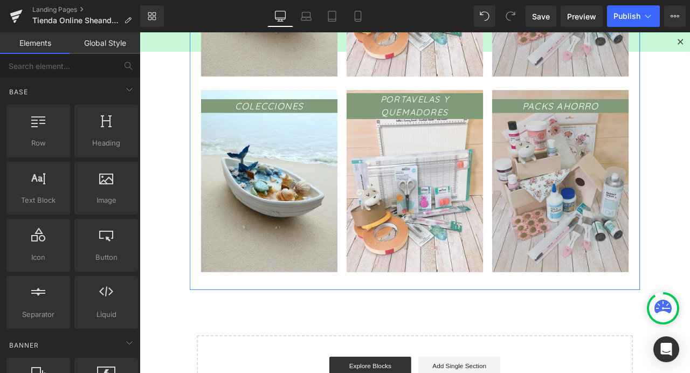
scroll to position [872, 0]
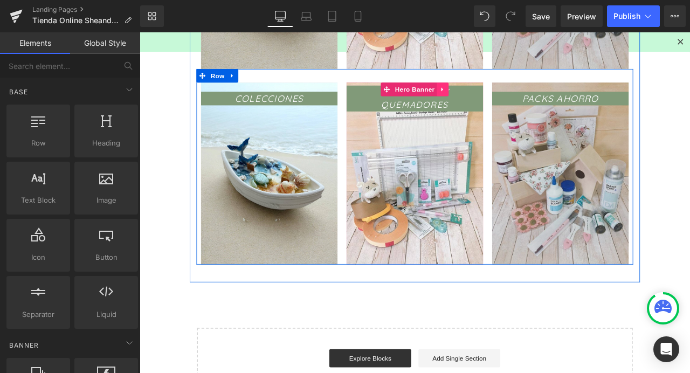
click at [498, 101] on icon at bounding box center [500, 100] width 8 height 8
click at [503, 100] on icon at bounding box center [507, 101] width 8 height 8
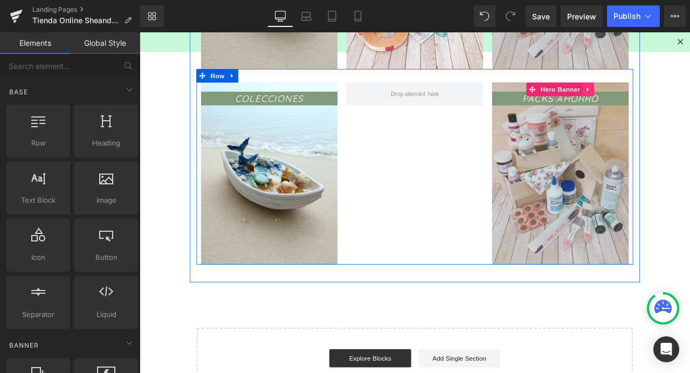
click at [669, 100] on icon at bounding box center [672, 100] width 8 height 8
click at [675, 101] on icon at bounding box center [679, 101] width 8 height 8
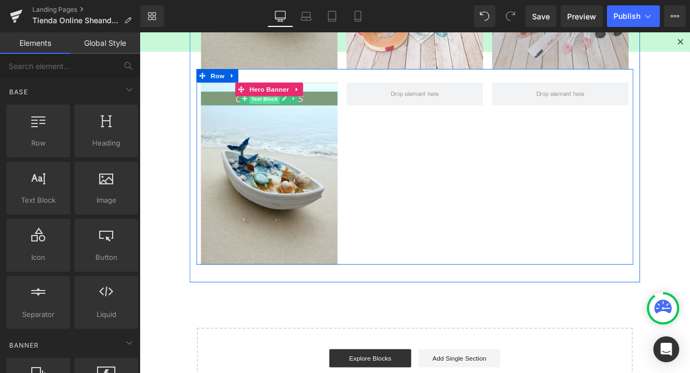
click at [283, 113] on span "Text Block" at bounding box center [288, 111] width 36 height 13
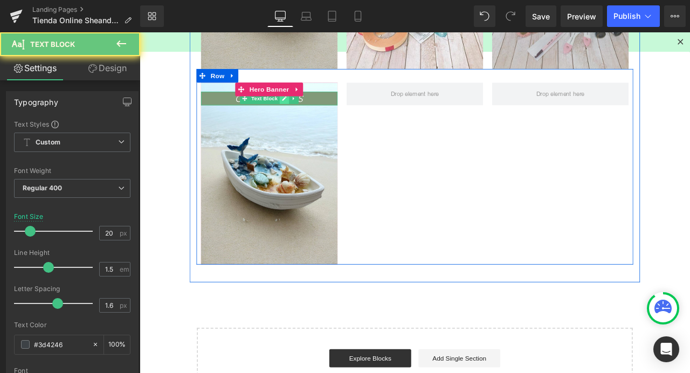
click at [309, 112] on icon at bounding box center [311, 111] width 6 height 6
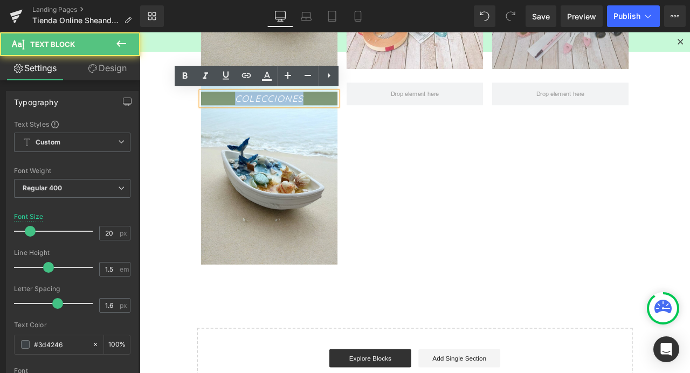
click at [308, 112] on icon "COLECCIONES" at bounding box center [293, 110] width 81 height 13
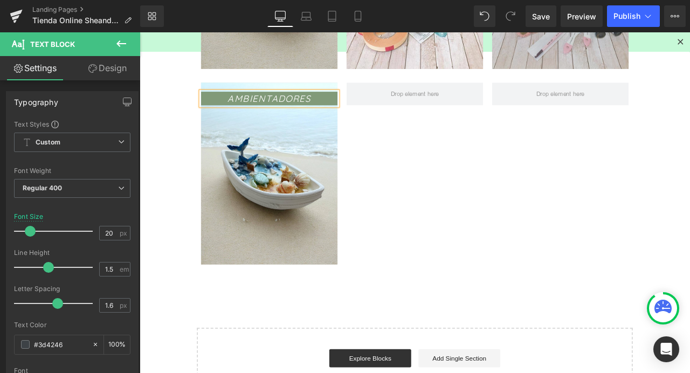
click at [315, 174] on span "AMBIENTADORES Text Block" at bounding box center [293, 200] width 162 height 194
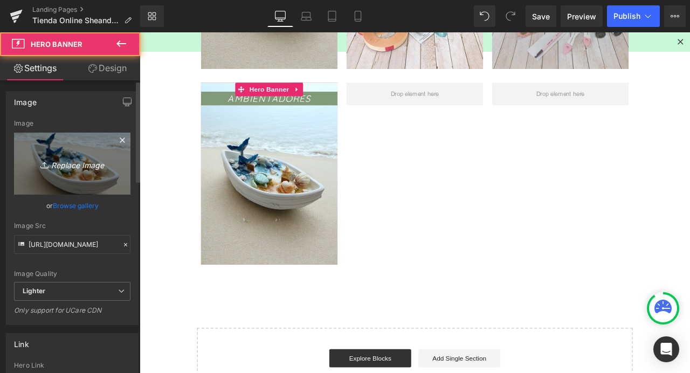
click at [96, 166] on icon "Replace Image" at bounding box center [72, 163] width 86 height 13
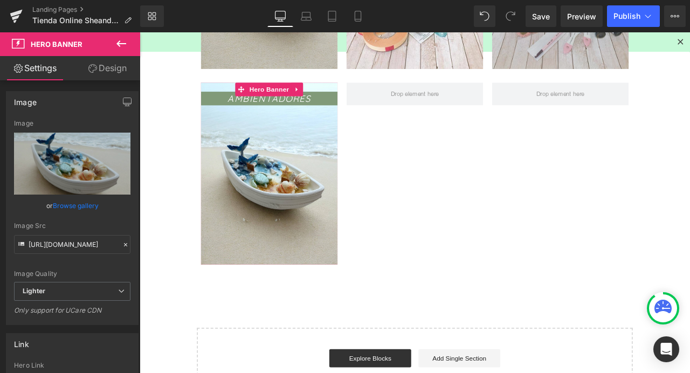
type input "C:\fakepath\AF9A643B-4ED2-4594-A33B-EB7B10F40EF2.JPG"
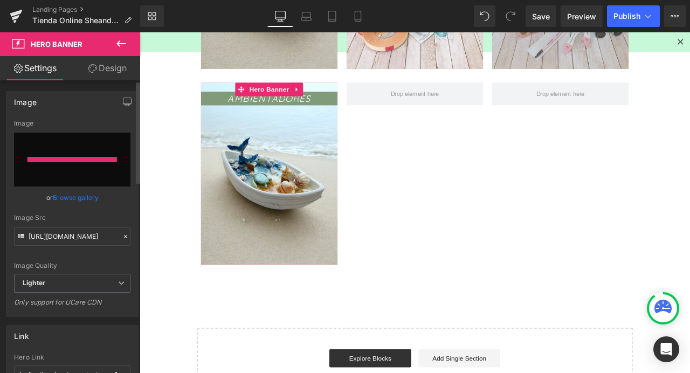
type input "https://ucarecdn.com/10701c3b-1d71-4394-9a3f-206c59ce5a9c/-/format/auto/-/previ…"
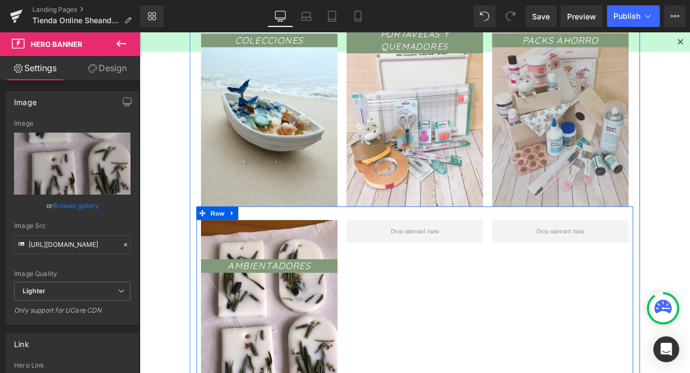
scroll to position [922, 0]
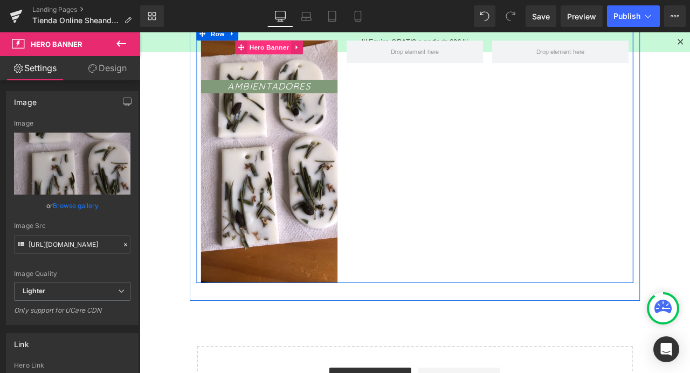
click at [285, 53] on span "Hero Banner" at bounding box center [293, 50] width 52 height 16
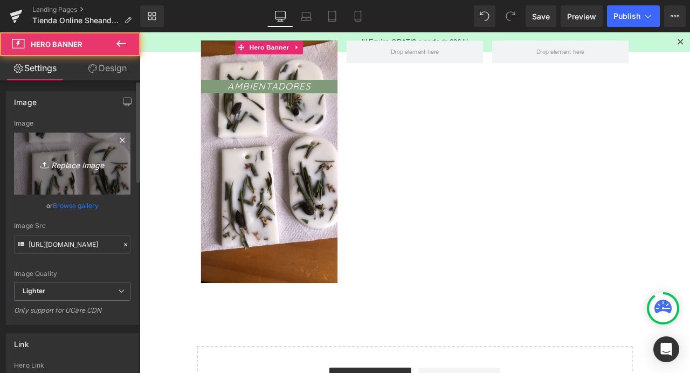
click at [60, 157] on icon "Replace Image" at bounding box center [72, 163] width 86 height 13
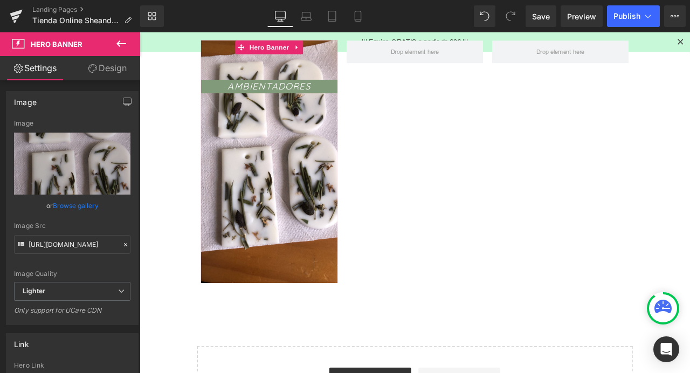
type input "C:\fakepath\AMBIENTADORES.jpg"
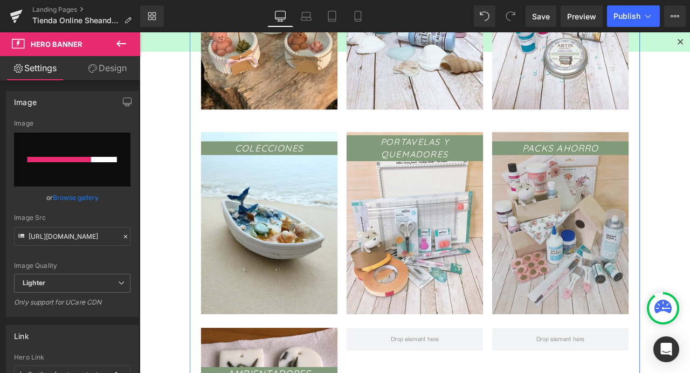
scroll to position [568, 0]
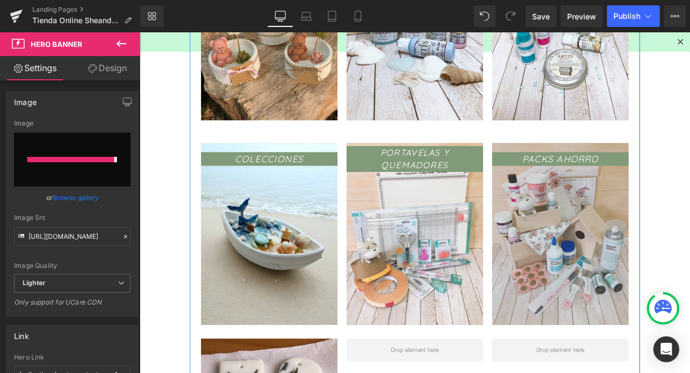
type input "https://ucarecdn.com/b2c47b3e-ff3b-4176-bc9c-3e1f6c7e343e/-/format/auto/-/previ…"
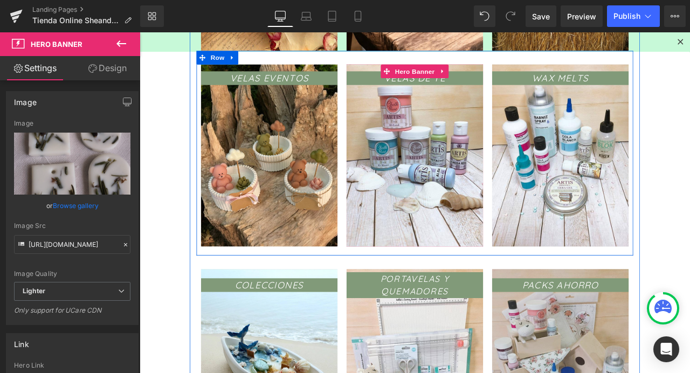
scroll to position [417, 0]
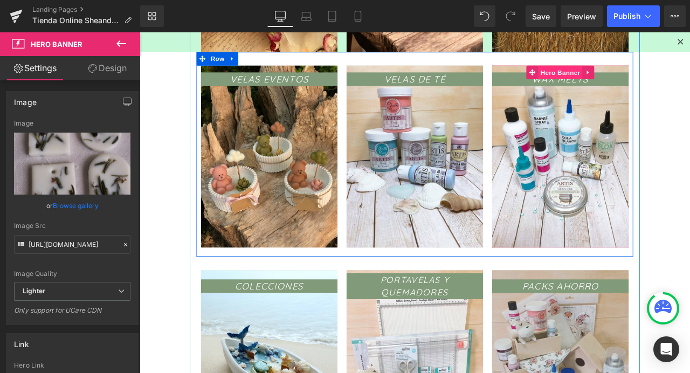
click at [630, 83] on span "Hero Banner" at bounding box center [638, 80] width 52 height 16
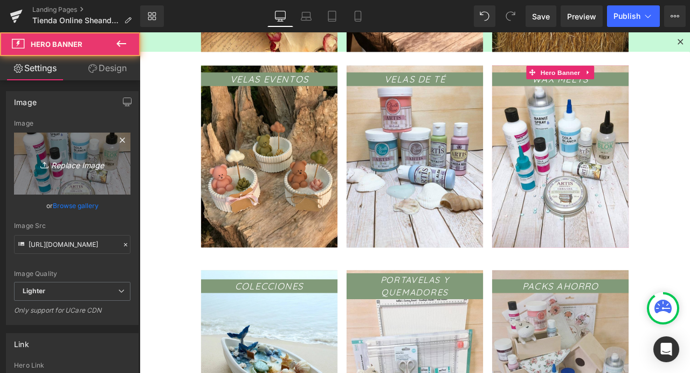
click at [75, 159] on icon "Replace Image" at bounding box center [72, 163] width 86 height 13
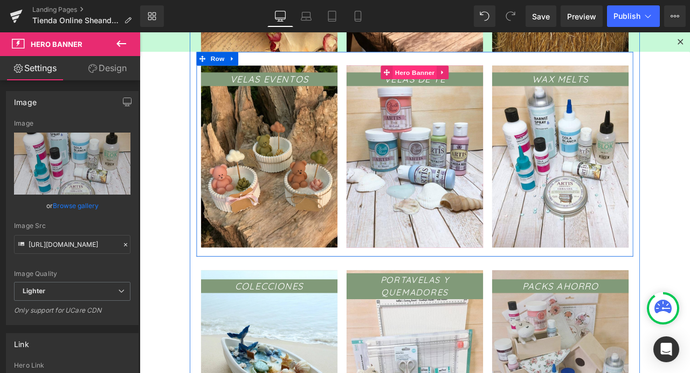
click at [462, 78] on span "Hero Banner" at bounding box center [466, 80] width 52 height 16
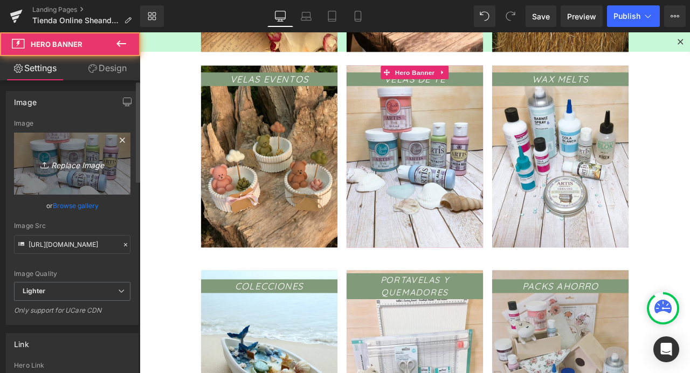
click at [66, 153] on link "Replace Image" at bounding box center [72, 164] width 116 height 62
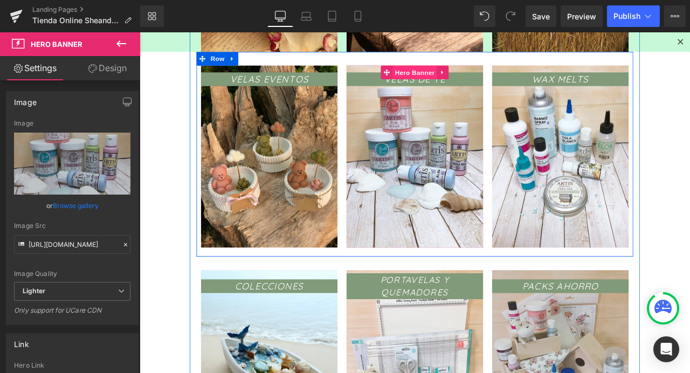
click at [459, 81] on span "Hero Banner" at bounding box center [466, 80] width 52 height 16
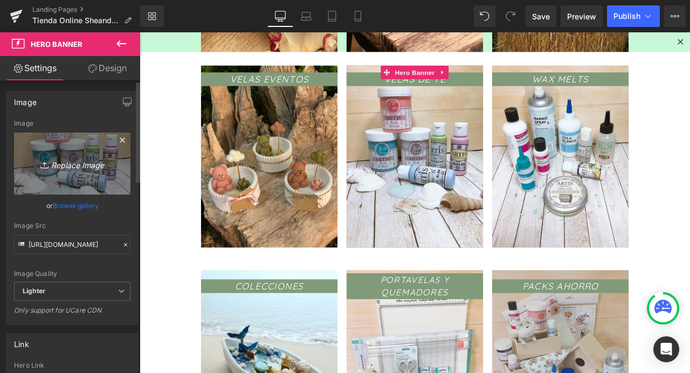
click at [77, 166] on icon "Replace Image" at bounding box center [72, 163] width 86 height 13
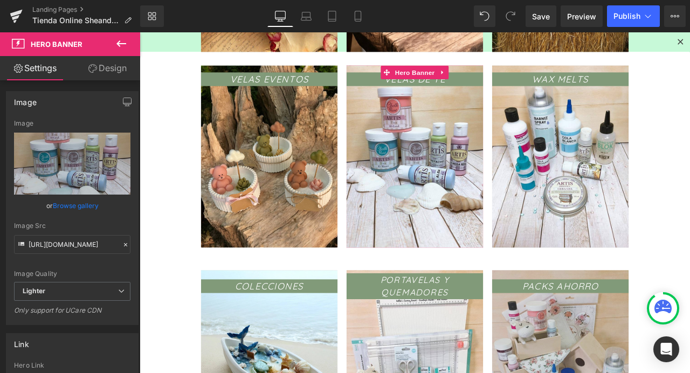
type input "C:\fakepath\IMG_6362.jpg"
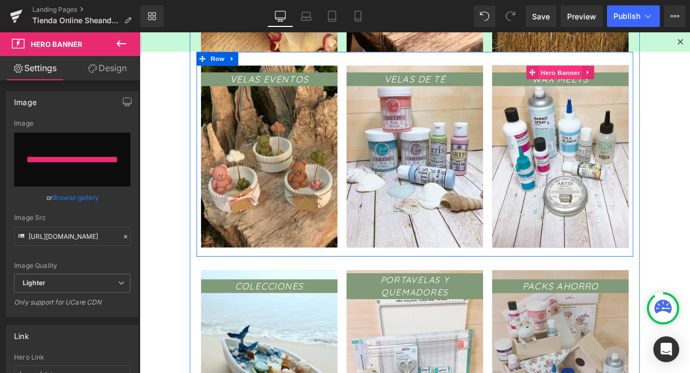
type input "https://ucarecdn.com/644f519a-1d98-46e3-ba20-8f42eb42538a/-/format/auto/-/previ…"
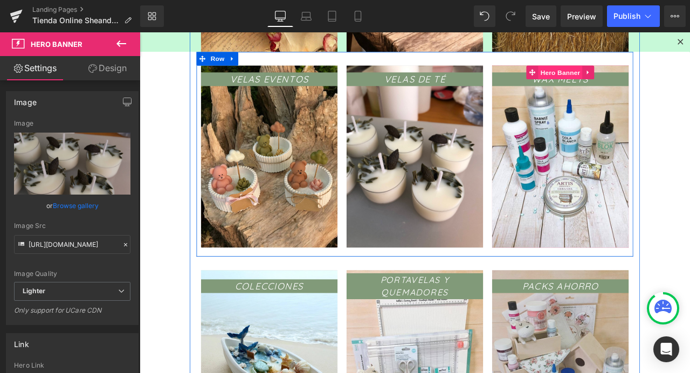
click at [633, 79] on span "Hero Banner" at bounding box center [638, 80] width 52 height 16
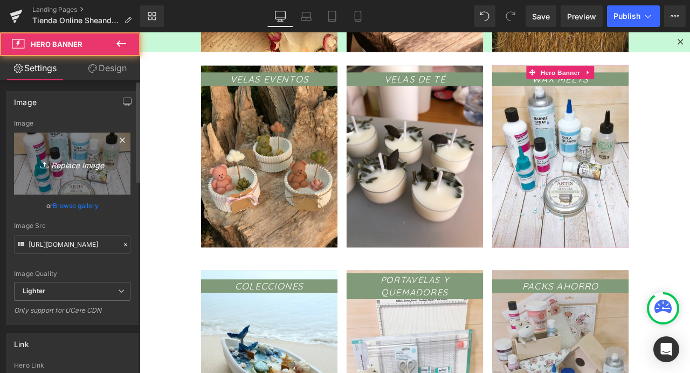
click at [47, 161] on icon at bounding box center [45, 165] width 11 height 11
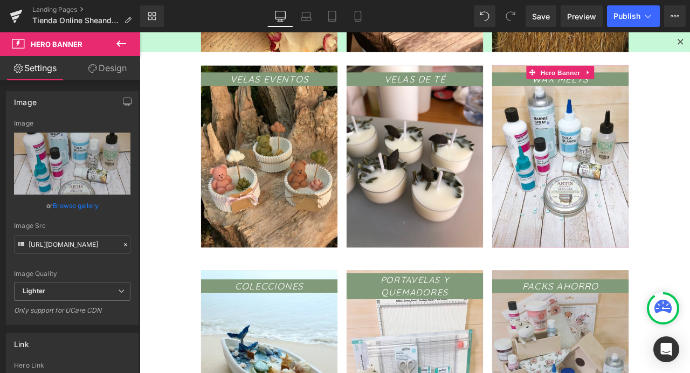
type input "C:\fakepath\IMG_6421.jpg"
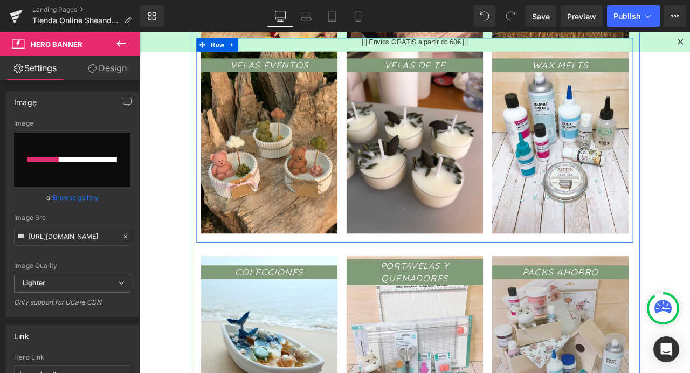
scroll to position [447, 0]
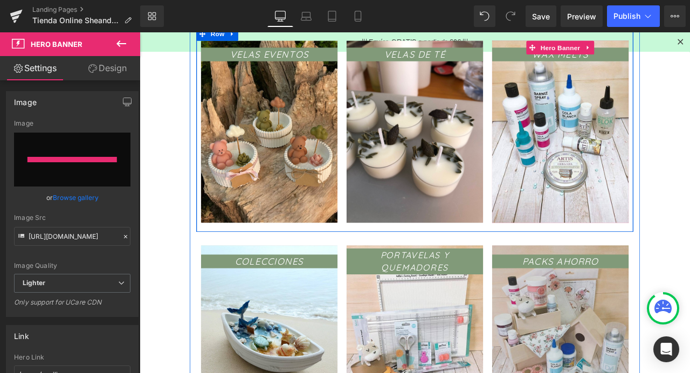
type input "https://ucarecdn.com/25883193-1e20-474b-a238-e0f9e33737dc/-/format/auto/-/previ…"
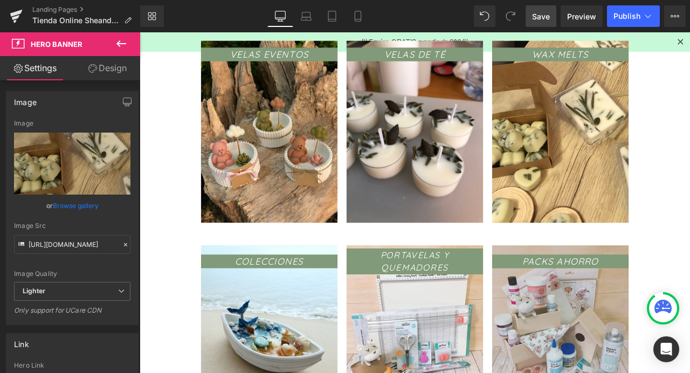
click at [537, 20] on span "Save" at bounding box center [541, 16] width 18 height 11
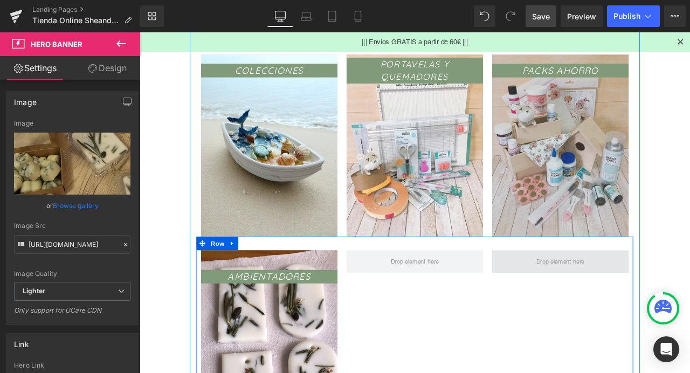
scroll to position [657, 0]
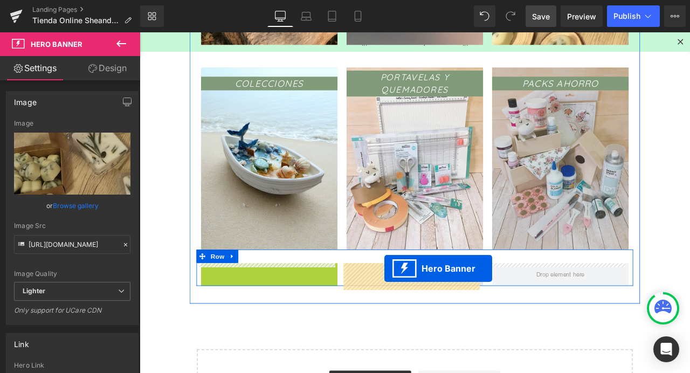
drag, startPoint x: 293, startPoint y: 313, endPoint x: 430, endPoint y: 314, distance: 137.5
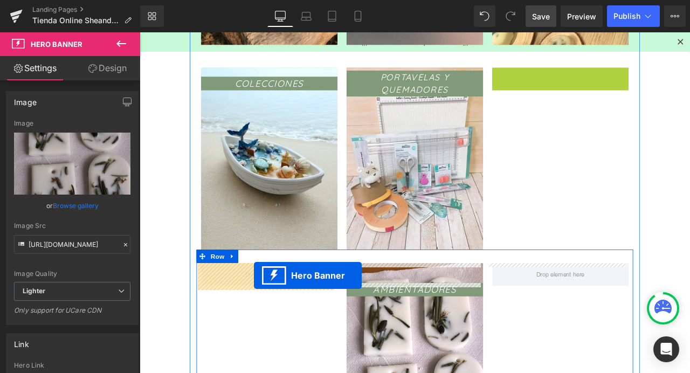
drag, startPoint x: 621, startPoint y: 83, endPoint x: 275, endPoint y: 321, distance: 419.6
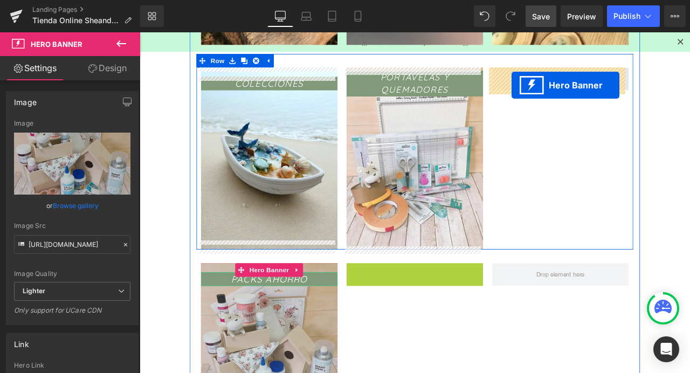
drag, startPoint x: 443, startPoint y: 313, endPoint x: 581, endPoint y: 95, distance: 257.9
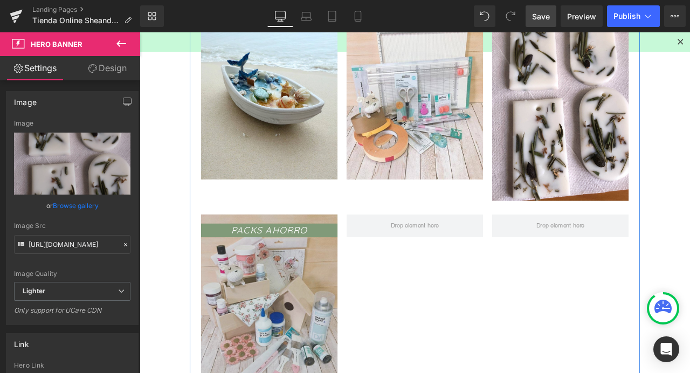
scroll to position [673, 0]
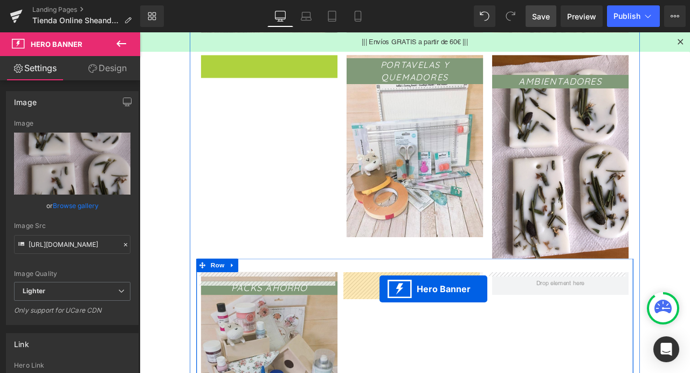
drag, startPoint x: 284, startPoint y: 70, endPoint x: 558, endPoint y: 110, distance: 276.9
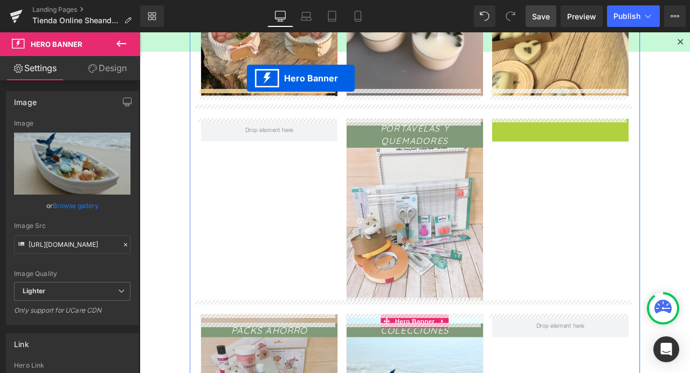
scroll to position [575, 0]
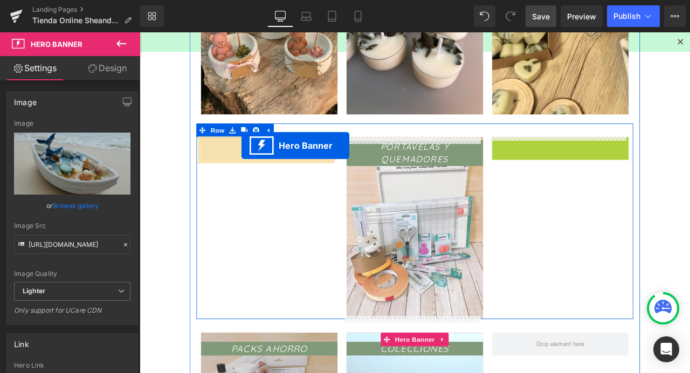
drag, startPoint x: 634, startPoint y: 70, endPoint x: 260, endPoint y: 167, distance: 385.6
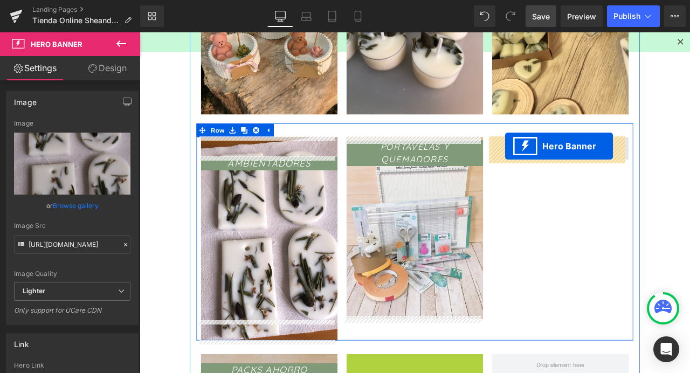
drag, startPoint x: 455, startPoint y: 420, endPoint x: 573, endPoint y: 167, distance: 278.4
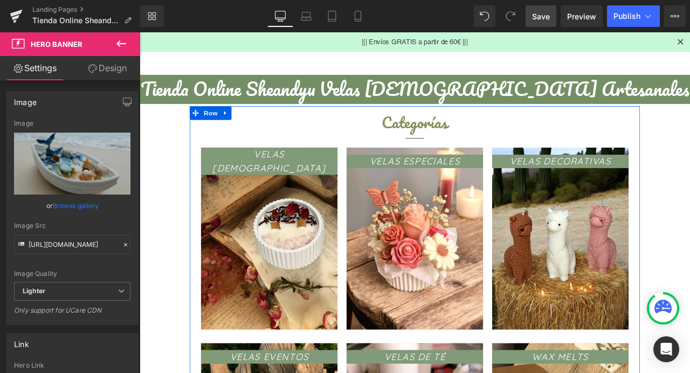
scroll to position [0, 0]
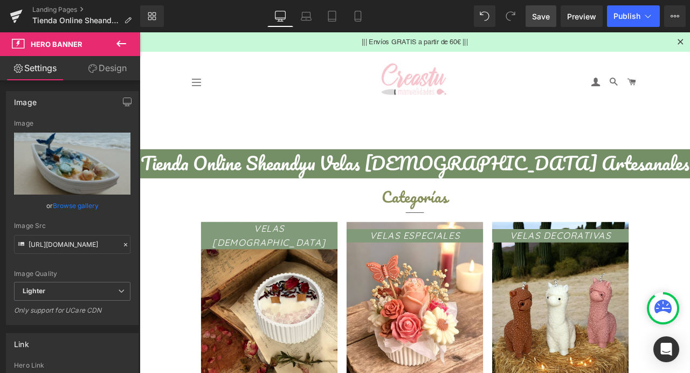
click at [546, 13] on span "Save" at bounding box center [541, 16] width 18 height 11
click at [652, 20] on icon at bounding box center [648, 16] width 11 height 11
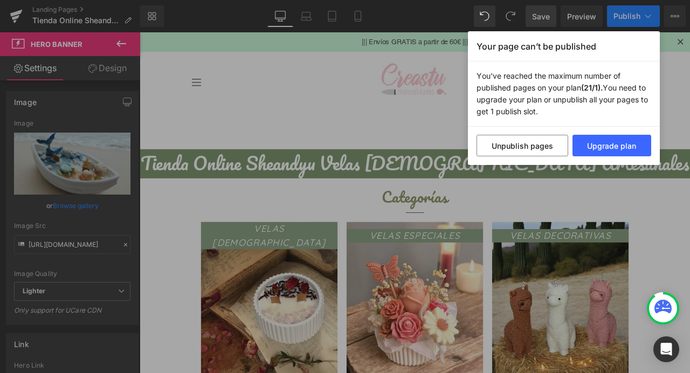
click at [652, 20] on div "Your page can’t be published You've reached the maximum number of published pag…" at bounding box center [345, 186] width 690 height 373
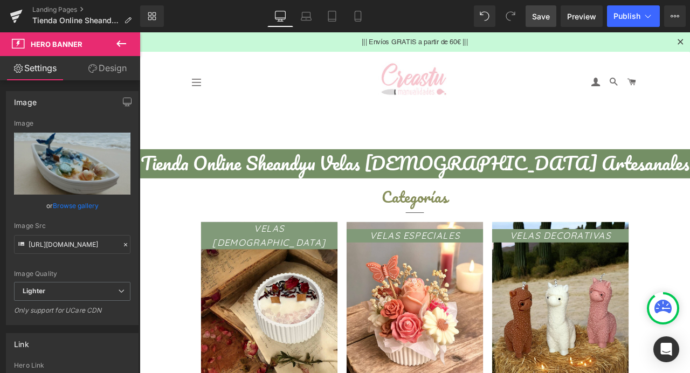
click at [549, 18] on span "Save" at bounding box center [541, 16] width 18 height 11
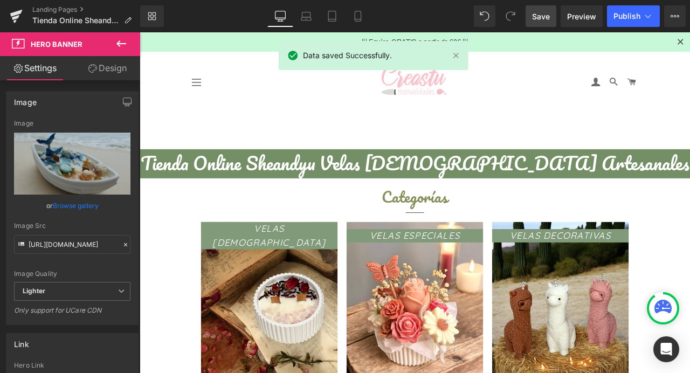
click at [434, 10] on div "Library Desktop Desktop Laptop Tablet Mobile Save Preview Publish Scheduled Upg…" at bounding box center [415, 16] width 550 height 22
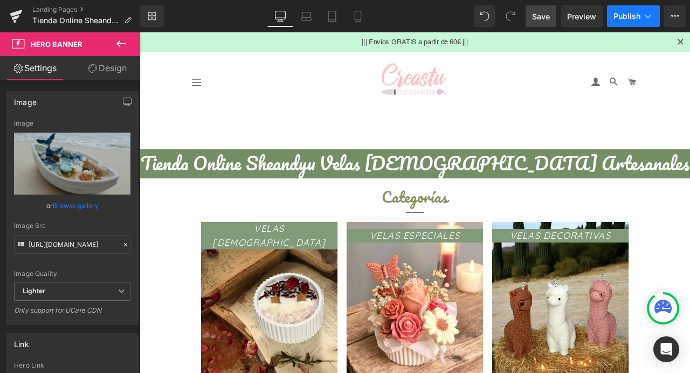
click at [622, 18] on span "Publish" at bounding box center [627, 16] width 27 height 9
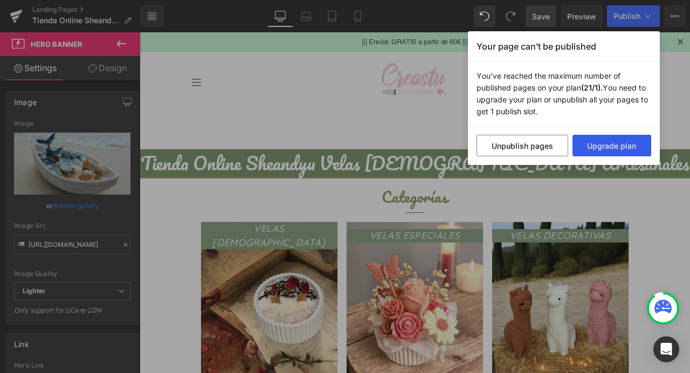
click at [620, 142] on button "Upgrade plan" at bounding box center [612, 146] width 79 height 22
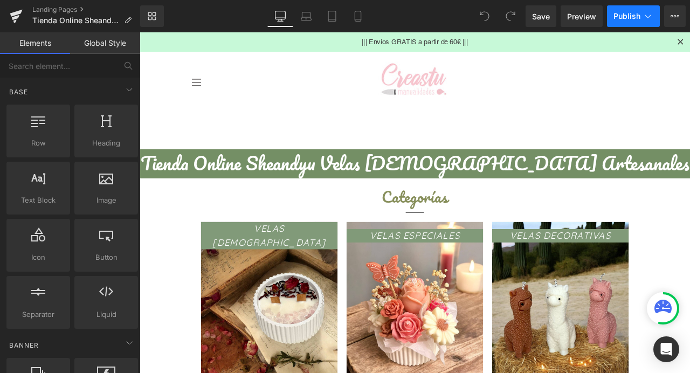
click at [633, 15] on span "Publish" at bounding box center [627, 16] width 27 height 9
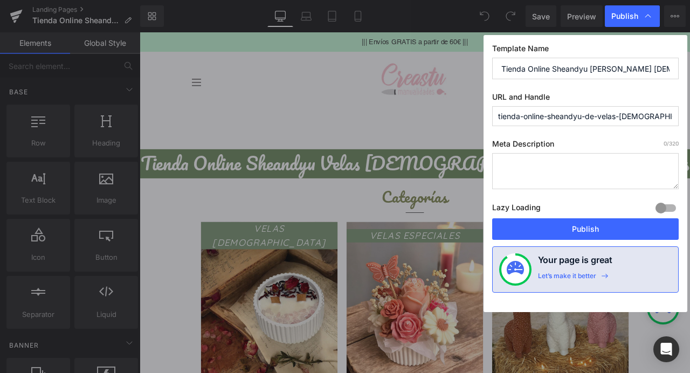
click at [0, 0] on input "Tienda Online Sheandyu de velas aromáticas artesanales" at bounding box center [0, 0] width 0 height 0
click at [0, 0] on input "Tienda Online Sheandyu de Velas aromáticas artesanales" at bounding box center [0, 0] width 0 height 0
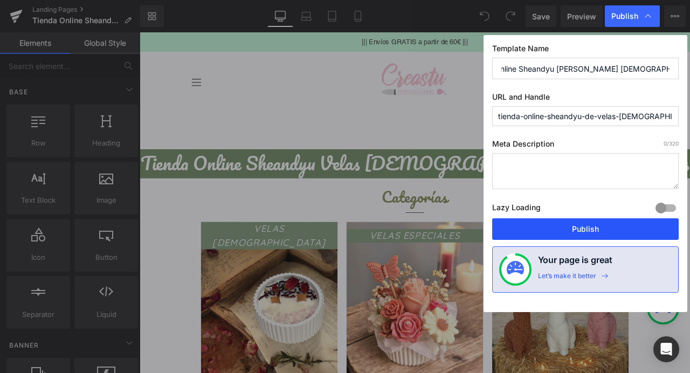
type input "Tienda Online Sheandyu [PERSON_NAME] [DEMOGRAPHIC_DATA] Artesanales"
click at [407, 233] on button "Publish" at bounding box center [326, 333] width 162 height 216
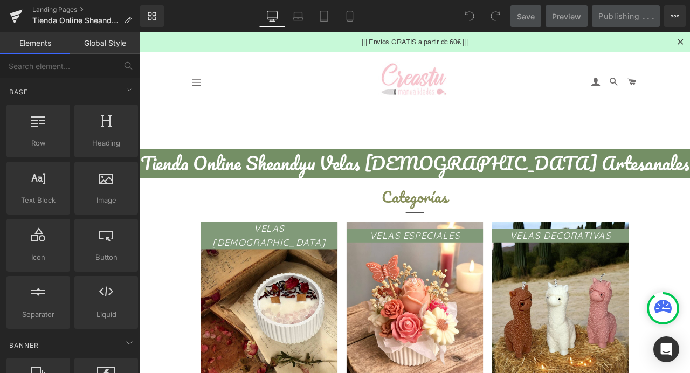
scroll to position [0, 0]
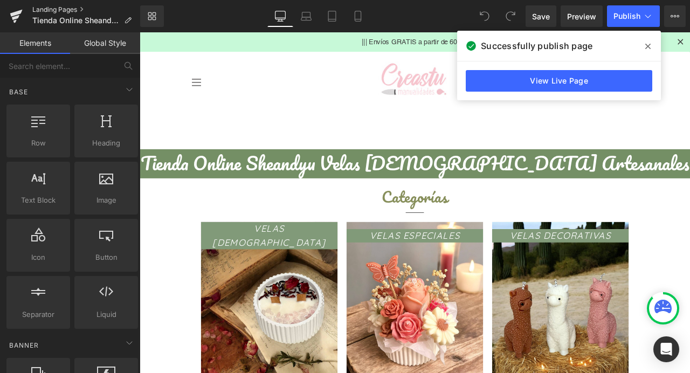
click at [70, 10] on link "Landing Pages" at bounding box center [86, 9] width 108 height 9
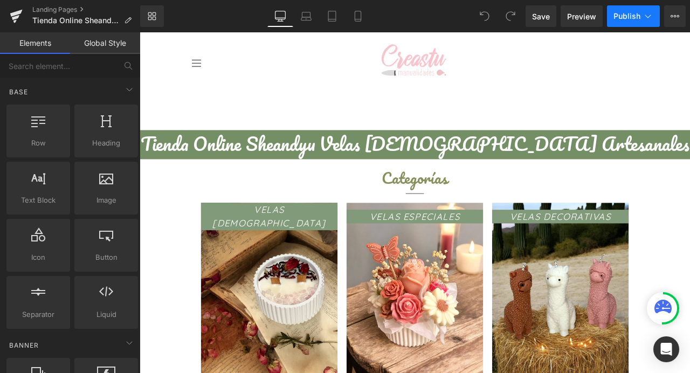
click at [643, 11] on icon at bounding box center [648, 16] width 11 height 11
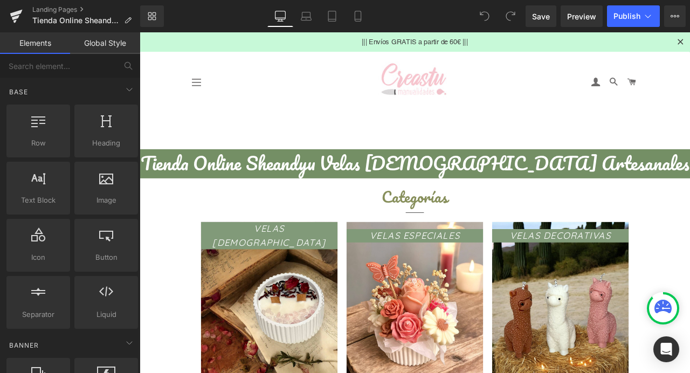
click at [70, 10] on link "Landing Pages" at bounding box center [86, 9] width 108 height 9
click at [66, 6] on link "Landing Pages" at bounding box center [86, 9] width 108 height 9
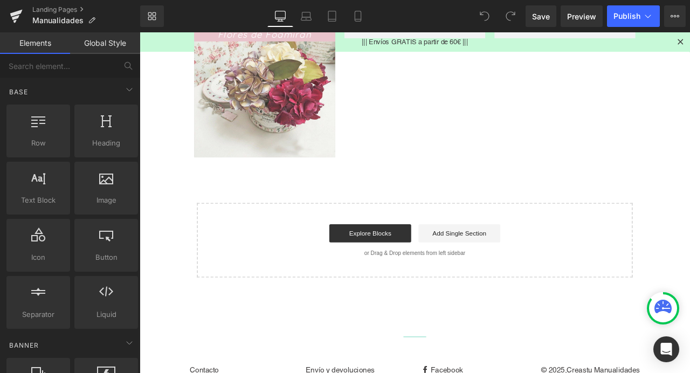
scroll to position [35, 0]
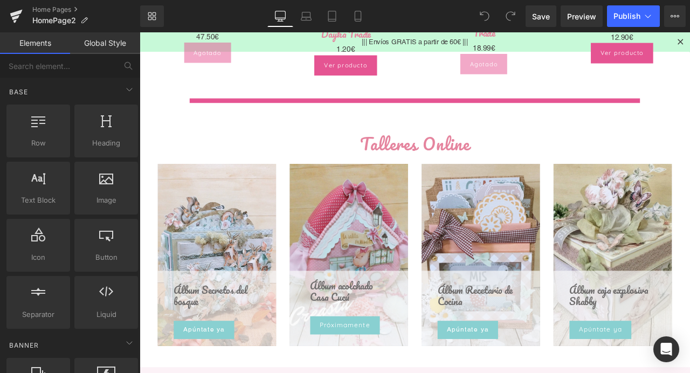
scroll to position [1210, 0]
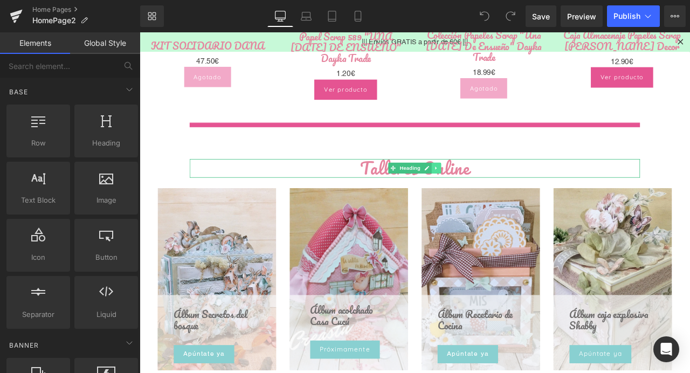
click at [491, 192] on link at bounding box center [491, 193] width 11 height 13
click at [495, 194] on icon at bounding box center [498, 193] width 6 height 6
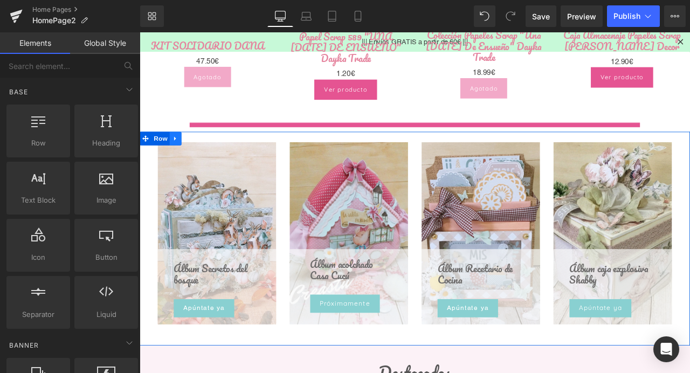
click at [179, 155] on icon at bounding box center [183, 158] width 8 height 8
click at [209, 159] on icon at bounding box center [211, 158] width 8 height 8
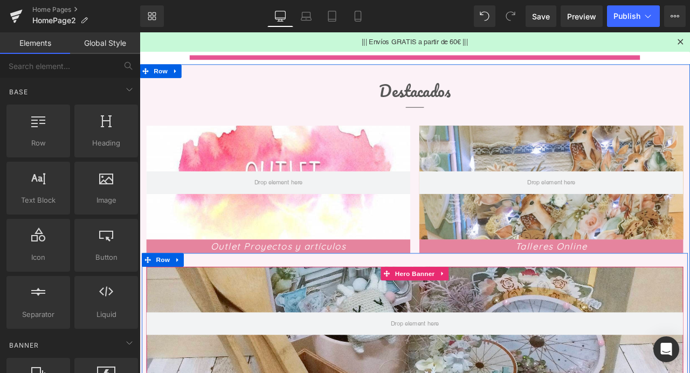
scroll to position [1280, 0]
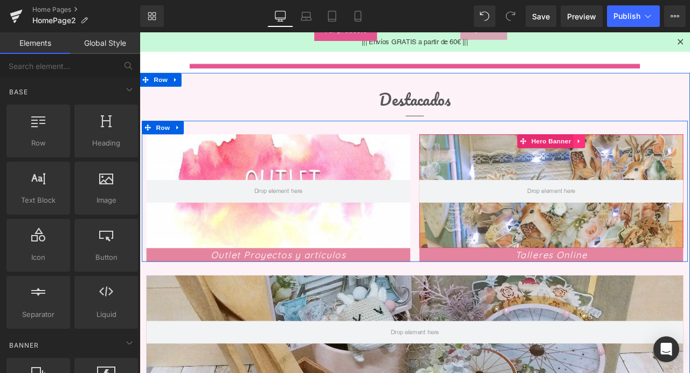
click at [660, 162] on icon at bounding box center [661, 161] width 8 height 8
click at [666, 162] on icon at bounding box center [668, 161] width 8 height 8
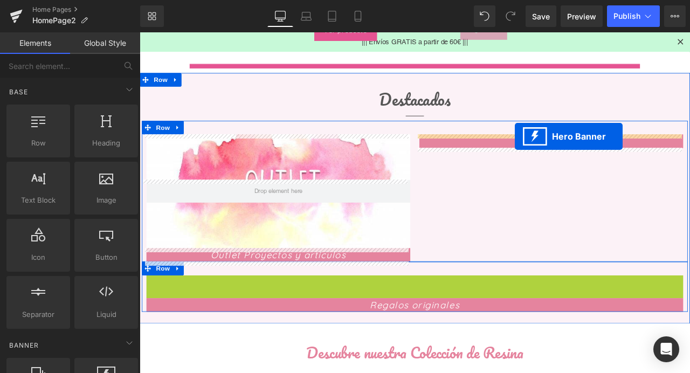
drag, startPoint x: 470, startPoint y: 330, endPoint x: 585, endPoint y: 156, distance: 208.7
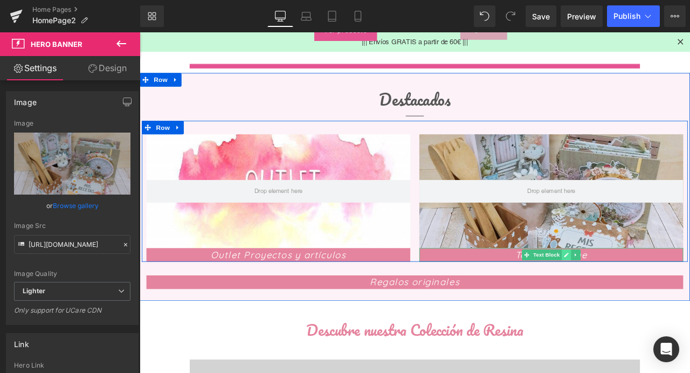
click at [640, 298] on link at bounding box center [645, 296] width 11 height 13
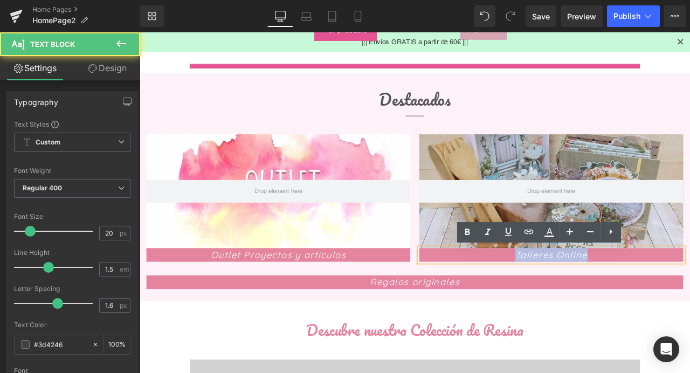
click at [537, 296] on p "Talleres Online" at bounding box center [627, 296] width 313 height 16
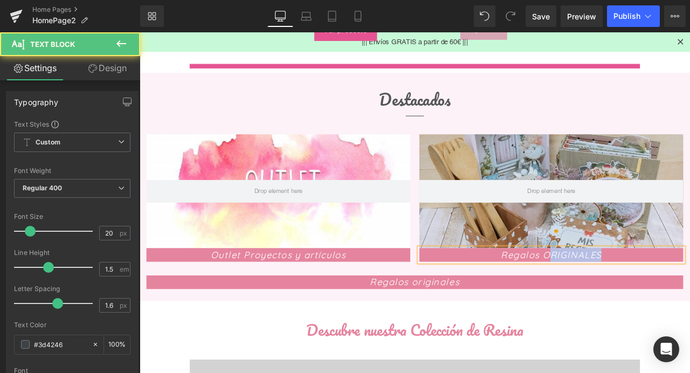
drag, startPoint x: 687, startPoint y: 298, endPoint x: 627, endPoint y: 301, distance: 59.9
click at [626, 301] on p "Regalos ORIGINALES" at bounding box center [627, 296] width 313 height 16
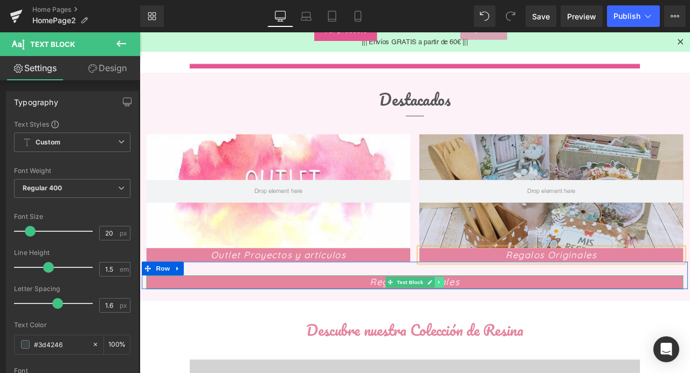
click at [492, 329] on icon at bounding box center [495, 328] width 6 height 6
click at [498, 328] on icon at bounding box center [501, 329] width 6 height 6
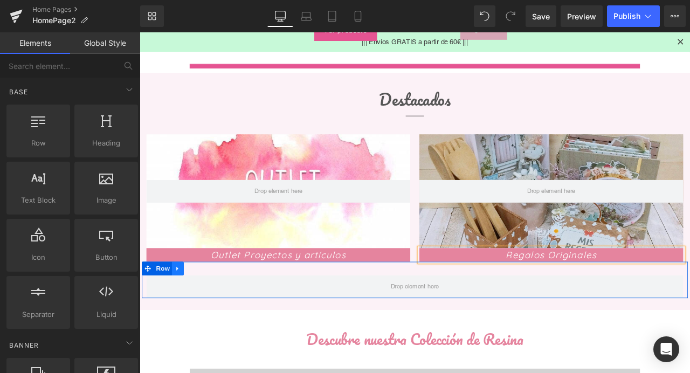
click at [183, 317] on link at bounding box center [185, 312] width 14 height 16
click at [211, 314] on icon at bounding box center [213, 312] width 8 height 8
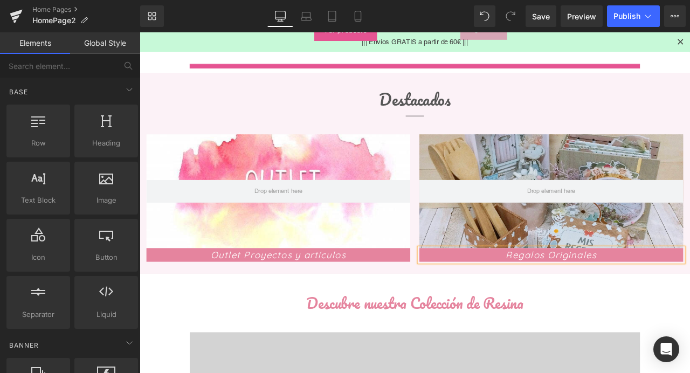
click at [618, 297] on font "Regalos Originales" at bounding box center [628, 295] width 108 height 13
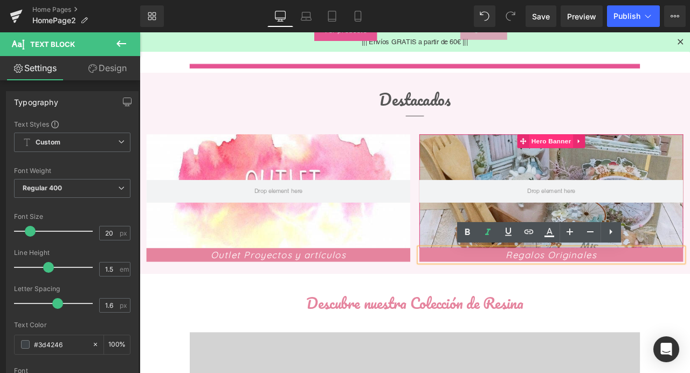
click at [611, 159] on span "Hero Banner" at bounding box center [627, 161] width 52 height 16
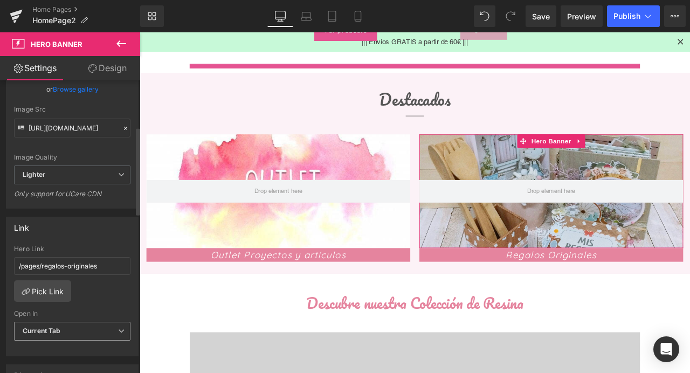
scroll to position [154, 0]
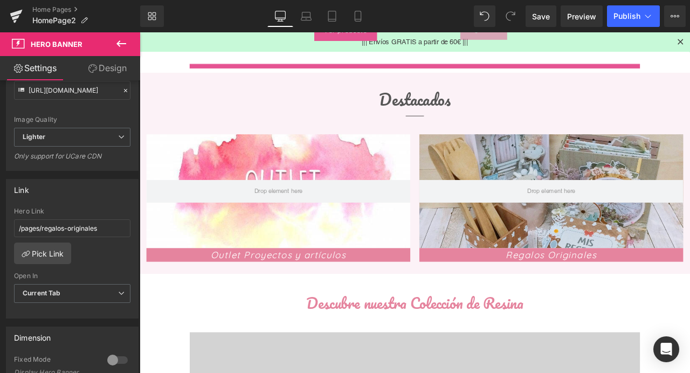
click at [690, 312] on div "Destacados Heading Separator Hero Banner 100px 100px Outlet Proyectos y artícul…" at bounding box center [466, 199] width 653 height 238
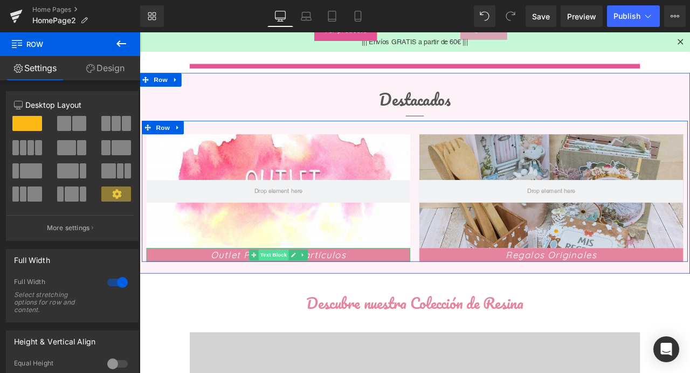
click at [301, 298] on span "Text Block" at bounding box center [298, 296] width 36 height 13
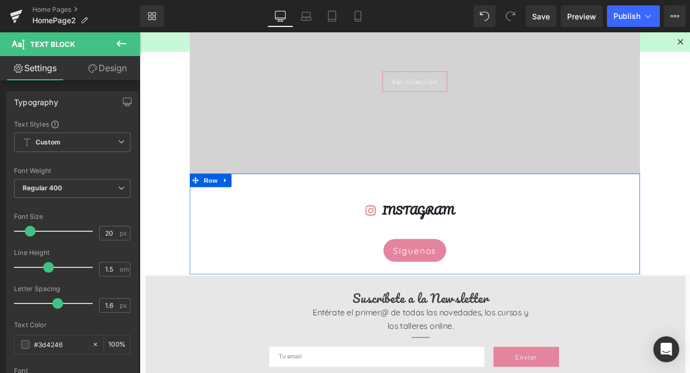
scroll to position [1440, 0]
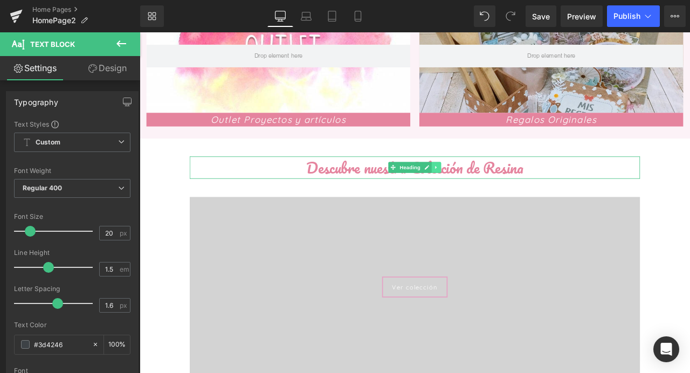
click at [489, 193] on icon at bounding box center [492, 192] width 6 height 6
click at [492, 196] on link at bounding box center [497, 192] width 11 height 13
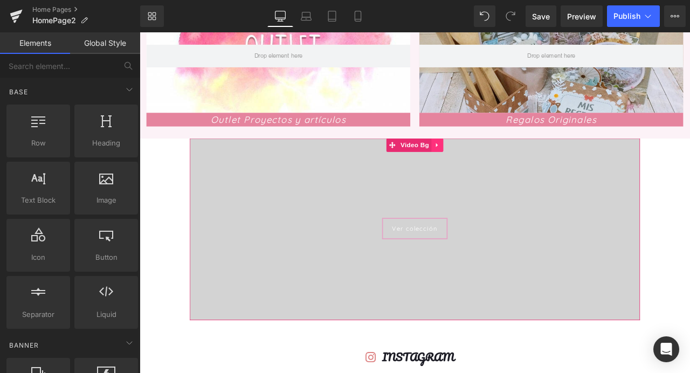
click at [490, 162] on link at bounding box center [492, 166] width 14 height 16
click at [496, 169] on icon at bounding box center [500, 166] width 8 height 8
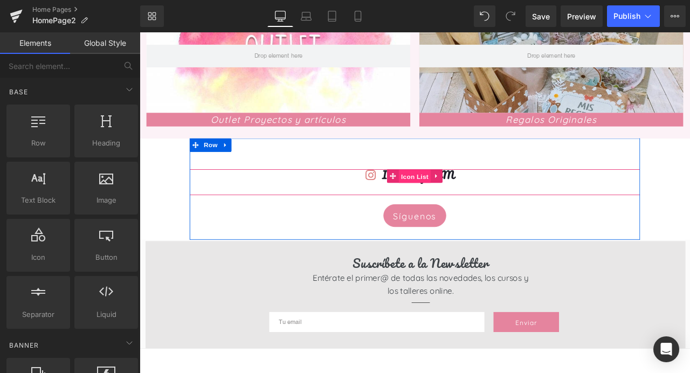
click at [460, 203] on span "Icon List" at bounding box center [466, 203] width 38 height 16
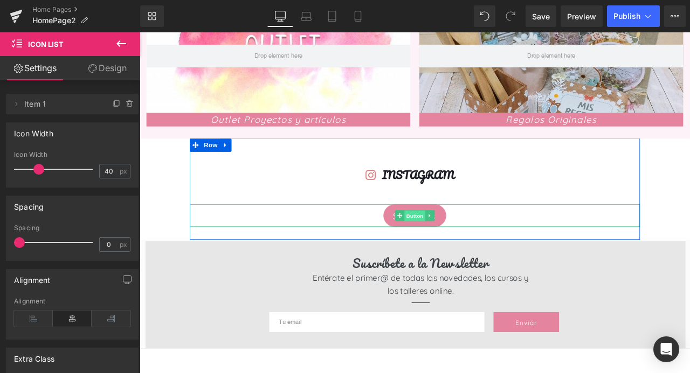
click at [467, 251] on span "Button" at bounding box center [466, 249] width 25 height 13
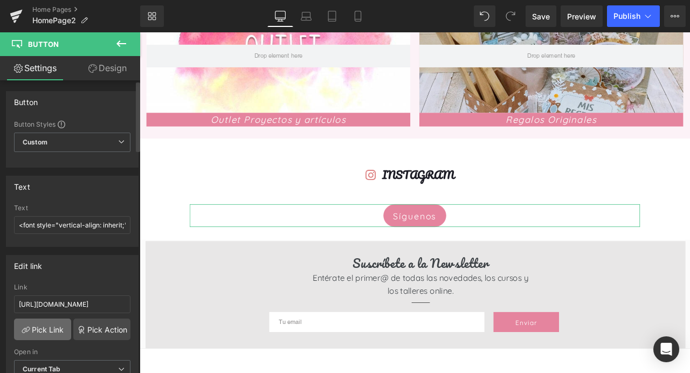
click at [29, 328] on link "Pick Link" at bounding box center [42, 330] width 57 height 22
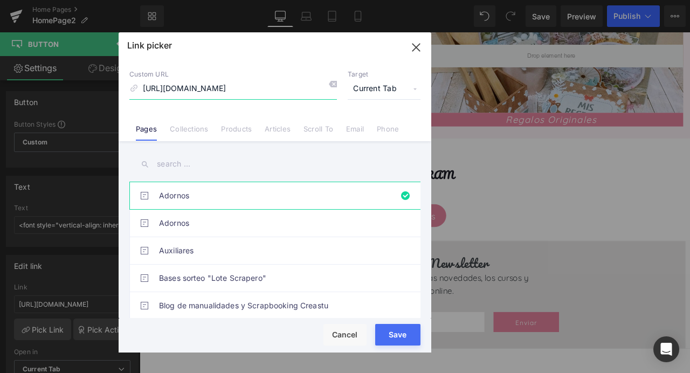
drag, startPoint x: 273, startPoint y: 91, endPoint x: 352, endPoint y: 84, distance: 79.1
click at [352, 84] on div "Custom URL [URL][DOMAIN_NAME] Target Current Tab Current Tab New Tab" at bounding box center [274, 84] width 291 height 29
click at [420, 42] on icon "button" at bounding box center [416, 47] width 17 height 17
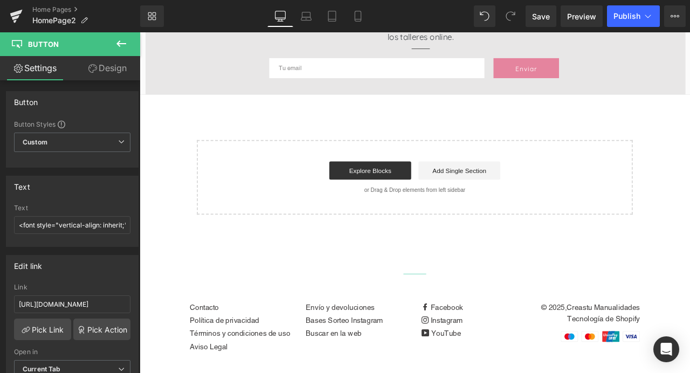
scroll to position [1075, 0]
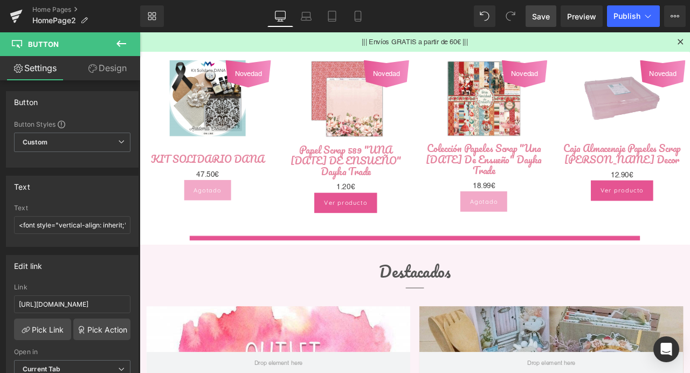
click at [541, 16] on span "Save" at bounding box center [541, 16] width 18 height 11
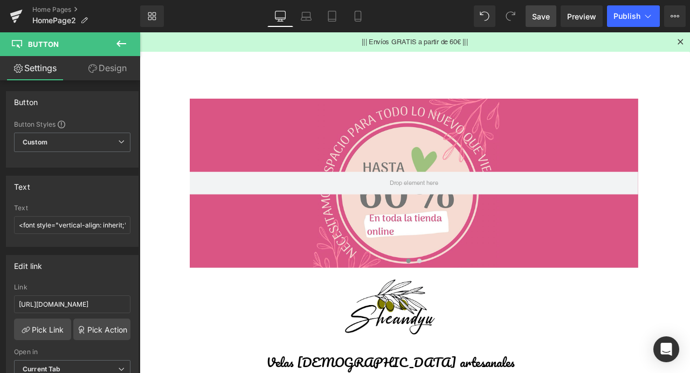
scroll to position [0, 0]
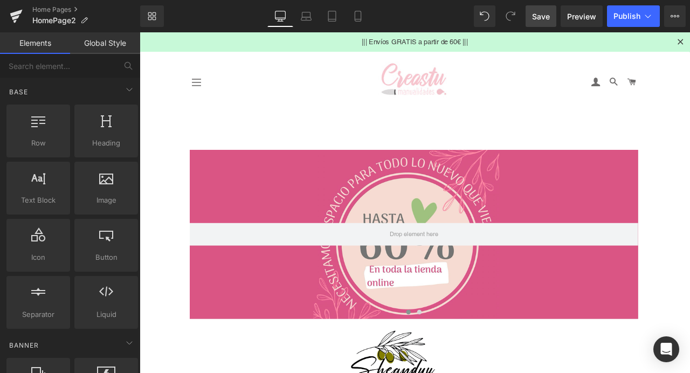
drag, startPoint x: 140, startPoint y: 163, endPoint x: 276, endPoint y: 174, distance: 136.3
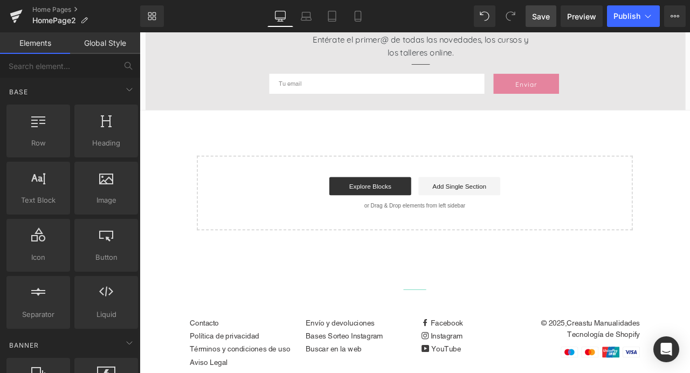
scroll to position [1578, 0]
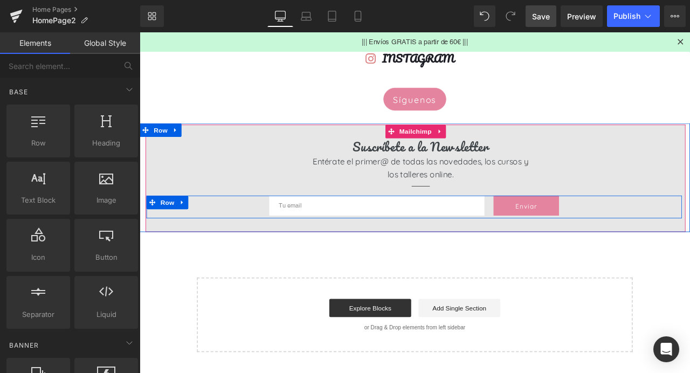
click at [690, 245] on div "Email Field Enviar Submit Button Row" at bounding box center [465, 239] width 635 height 27
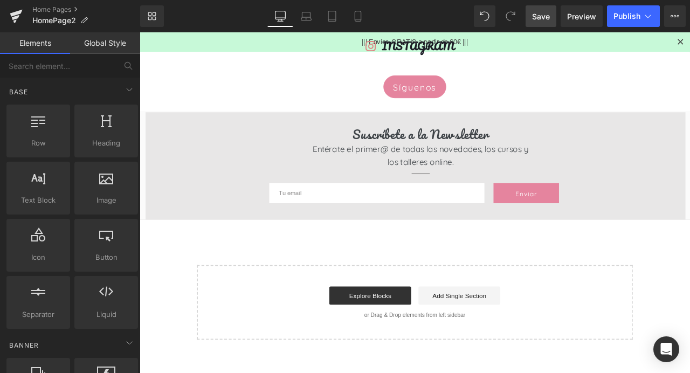
scroll to position [1622, 0]
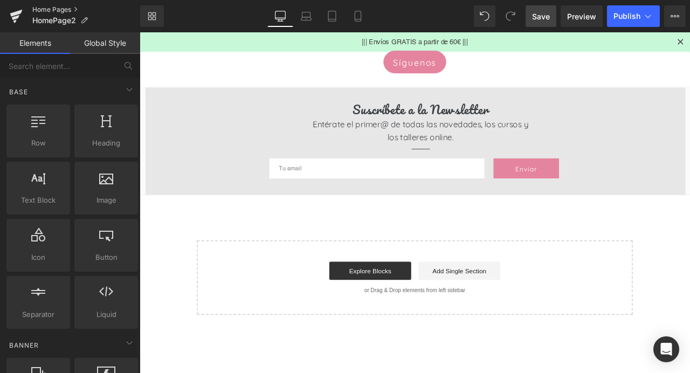
click at [46, 9] on link "Home Pages" at bounding box center [86, 9] width 108 height 9
